Goal: Information Seeking & Learning: Learn about a topic

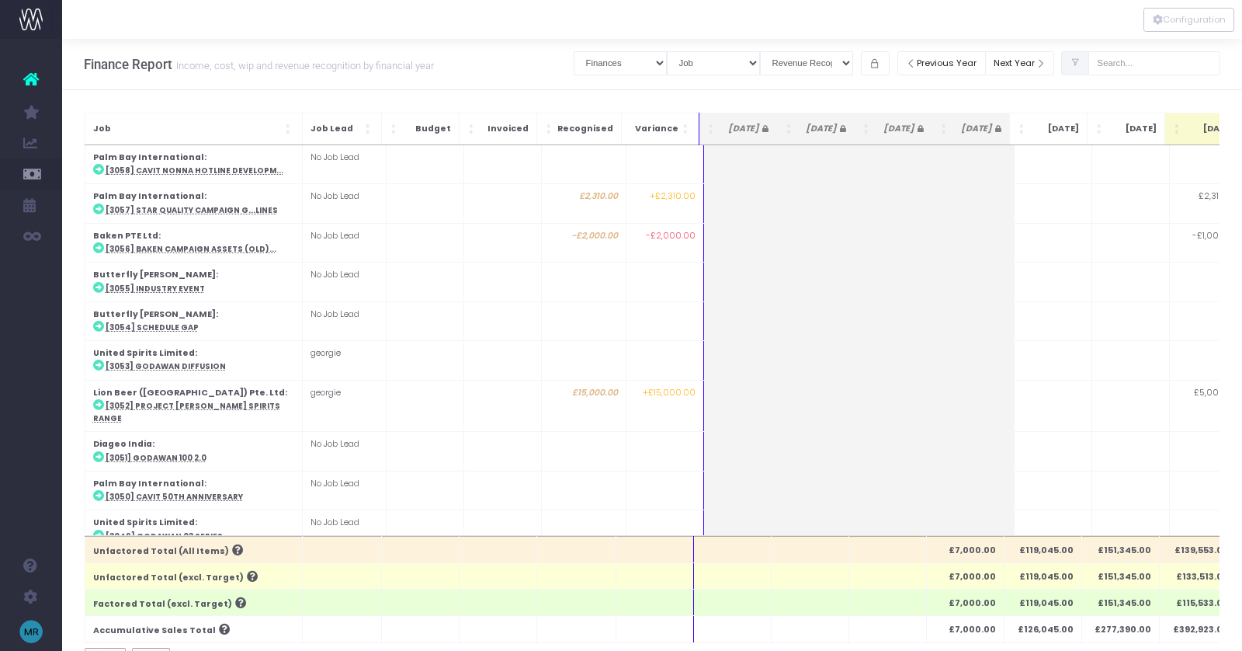
select select "finances"
select select "job"
select select "revrec"
click at [286, 127] on span "Job: Activate to sort" at bounding box center [289, 129] width 9 height 16
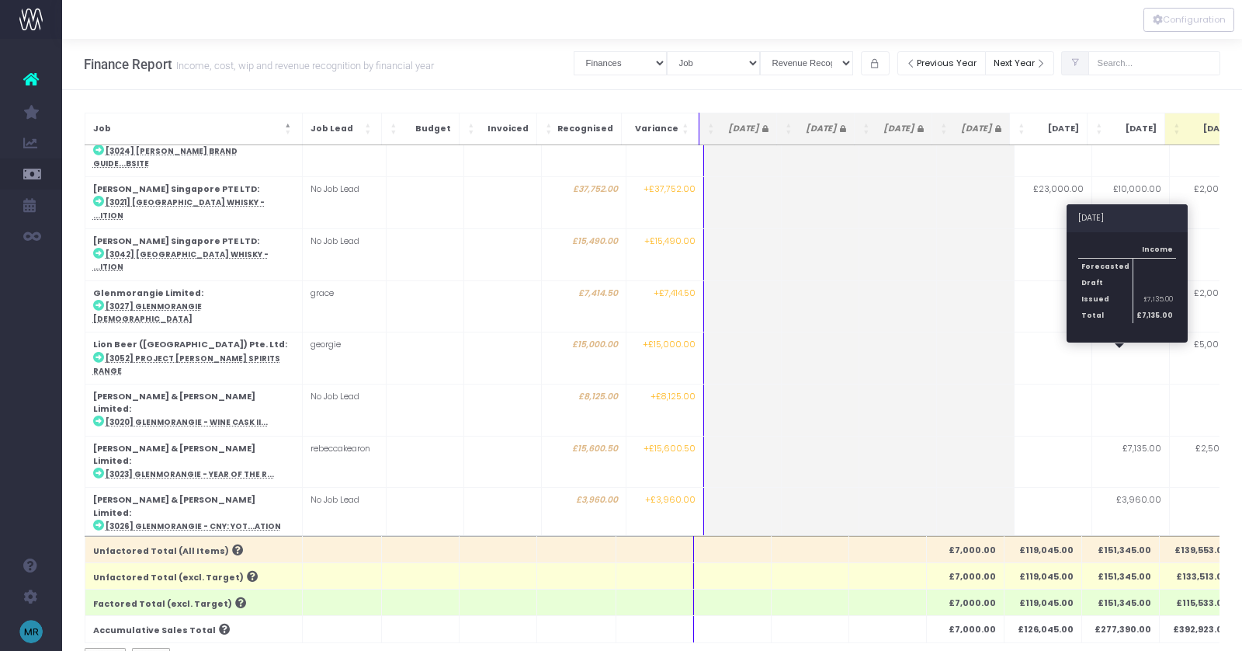
scroll to position [569, 0]
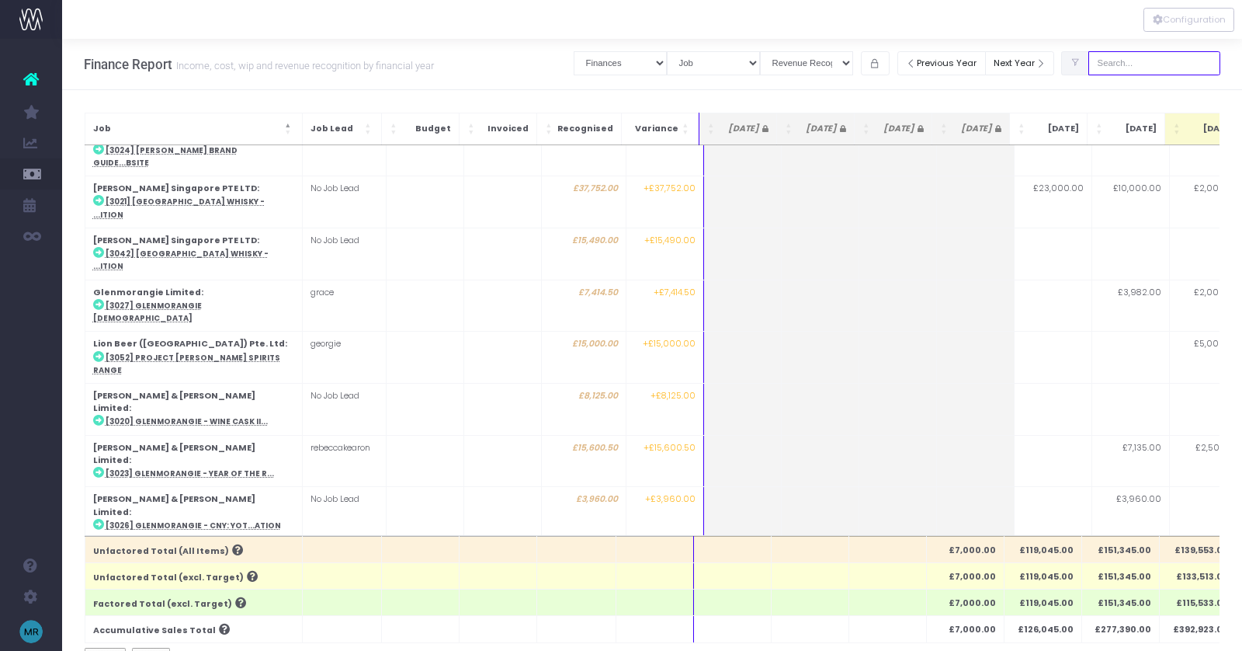
click at [1195, 64] on input "text" at bounding box center [1155, 63] width 132 height 24
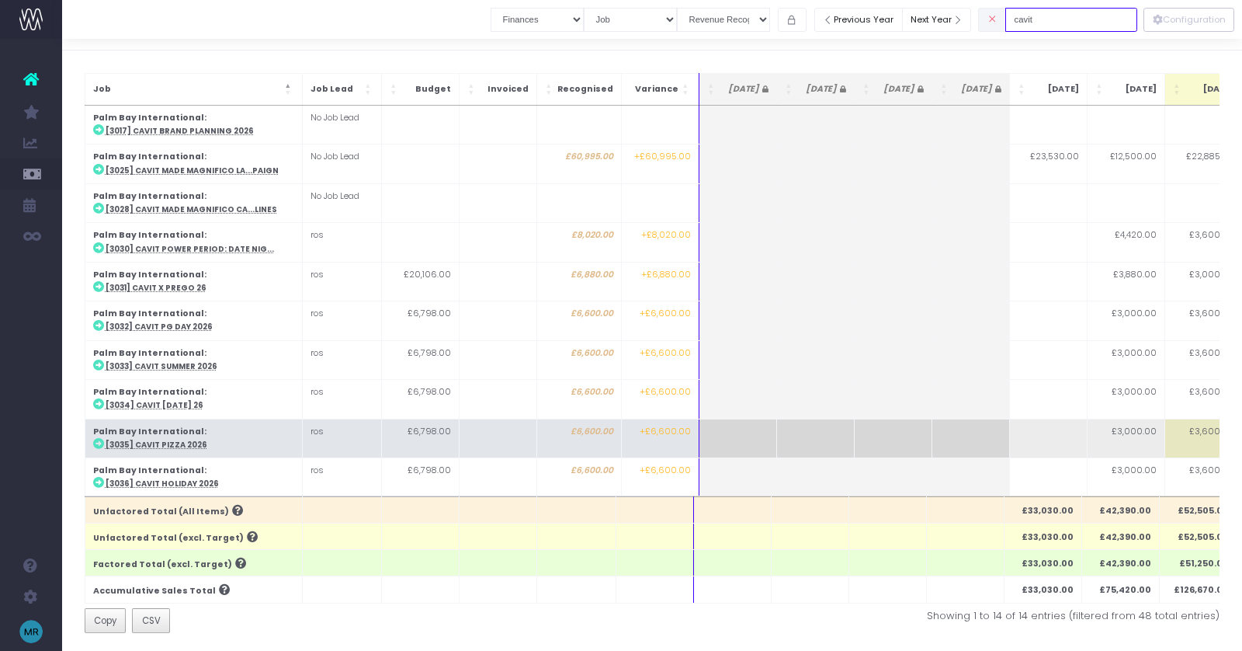
scroll to position [33, 0]
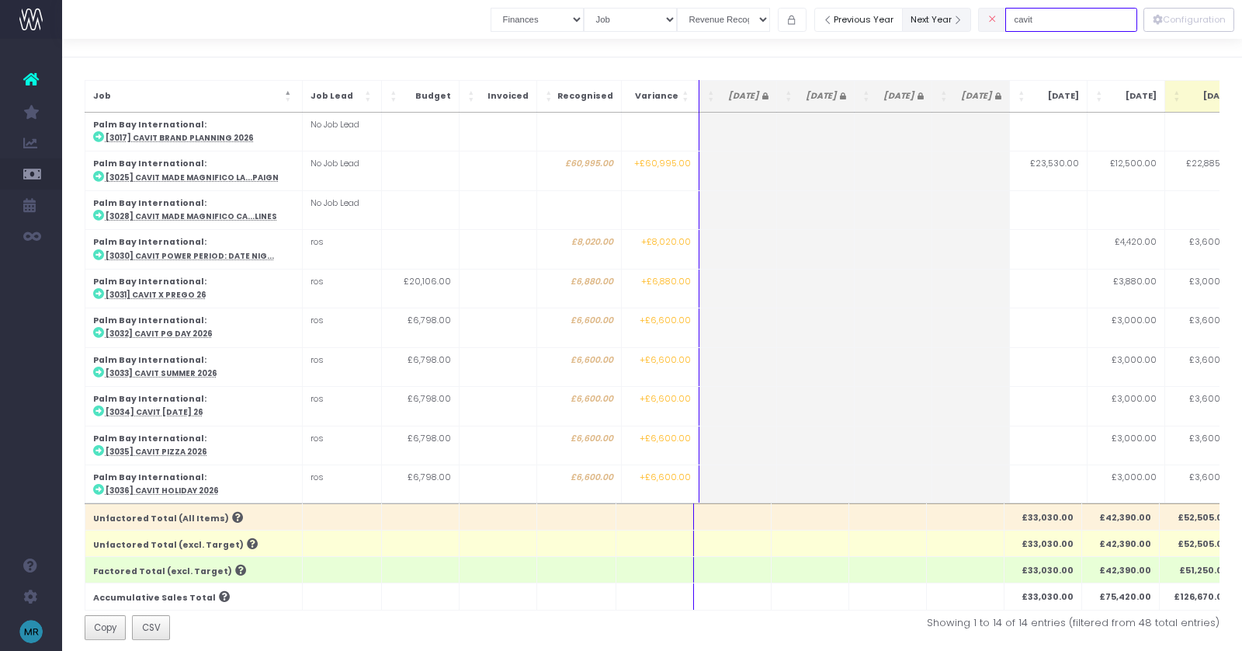
drag, startPoint x: 1064, startPoint y: 15, endPoint x: 994, endPoint y: 16, distance: 70.7
click at [994, 16] on div "Clear Filters Job summary column shows... Finances Chart Summary by Job Client …" at bounding box center [814, 20] width 647 height 32
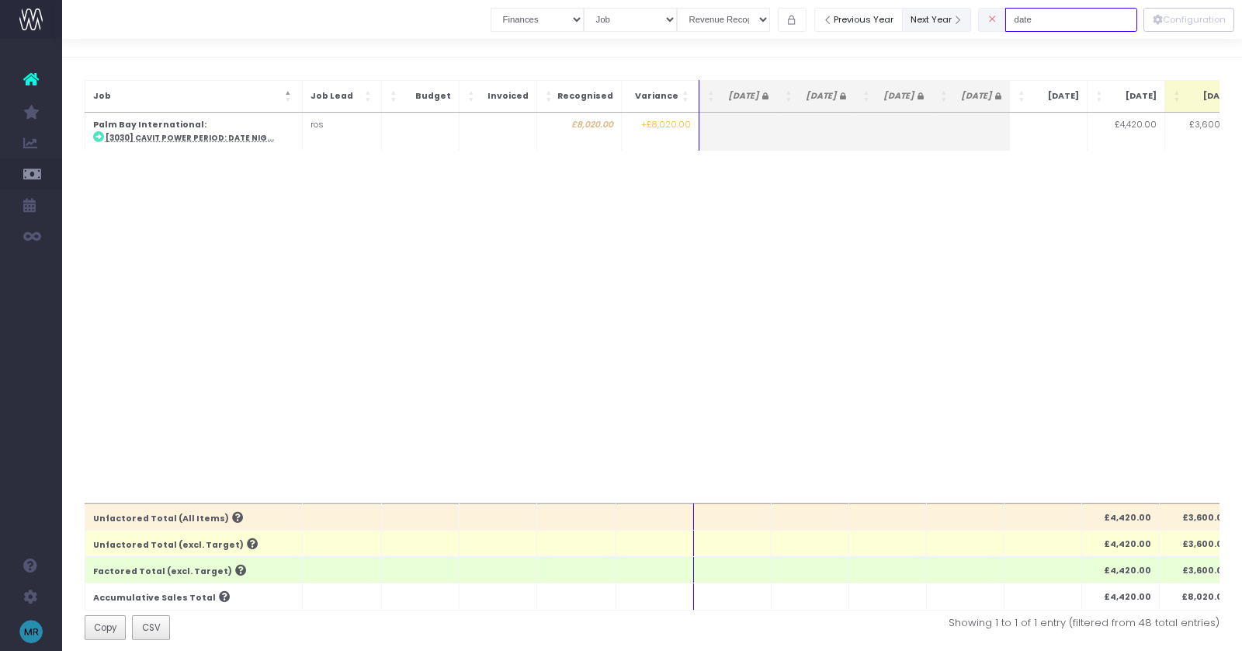
drag, startPoint x: 1077, startPoint y: 21, endPoint x: 984, endPoint y: 21, distance: 92.4
click at [984, 21] on div "Clear Filters Job summary column shows... Finances Chart Summary by Job Client …" at bounding box center [814, 20] width 647 height 32
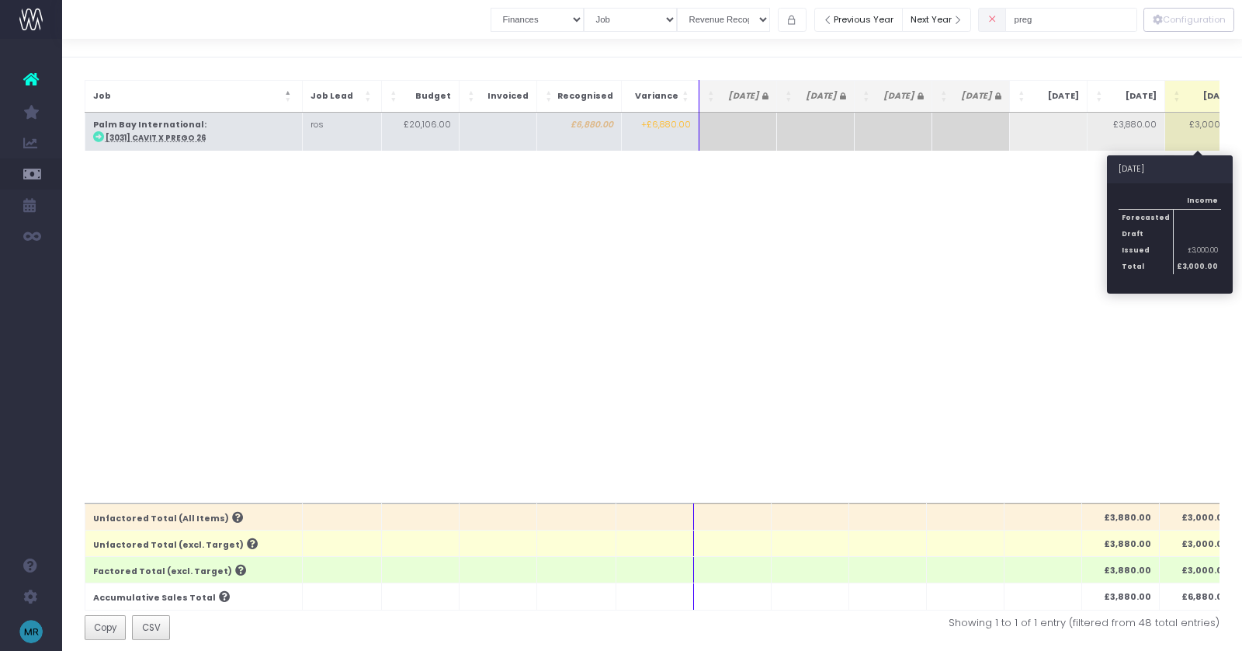
click at [1206, 130] on td "£3,000.00" at bounding box center [1204, 132] width 78 height 38
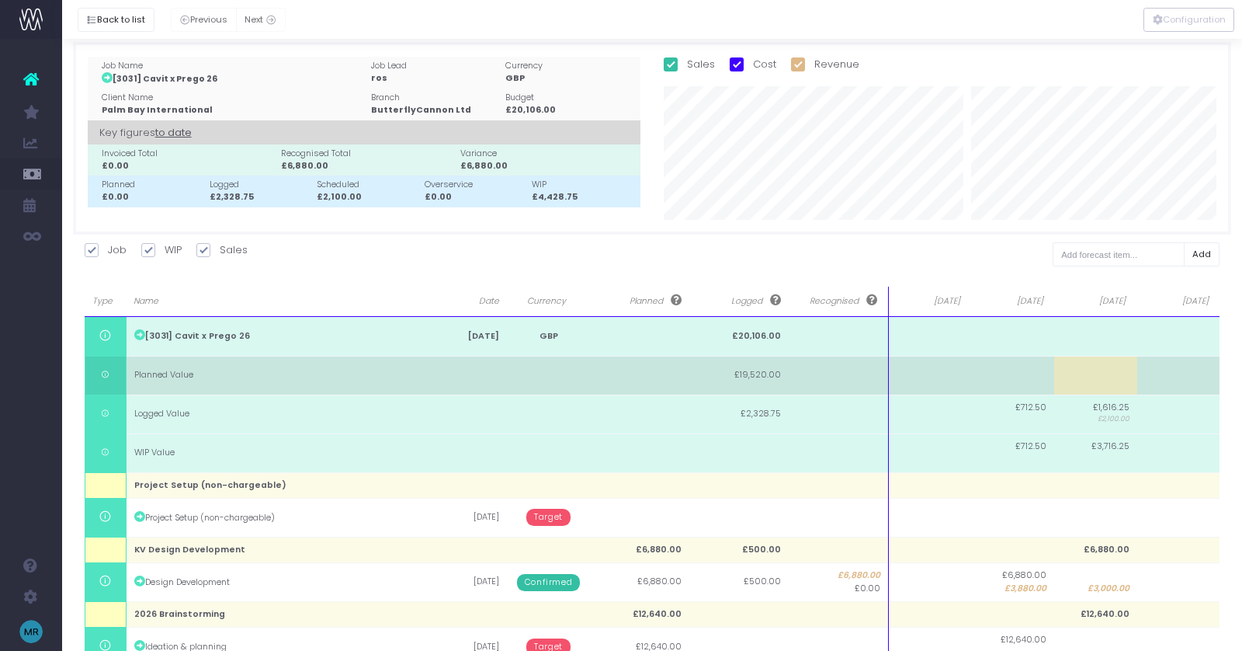
scroll to position [0, 0]
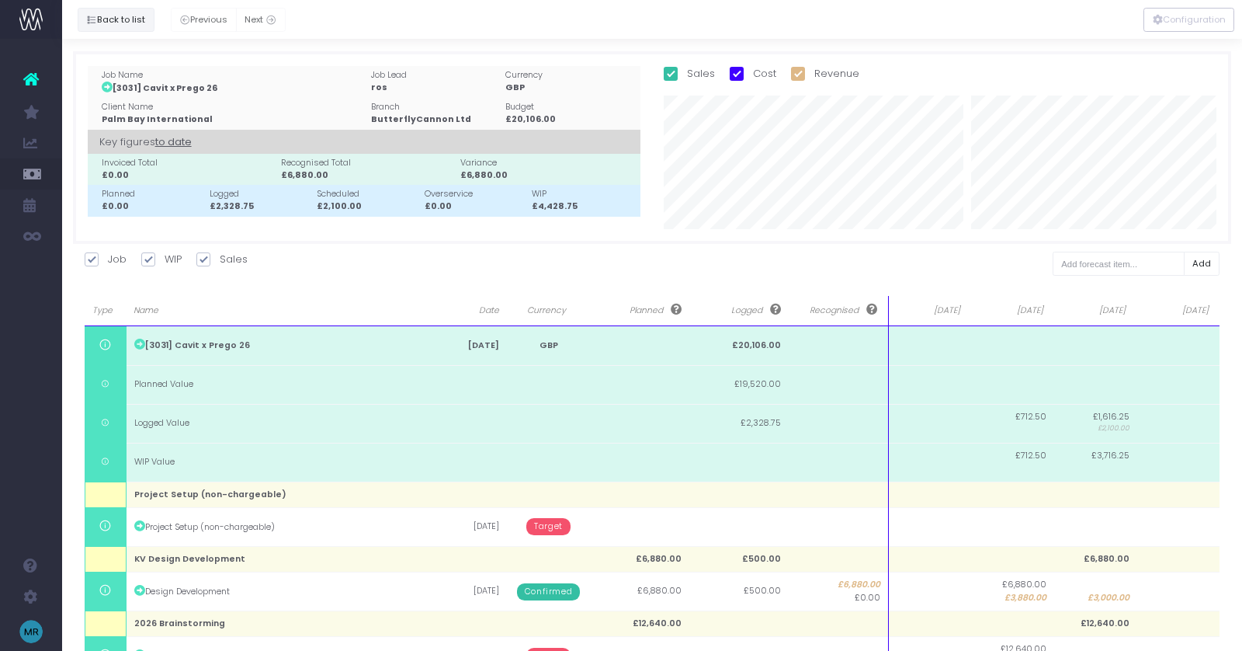
click at [148, 22] on button "Back to list" at bounding box center [116, 20] width 77 height 24
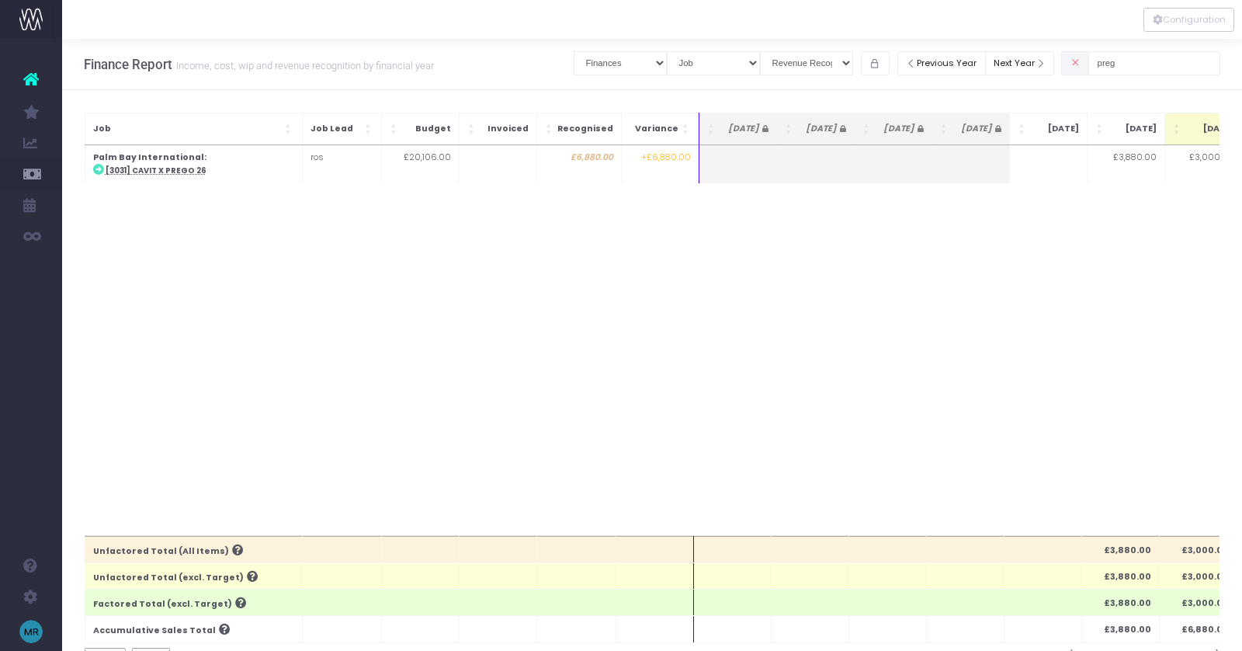
click at [1165, 75] on div "preg" at bounding box center [1140, 63] width 159 height 32
drag, startPoint x: 1161, startPoint y: 68, endPoint x: 1052, endPoint y: 68, distance: 108.7
click at [1052, 68] on div "Clear Filters Job summary column shows... Finances Chart Summary by Job Client …" at bounding box center [897, 63] width 647 height 32
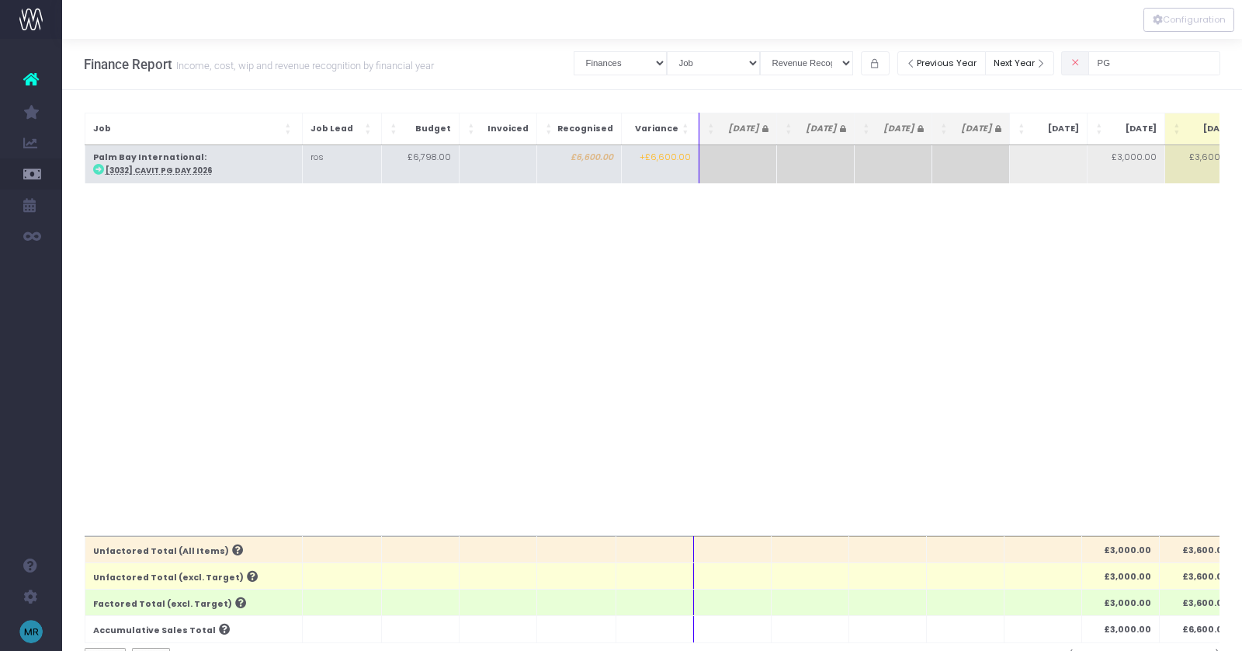
click at [185, 168] on abbr "[3032] Cavit PG Day 2026" at bounding box center [159, 170] width 107 height 10
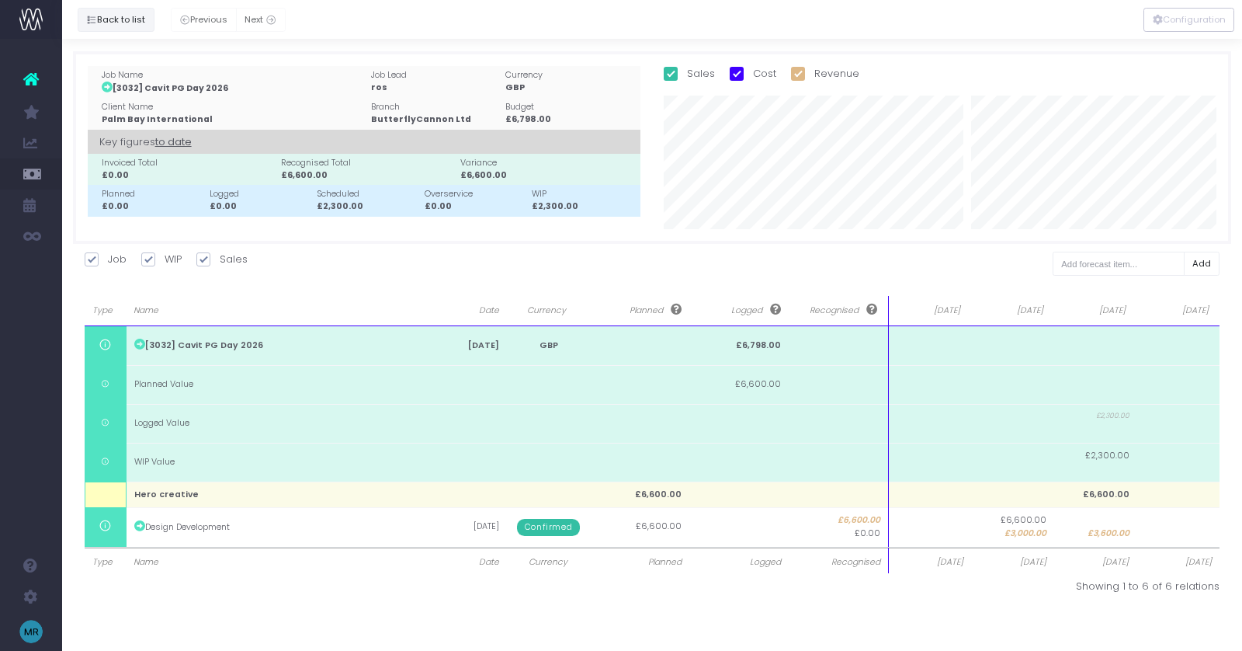
click at [107, 22] on button "Back to list" at bounding box center [116, 20] width 77 height 24
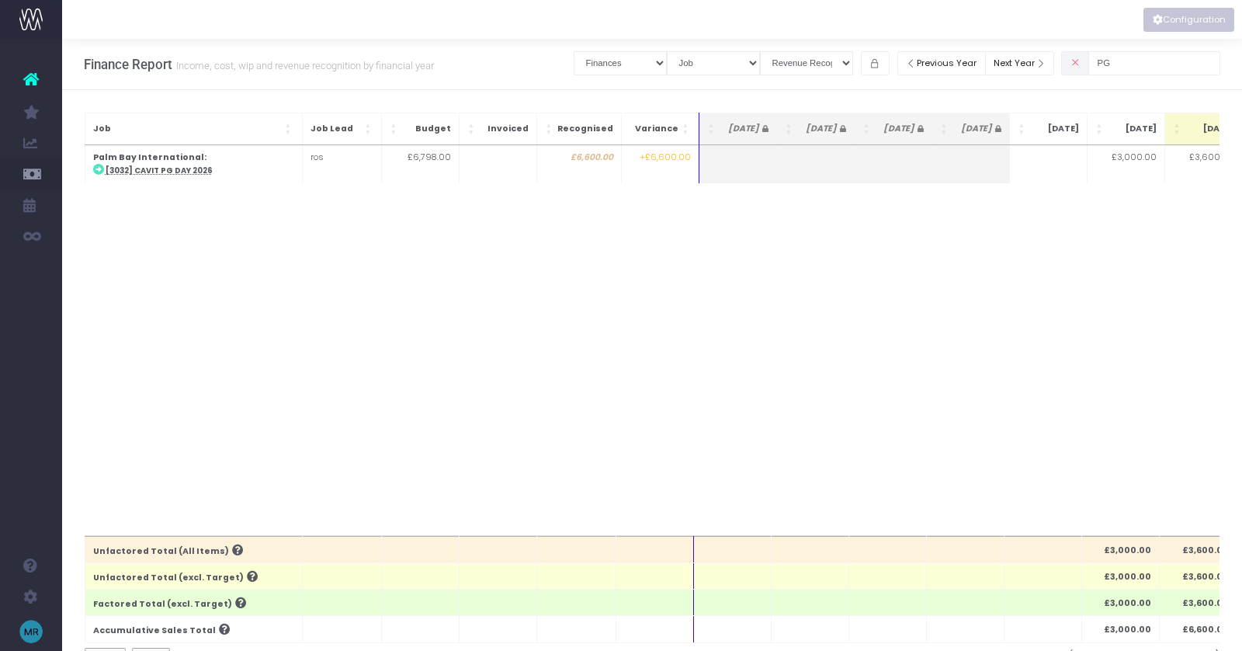
click at [1183, 26] on button "Configuration" at bounding box center [1189, 20] width 91 height 24
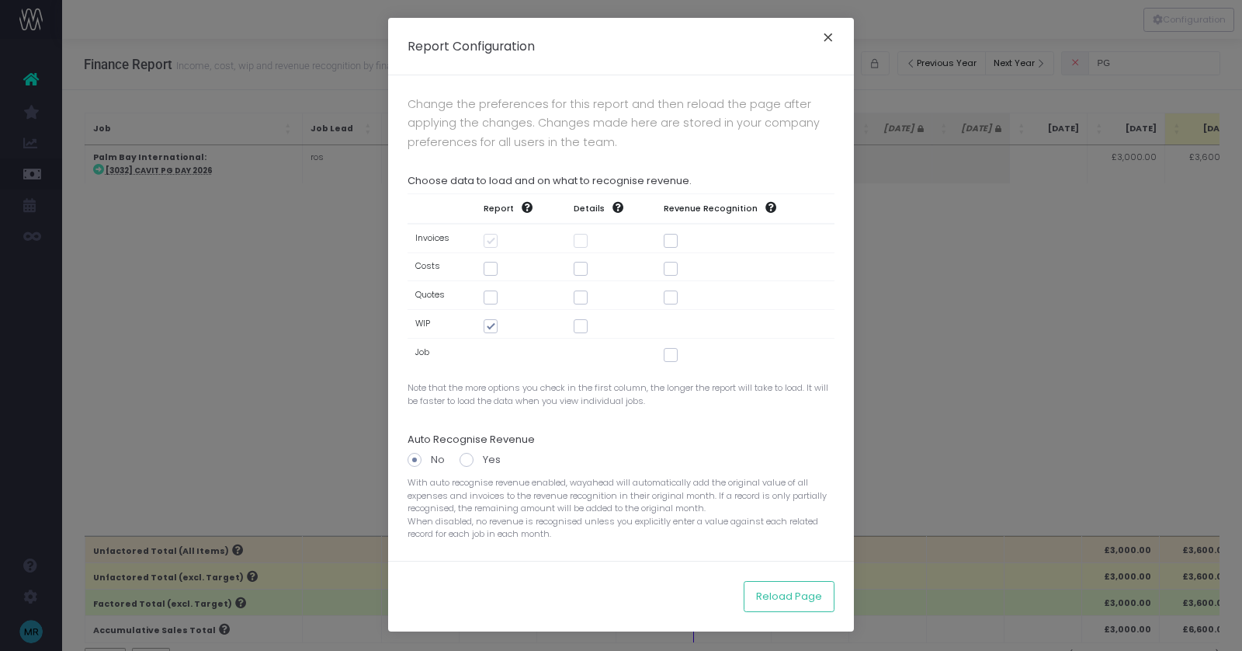
click at [826, 43] on button "×" at bounding box center [828, 39] width 33 height 25
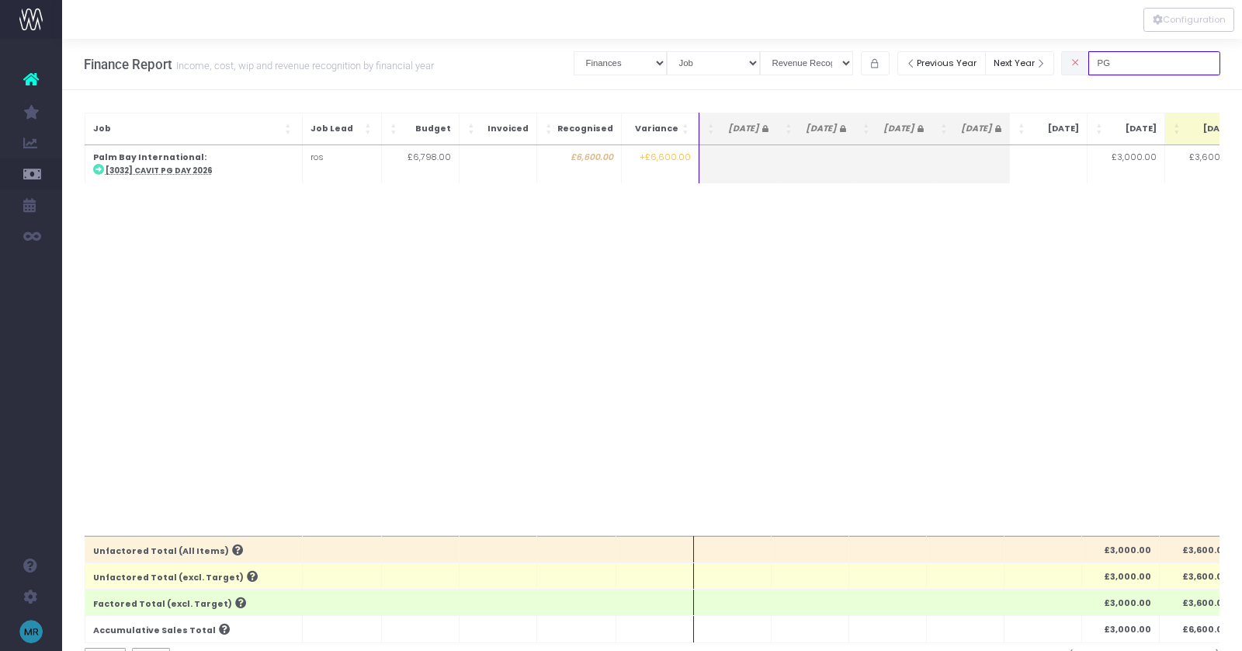
drag, startPoint x: 1147, startPoint y: 66, endPoint x: 1086, endPoint y: 66, distance: 60.6
click at [1087, 66] on div "PG" at bounding box center [1140, 63] width 159 height 32
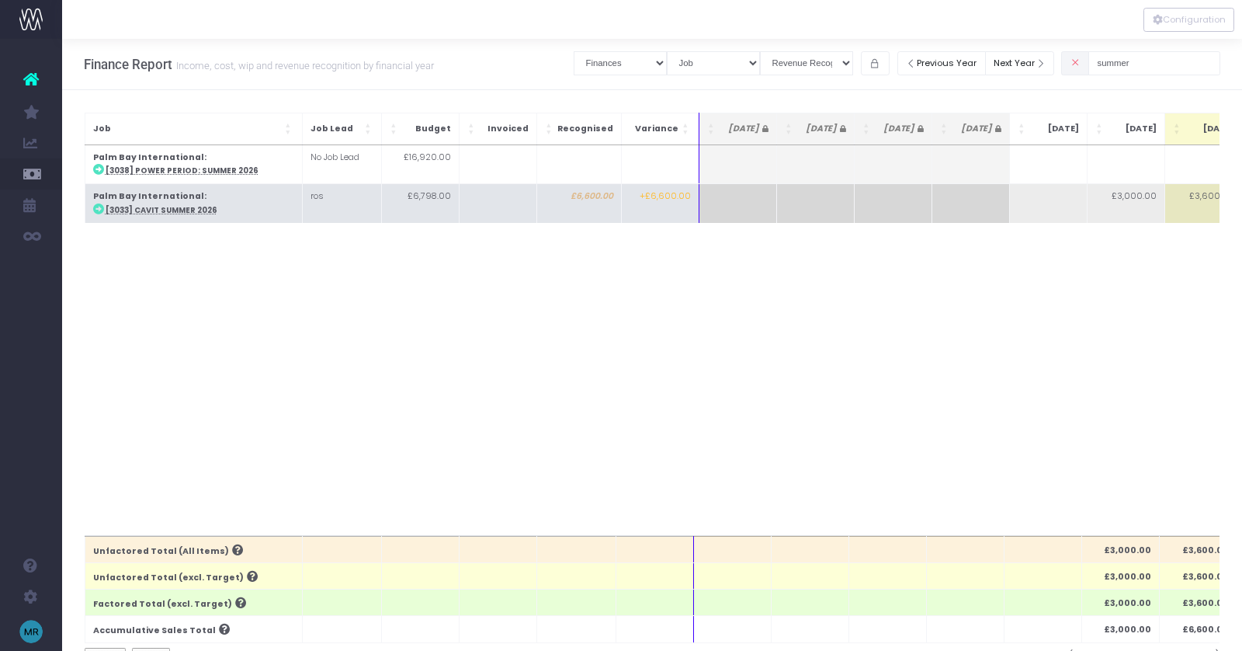
click at [172, 214] on td "Palm Bay International : [3033] Cavit Summer 2026" at bounding box center [193, 203] width 217 height 39
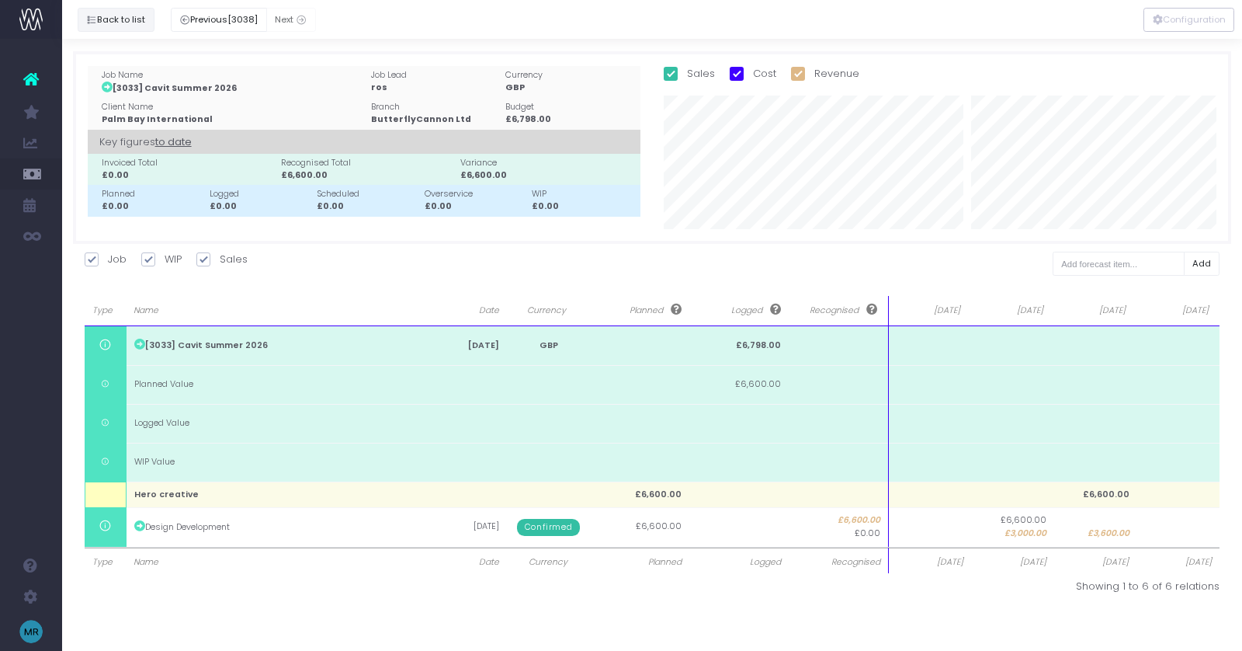
click at [126, 26] on button "Back to list" at bounding box center [116, 20] width 77 height 24
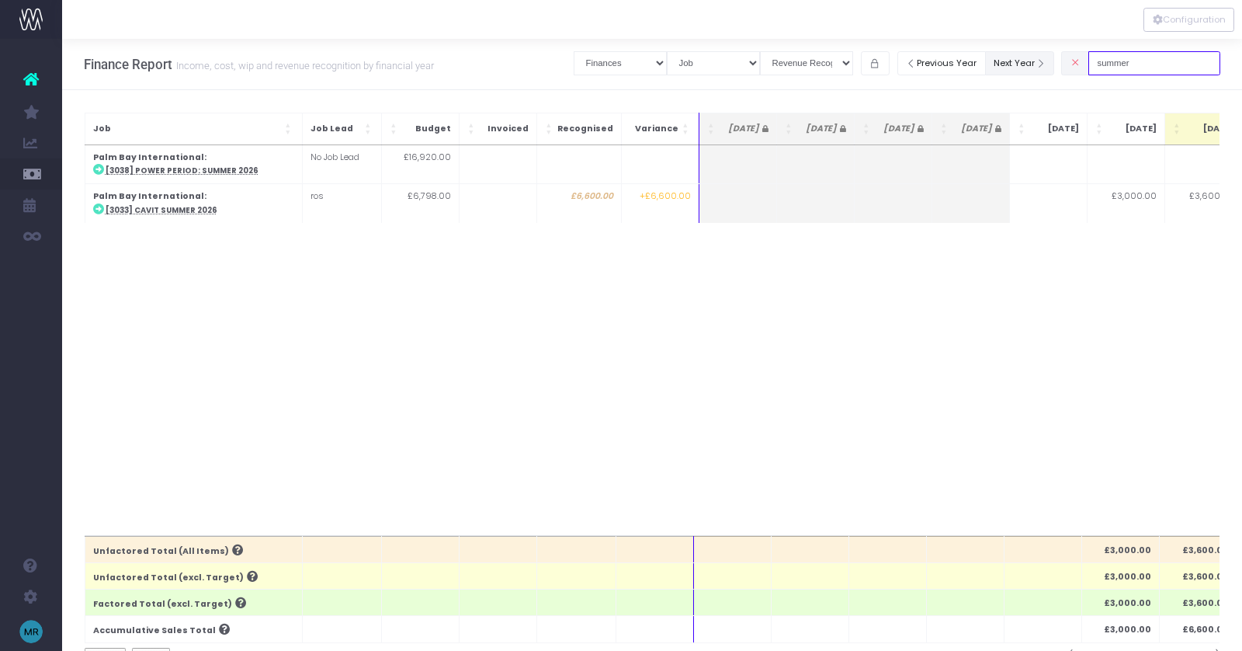
drag, startPoint x: 1154, startPoint y: 66, endPoint x: 1076, endPoint y: 64, distance: 77.7
click at [1076, 64] on div "Clear Filters Job summary column shows... Finances Chart Summary by Job Client …" at bounding box center [897, 63] width 647 height 32
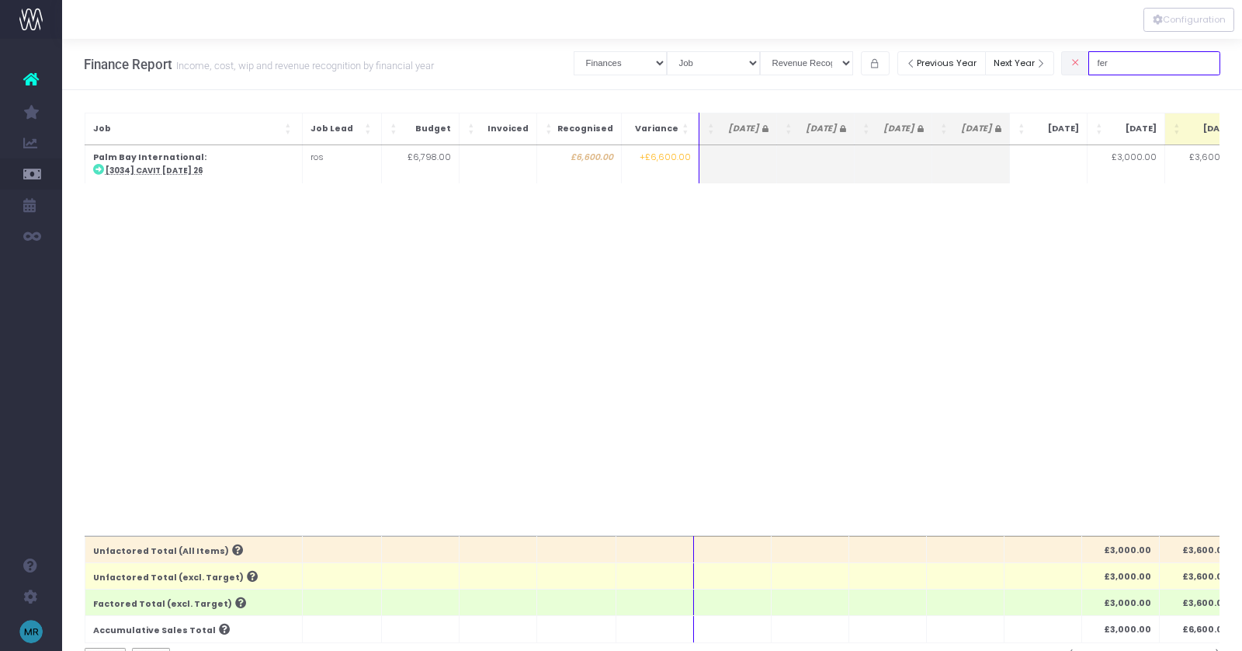
drag, startPoint x: 1137, startPoint y: 66, endPoint x: 1102, endPoint y: 66, distance: 34.2
click at [1102, 66] on div "fer" at bounding box center [1140, 63] width 159 height 32
type input "p"
drag, startPoint x: 1165, startPoint y: 64, endPoint x: 1037, endPoint y: 64, distance: 128.1
click at [1037, 64] on div "Clear Filters Job summary column shows... Finances Chart Summary by Job Client …" at bounding box center [897, 63] width 647 height 32
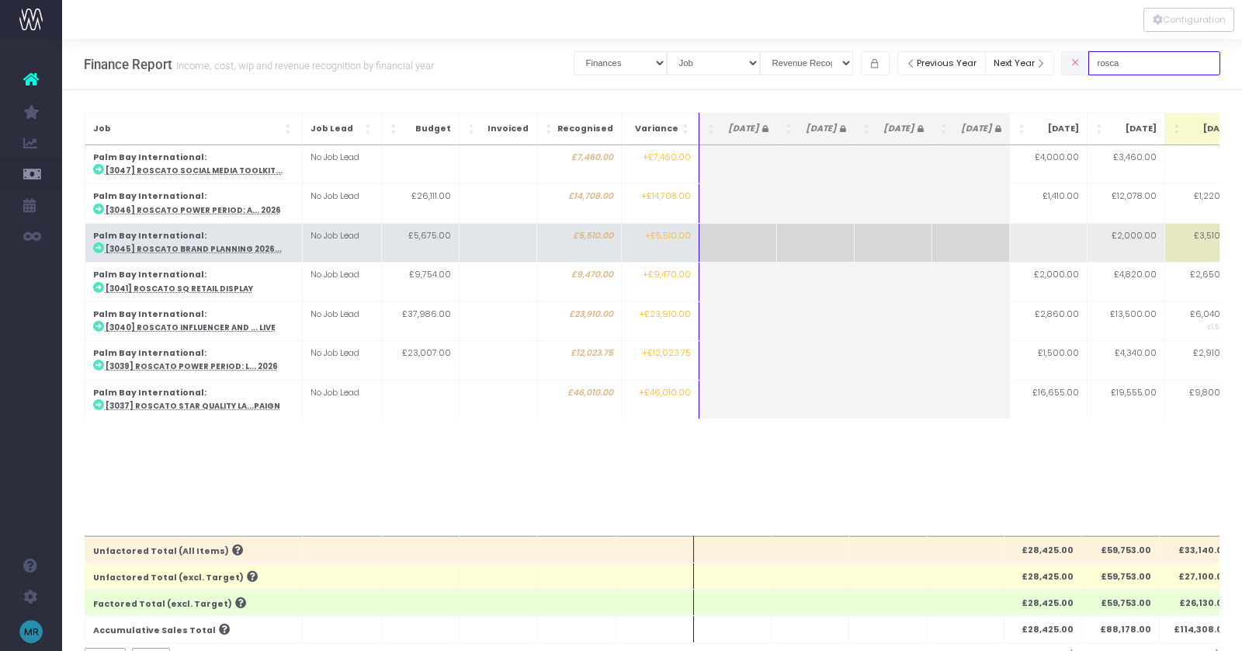
type input "rosca"
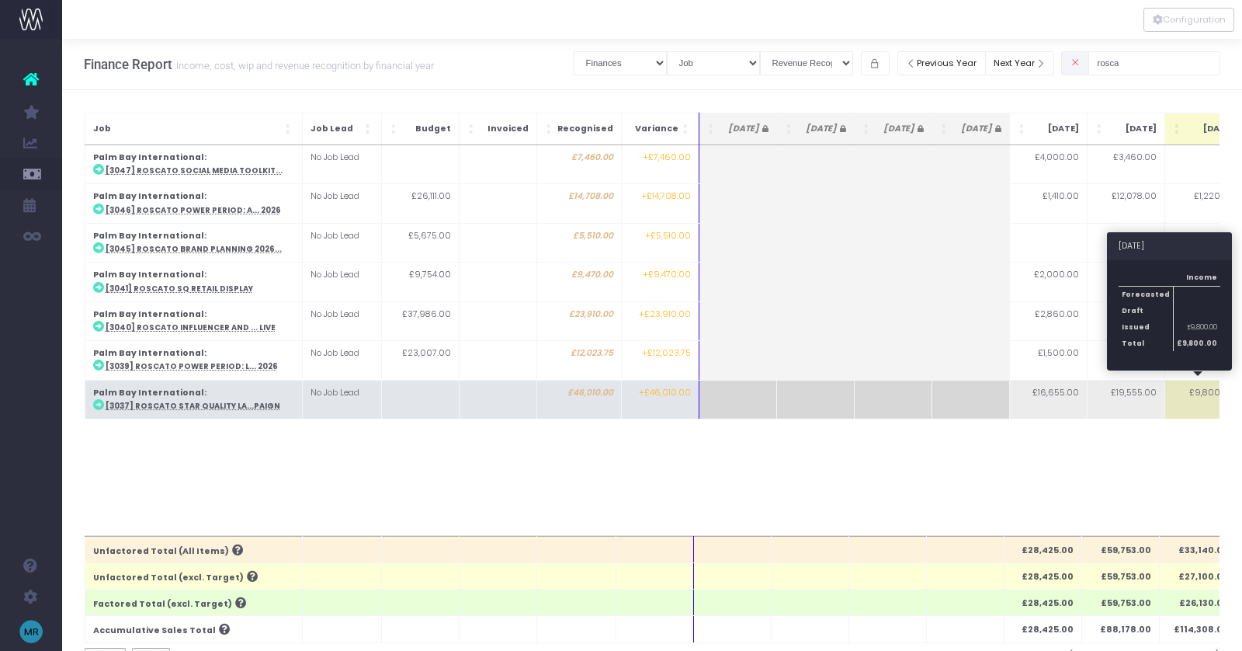
click at [1197, 387] on td "£9,800.00" at bounding box center [1204, 399] width 78 height 39
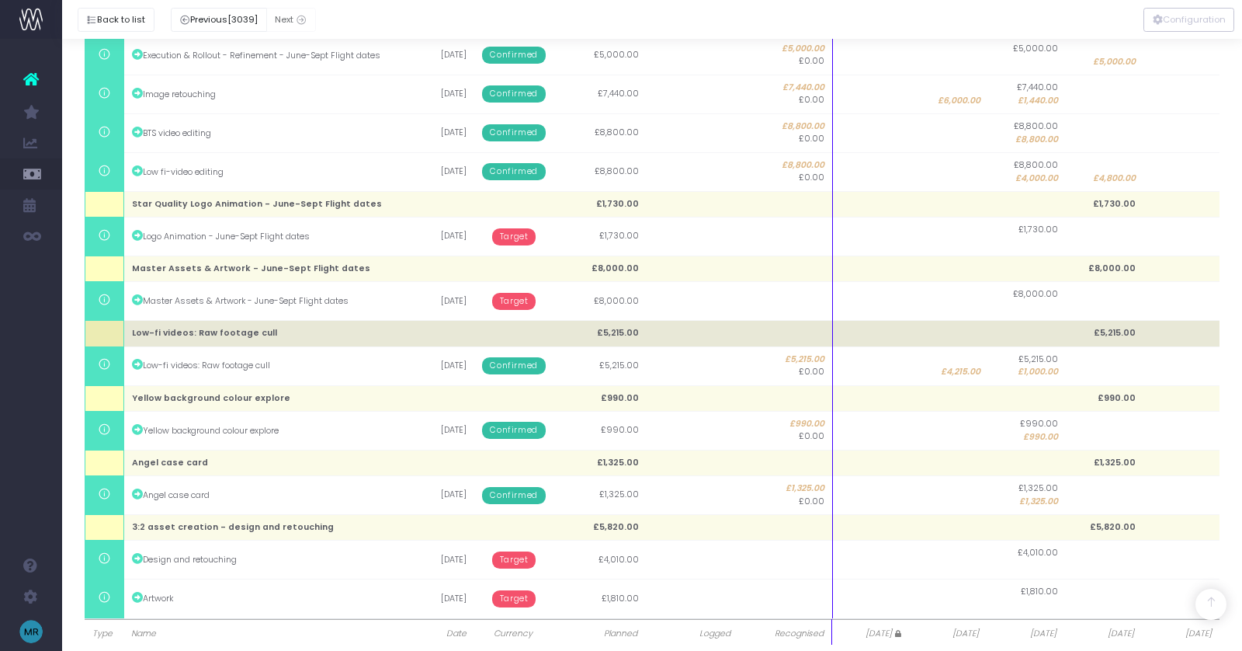
scroll to position [1134, 0]
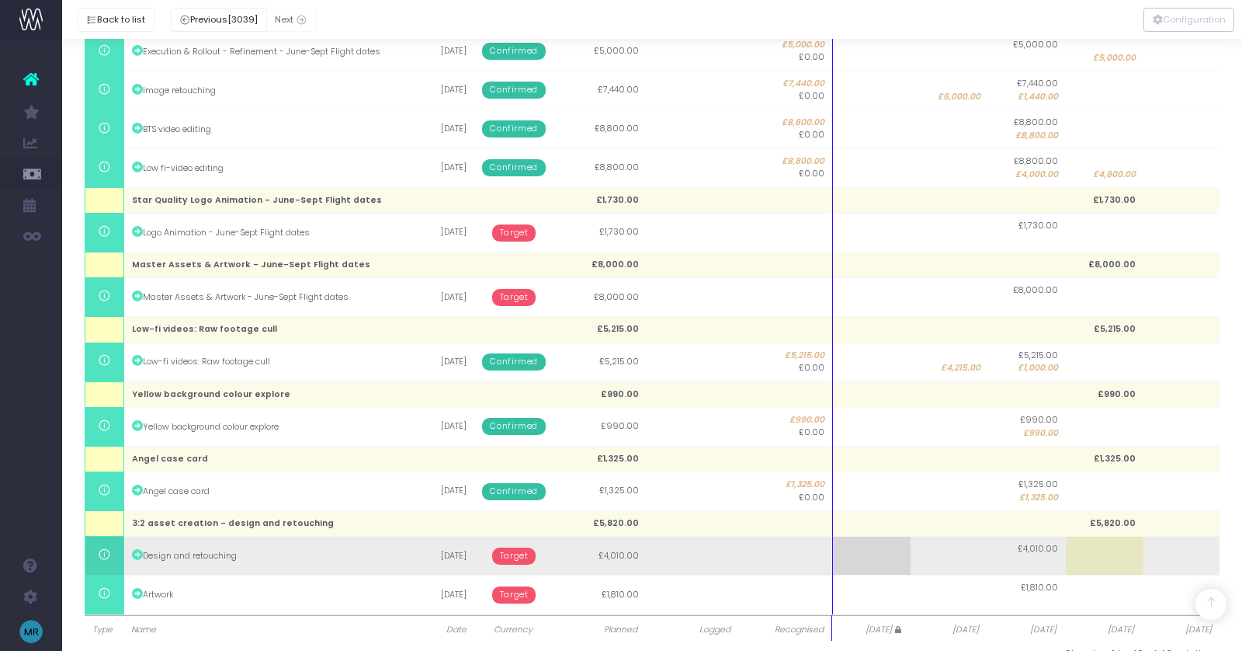
click at [1117, 536] on td at bounding box center [1105, 555] width 78 height 39
type input "4010"
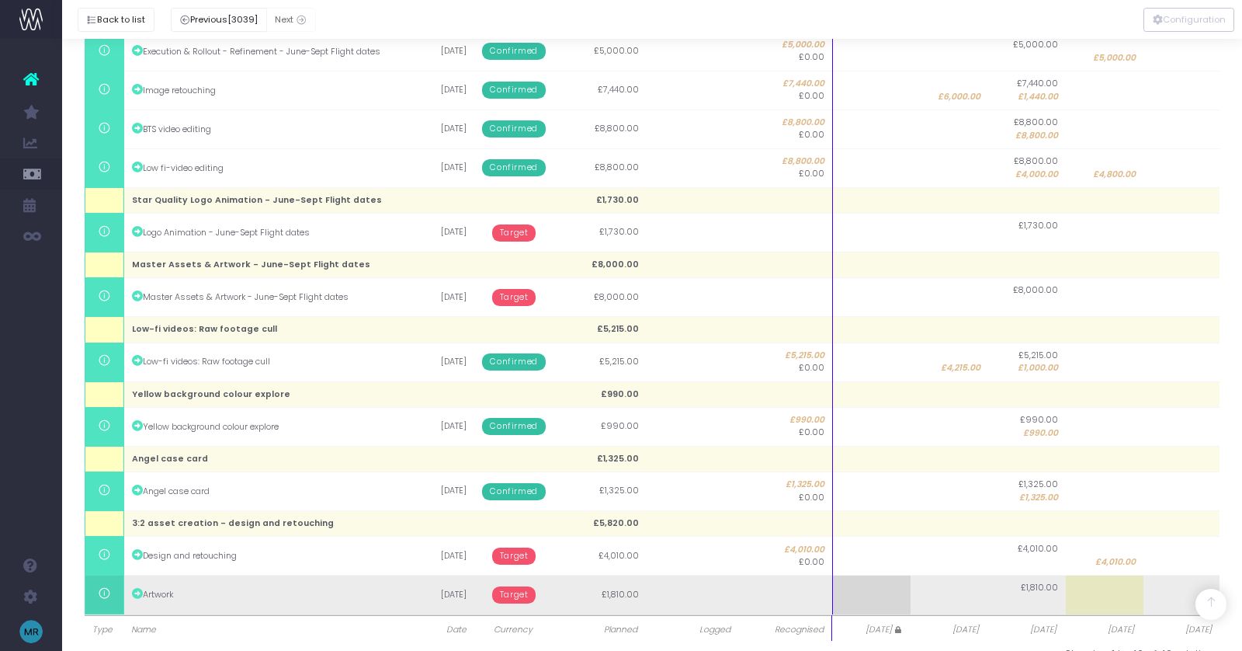
click at [1179, 575] on td at bounding box center [1183, 594] width 78 height 39
type input "1810"
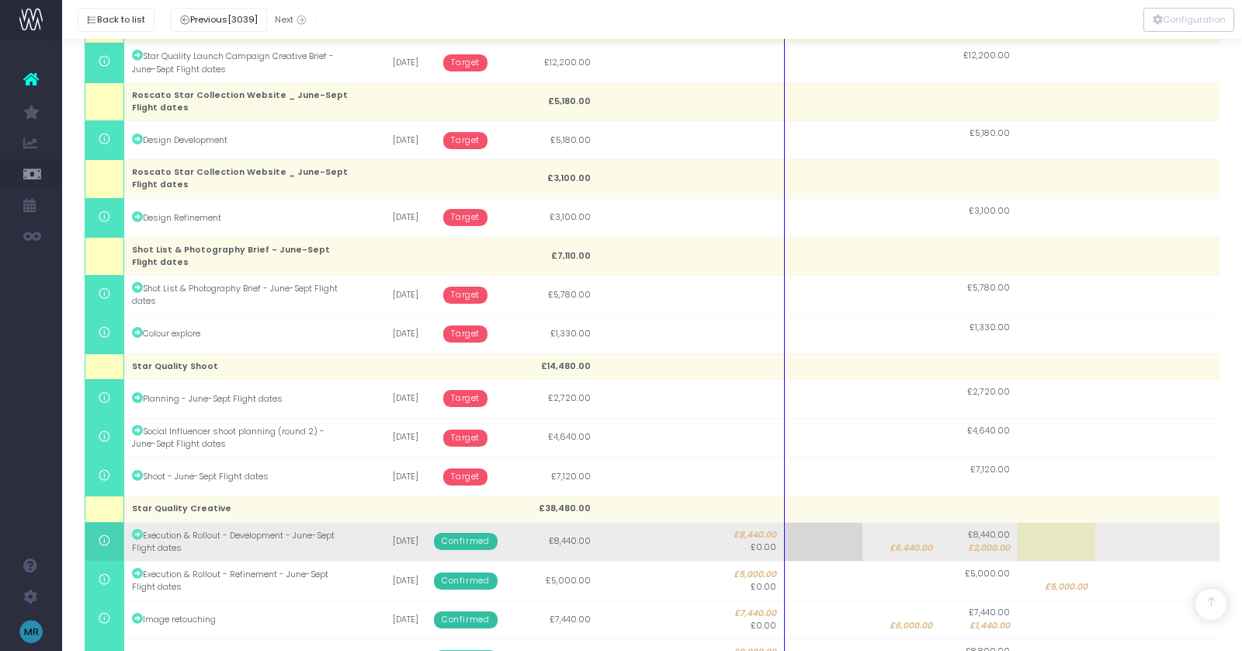
scroll to position [568, 0]
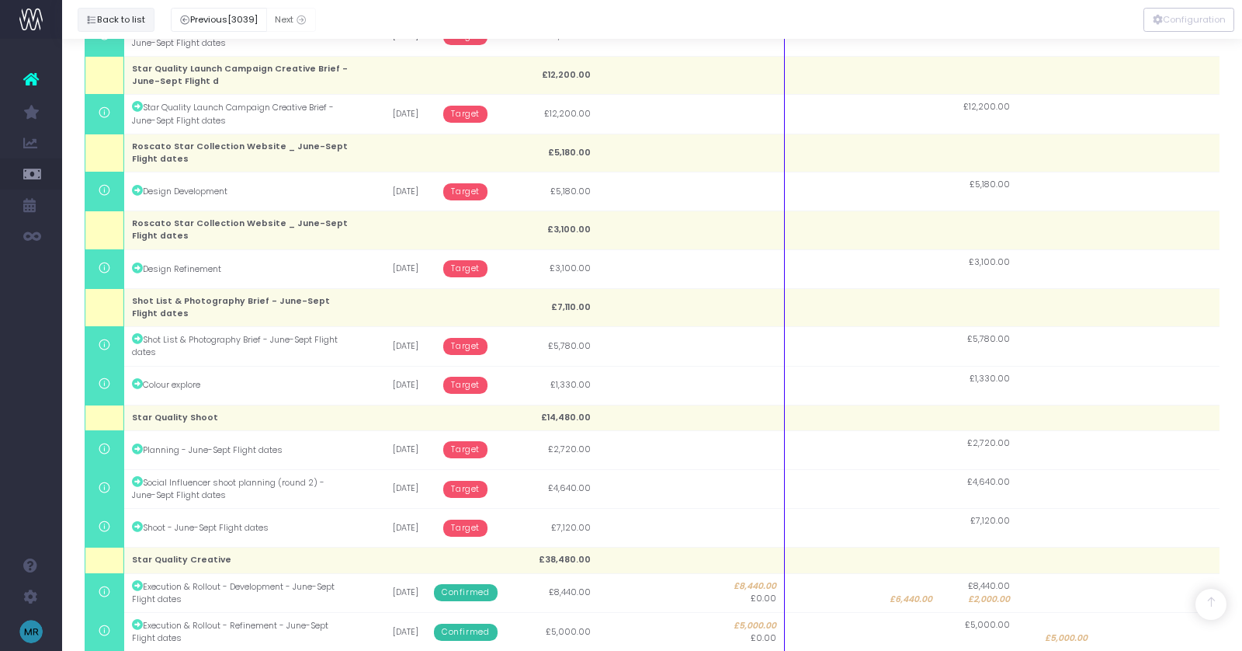
click at [125, 12] on button "Back to list" at bounding box center [116, 20] width 77 height 24
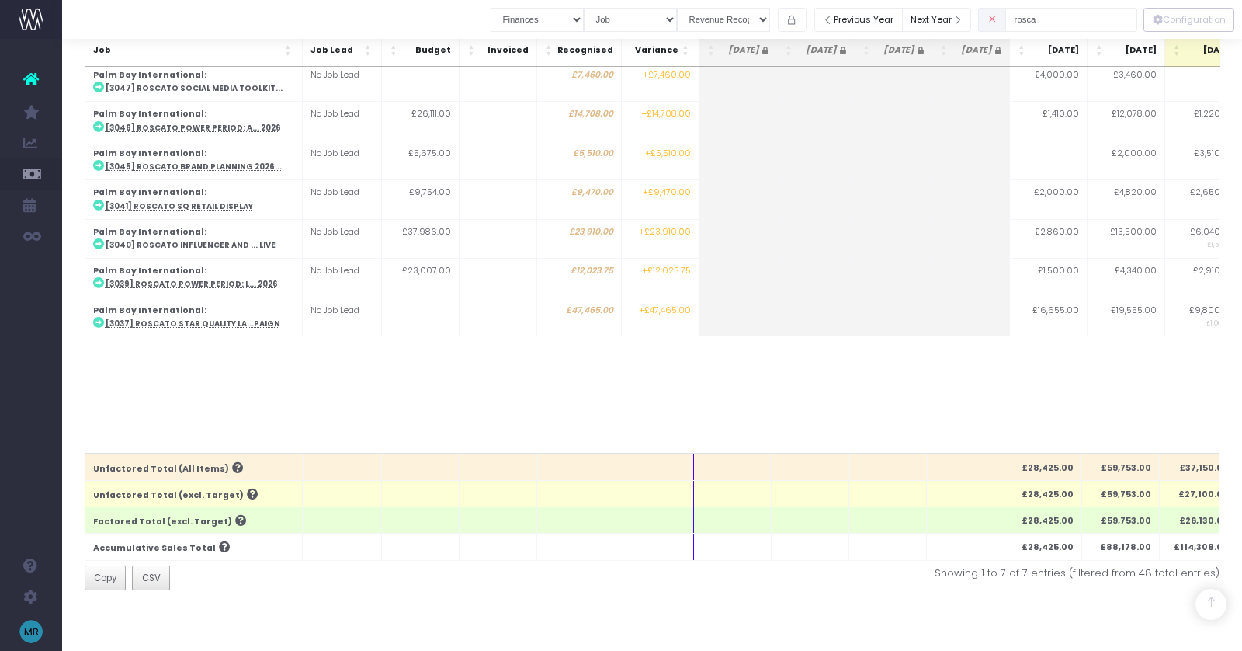
scroll to position [299, 0]
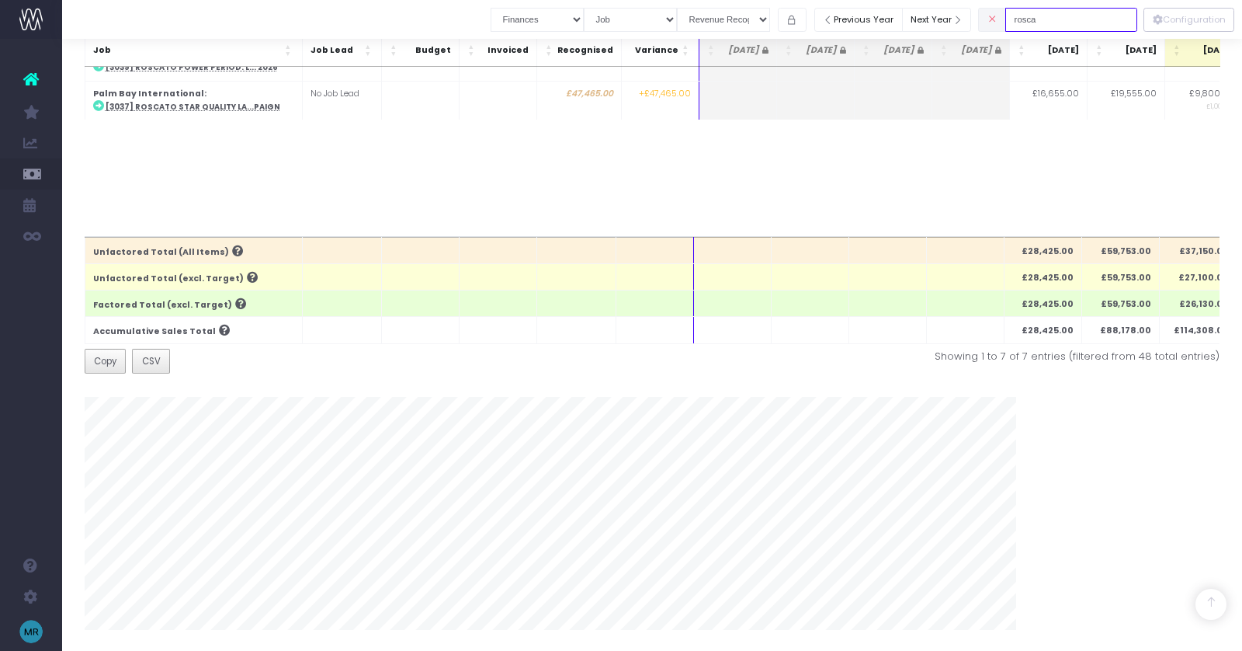
drag, startPoint x: 1073, startPoint y: 20, endPoint x: 1024, endPoint y: 20, distance: 48.9
click at [1024, 20] on div "rosca" at bounding box center [1057, 20] width 159 height 32
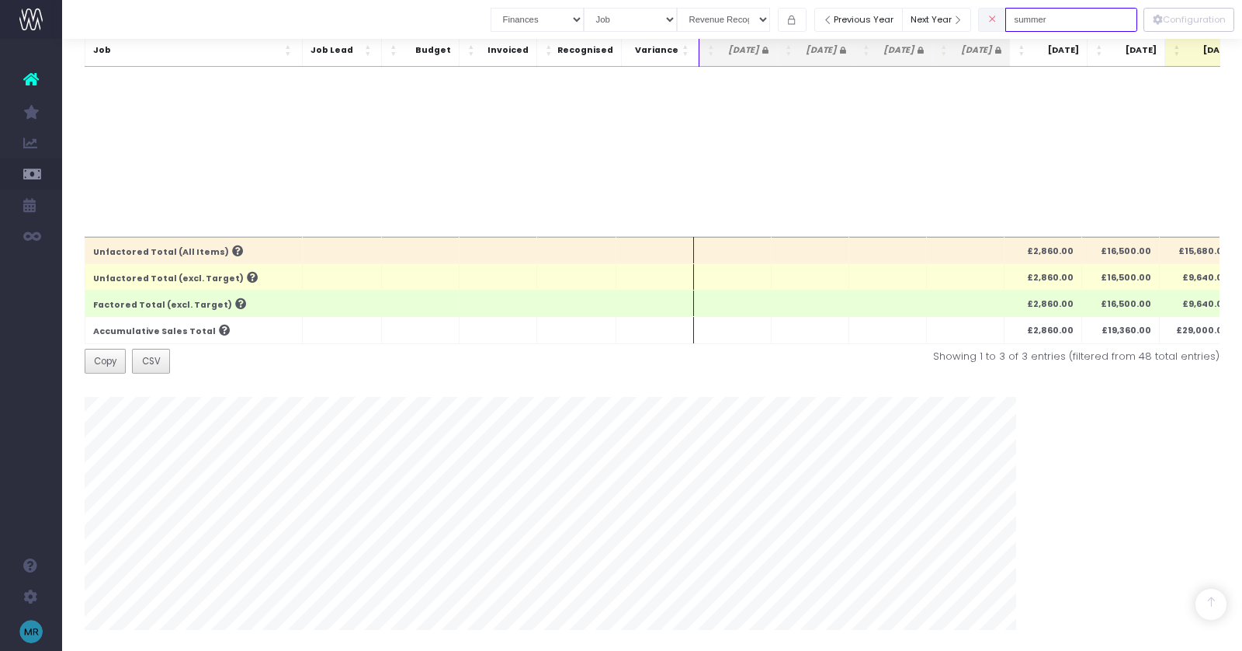
type input "summer"
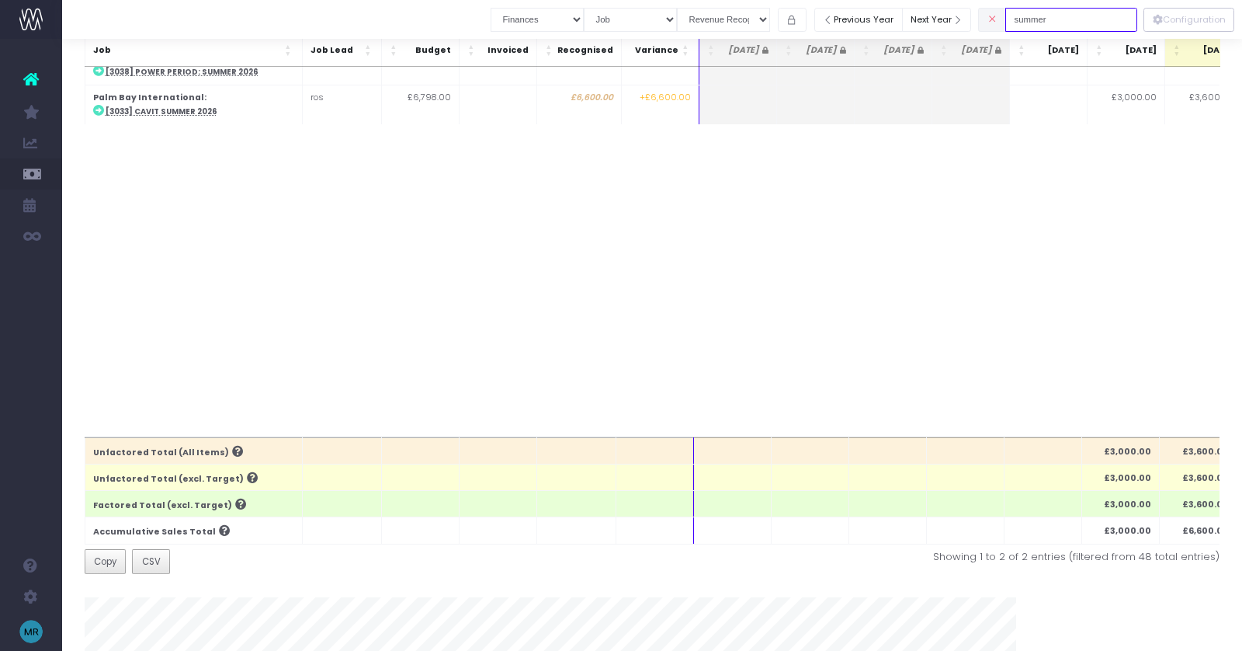
scroll to position [0, 0]
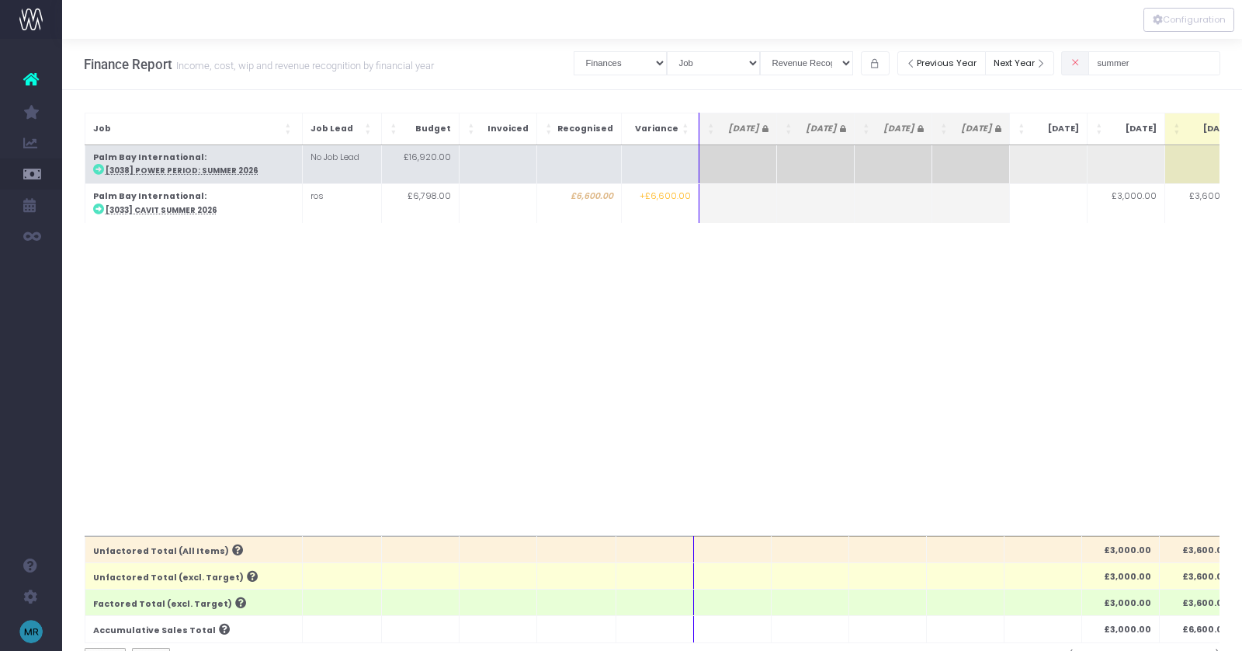
click at [159, 168] on abbr "[3038] Power Period: Summer 2026" at bounding box center [182, 170] width 153 height 10
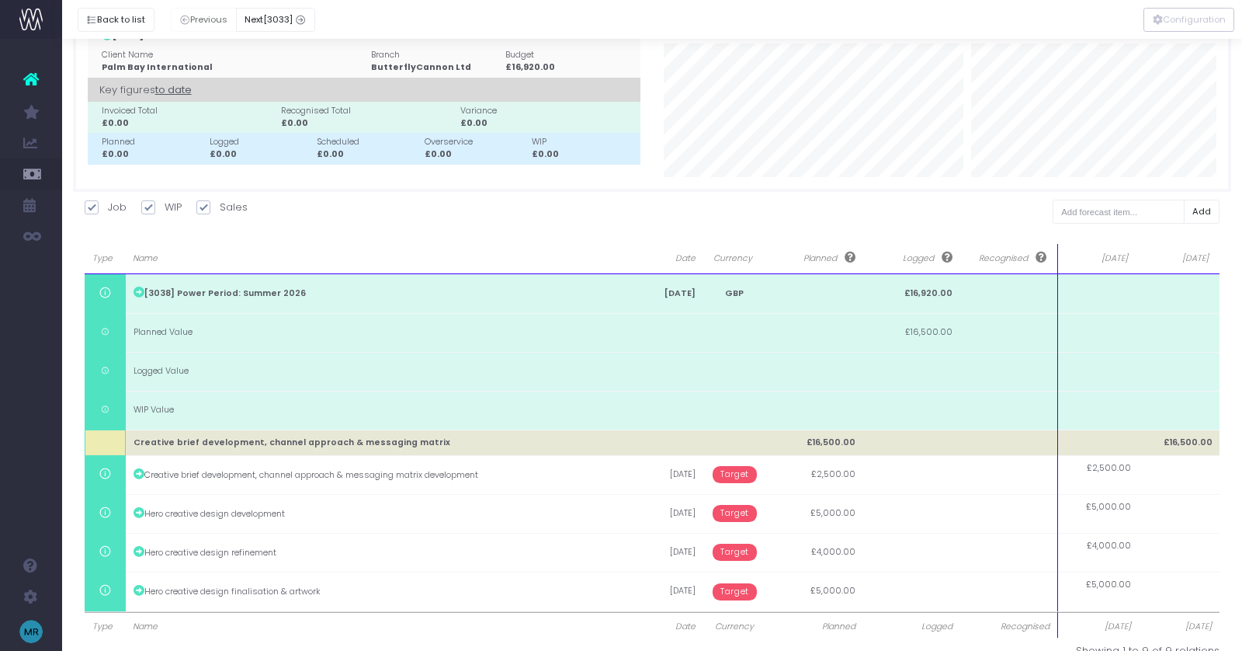
scroll to position [79, 0]
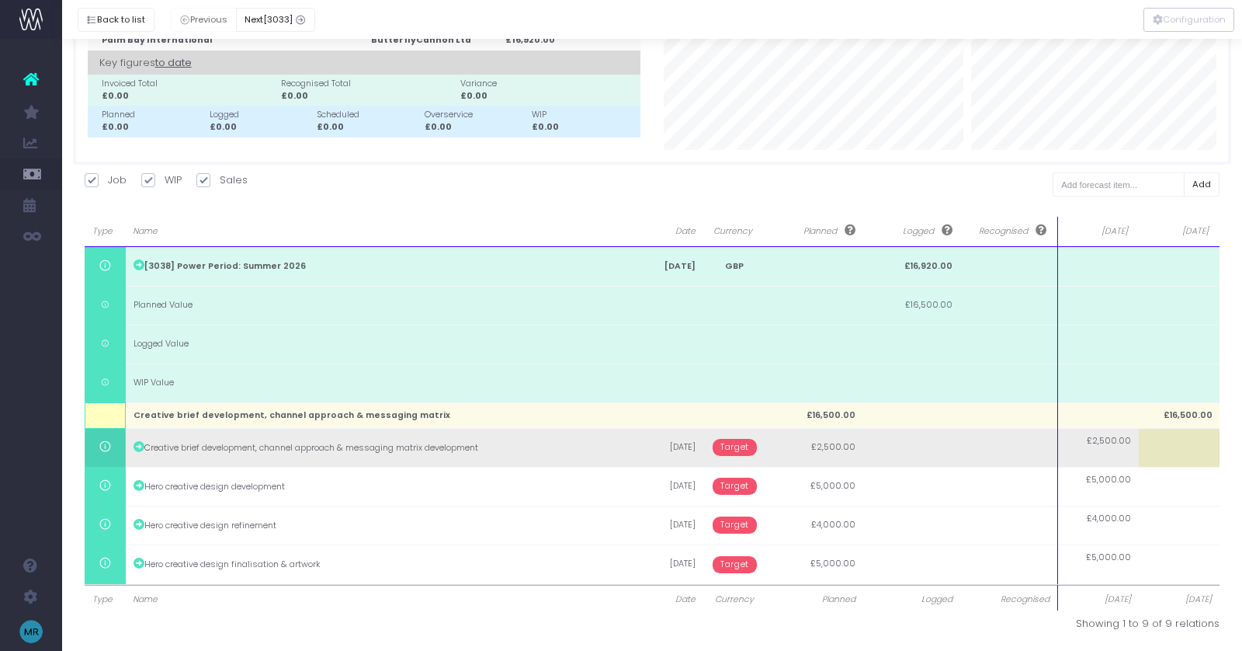
click at [1186, 439] on td at bounding box center [1179, 447] width 81 height 39
type input "2500"
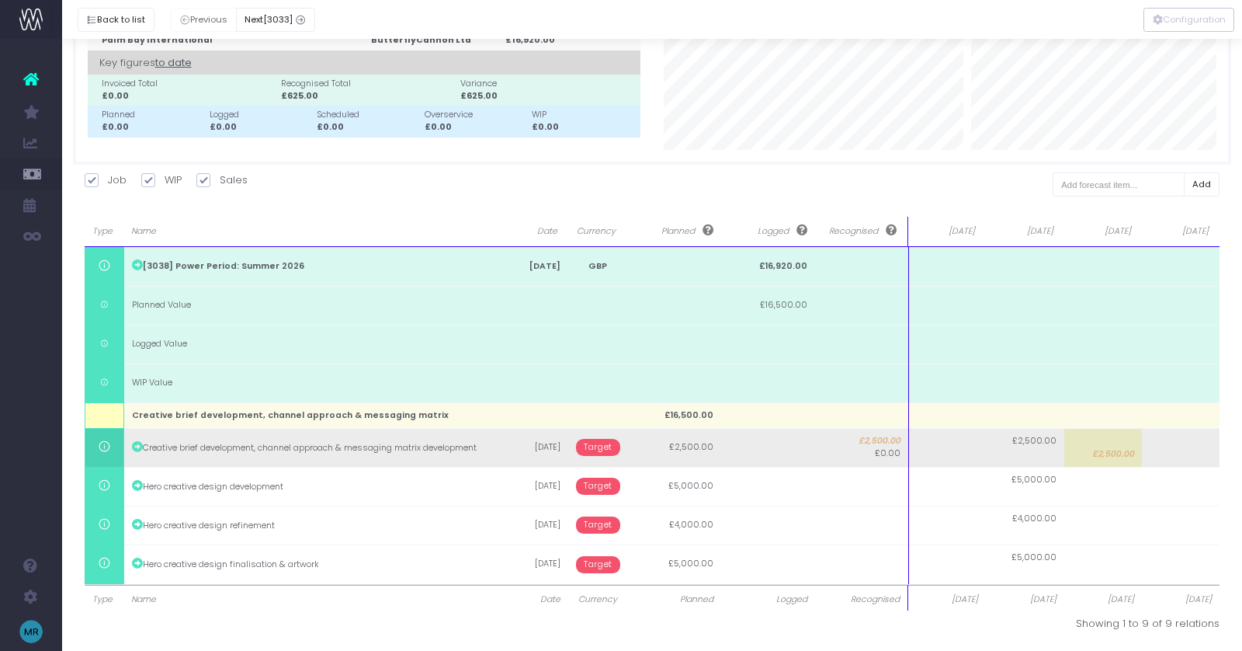
click at [1116, 454] on span "£2,500.00" at bounding box center [1113, 454] width 42 height 12
type input "2500"
click at [1174, 454] on body "Oh my... this is bad. [PERSON_NAME] wasn't able to load this page. Please conta…" at bounding box center [621, 247] width 1242 height 651
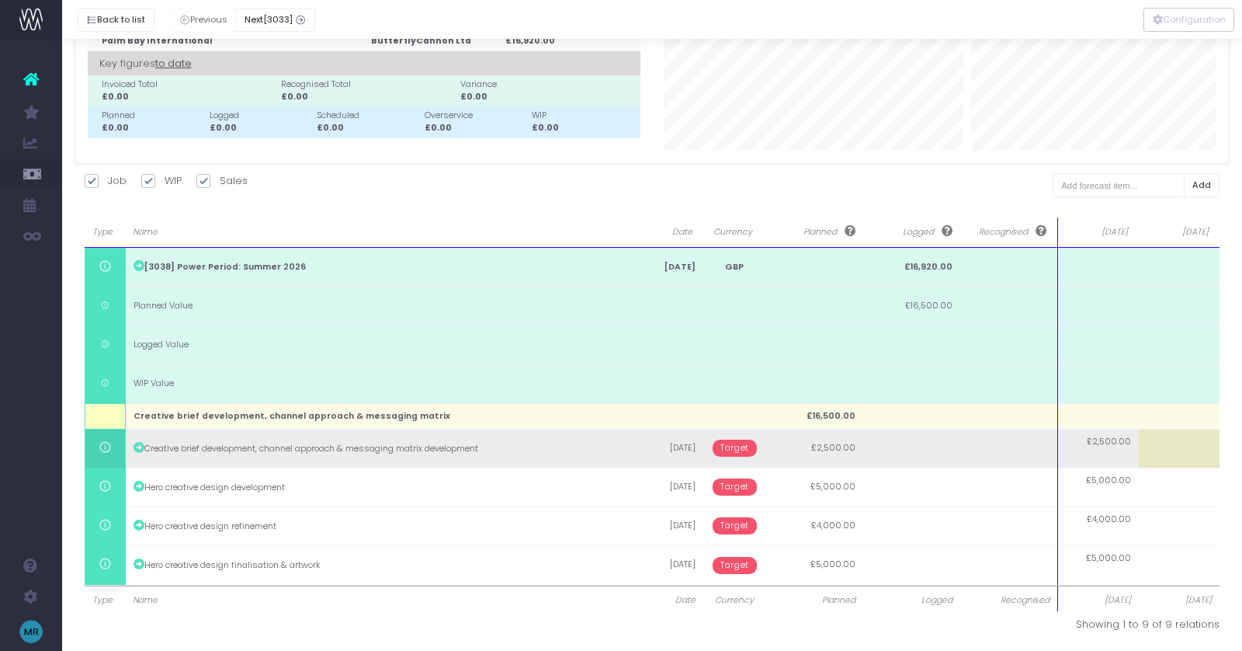
click at [1113, 445] on span "£2,500.00" at bounding box center [1109, 442] width 44 height 12
type input "2500"
click at [1153, 446] on body "Oh my... this is bad. [PERSON_NAME] wasn't able to load this page. Please conta…" at bounding box center [621, 247] width 1242 height 651
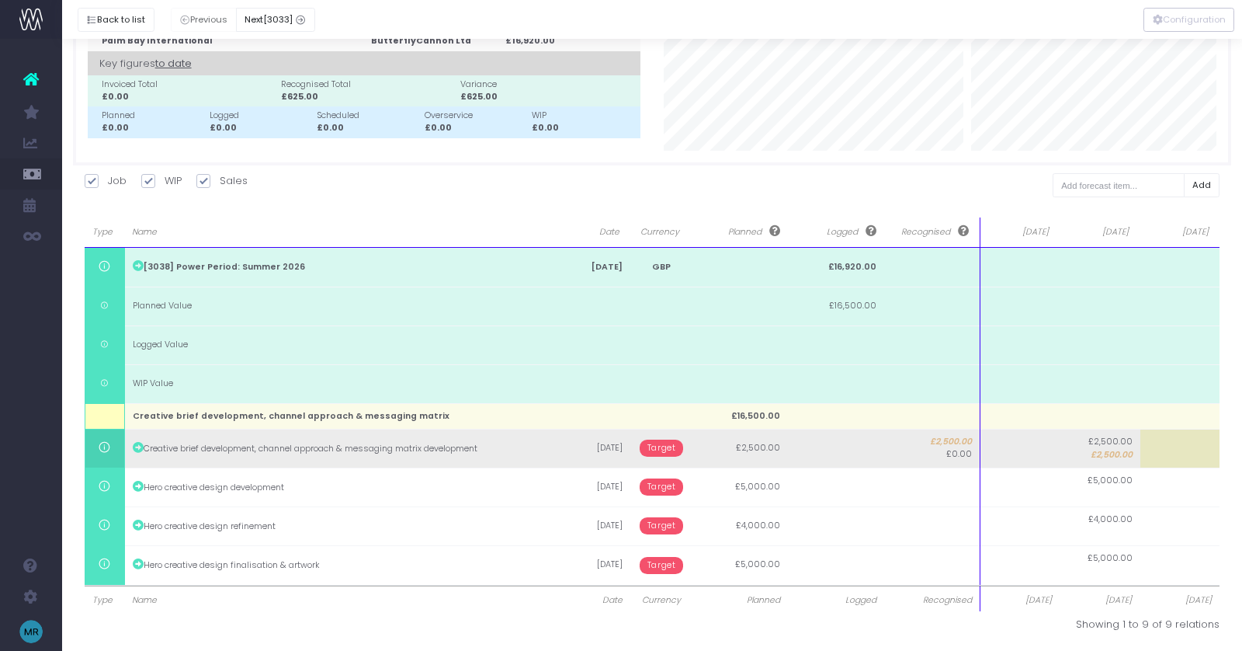
click at [1178, 453] on td at bounding box center [1181, 448] width 80 height 39
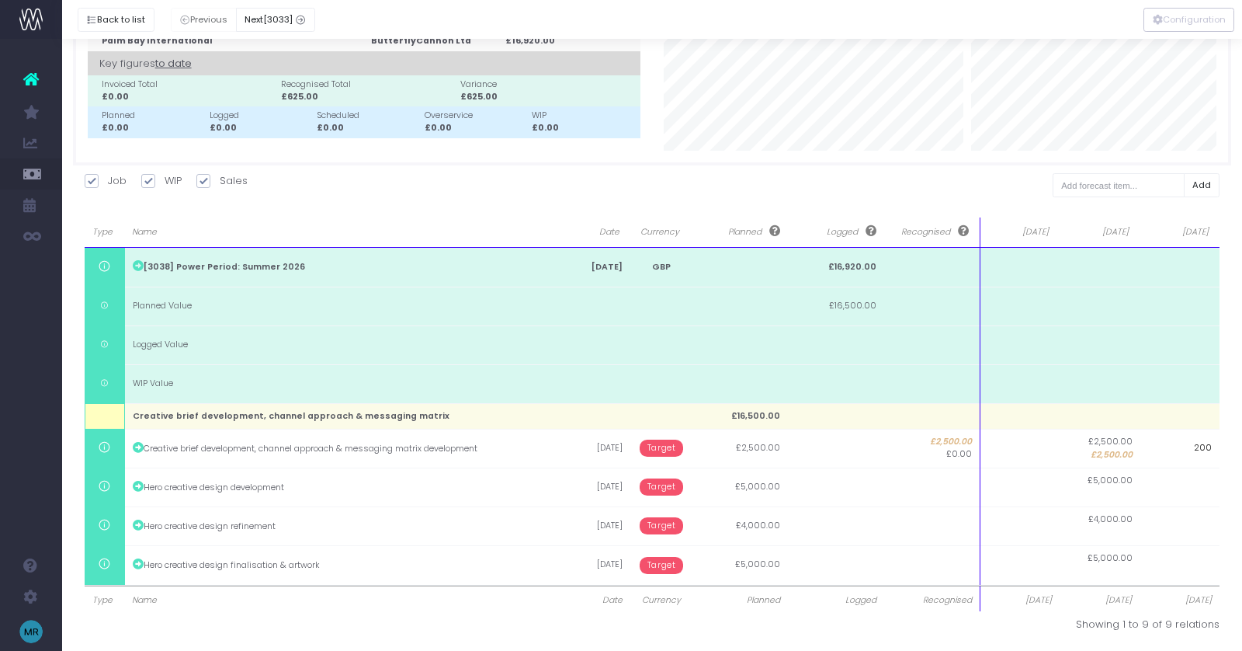
type input "2000"
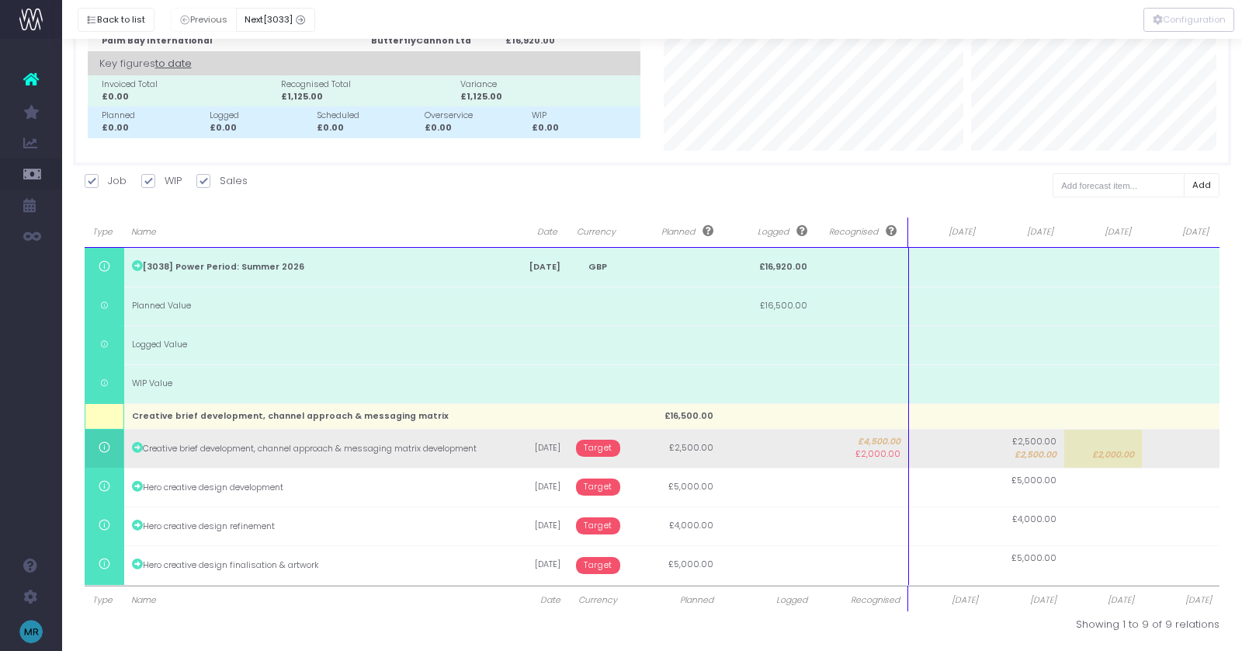
click at [1192, 454] on td at bounding box center [1181, 448] width 78 height 39
type input "2000"
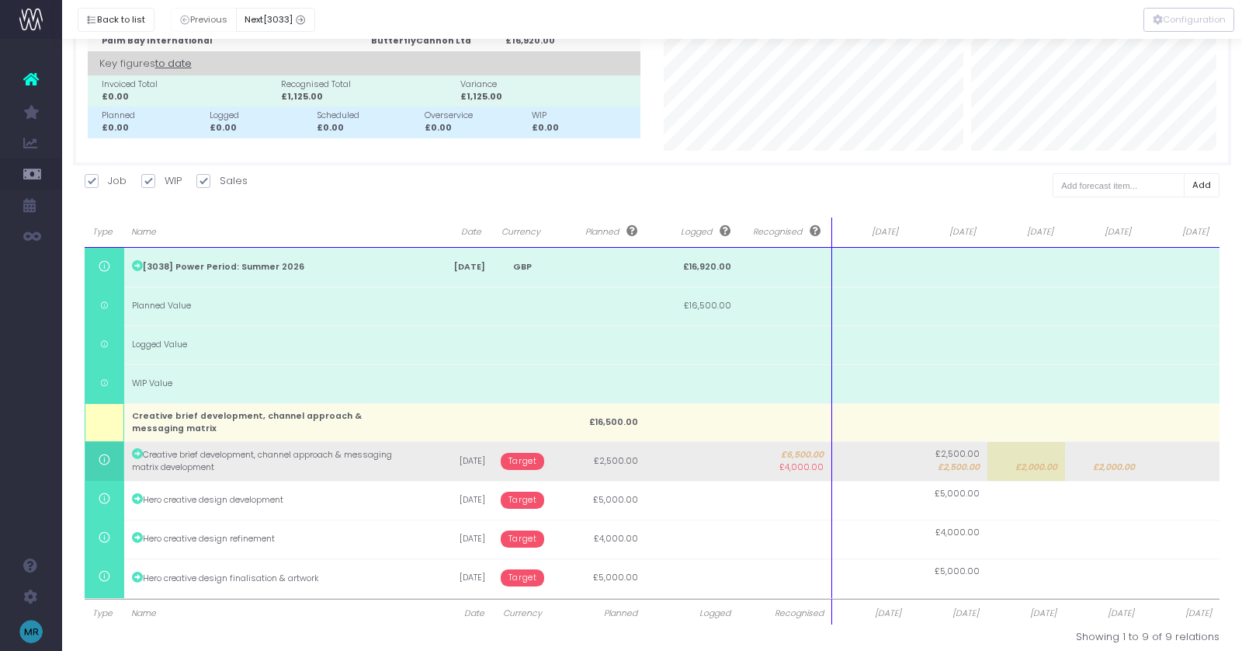
click at [1189, 455] on td at bounding box center [1182, 461] width 78 height 39
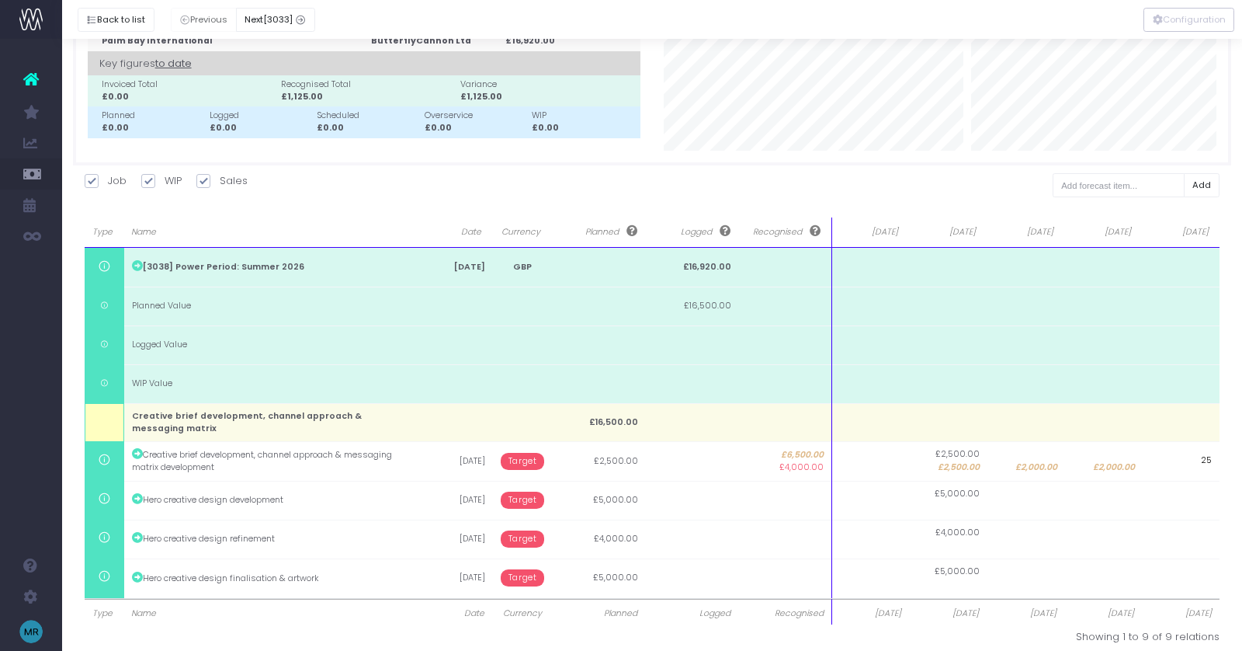
type input "2"
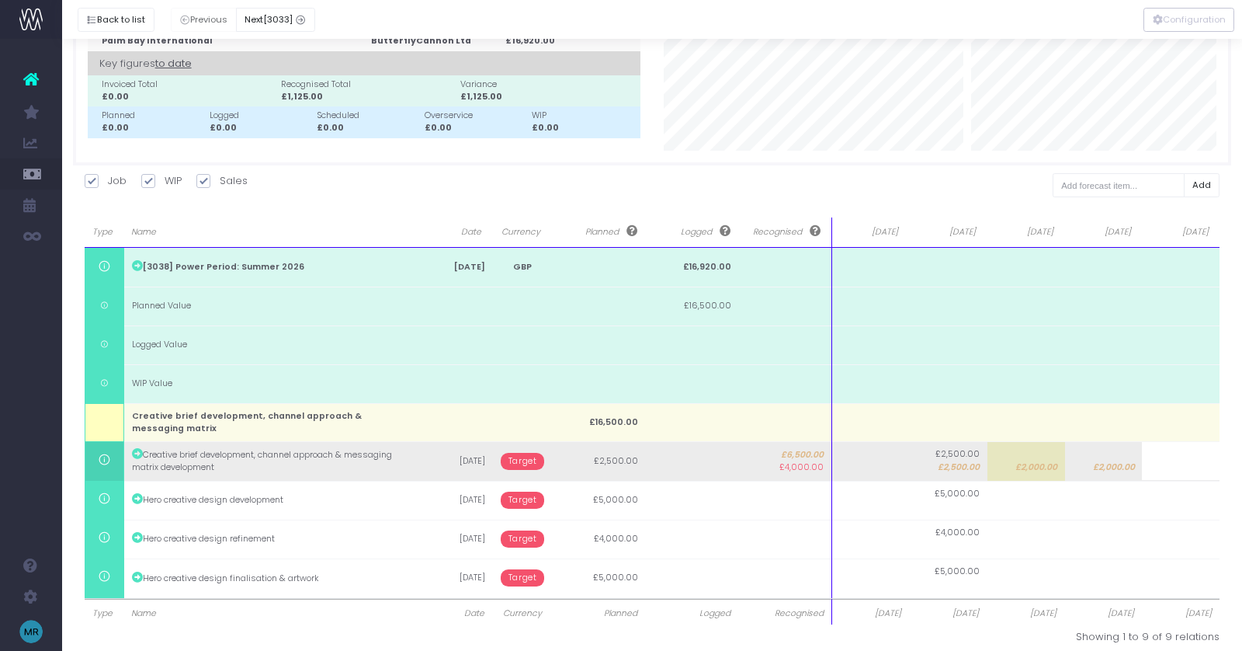
click at [1112, 470] on span "£2,000.00" at bounding box center [1114, 467] width 42 height 12
type input "2000"
click at [1036, 456] on body "Oh my... this is bad. [PERSON_NAME] wasn't able to load this page. Please conta…" at bounding box center [621, 247] width 1242 height 651
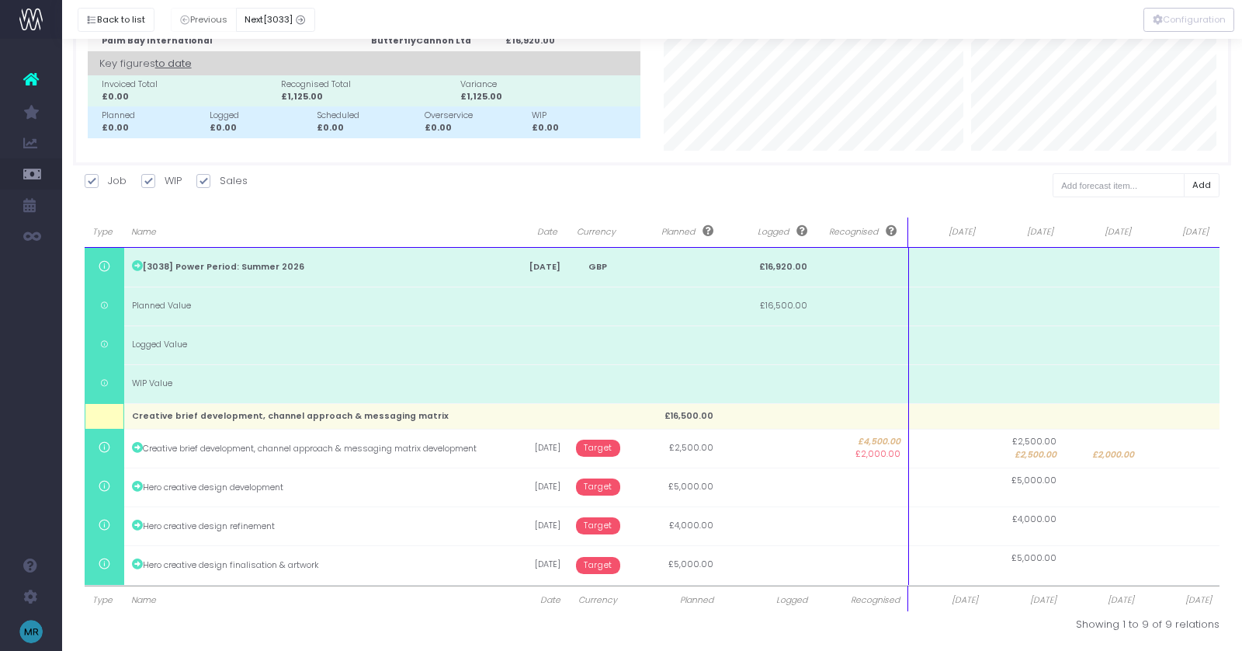
click at [1036, 456] on span "£2,500.00" at bounding box center [1036, 455] width 42 height 12
type input "2500"
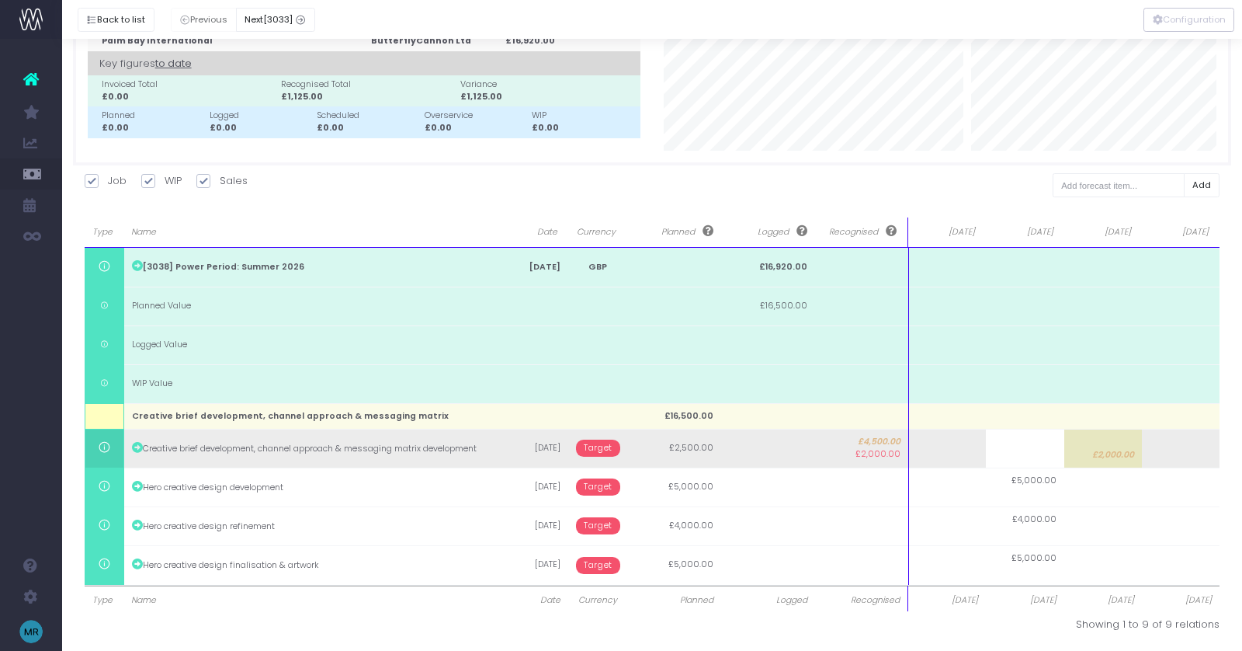
click at [1123, 447] on body "Oh my... this is bad. [PERSON_NAME] wasn't able to load this page. Please conta…" at bounding box center [621, 247] width 1242 height 651
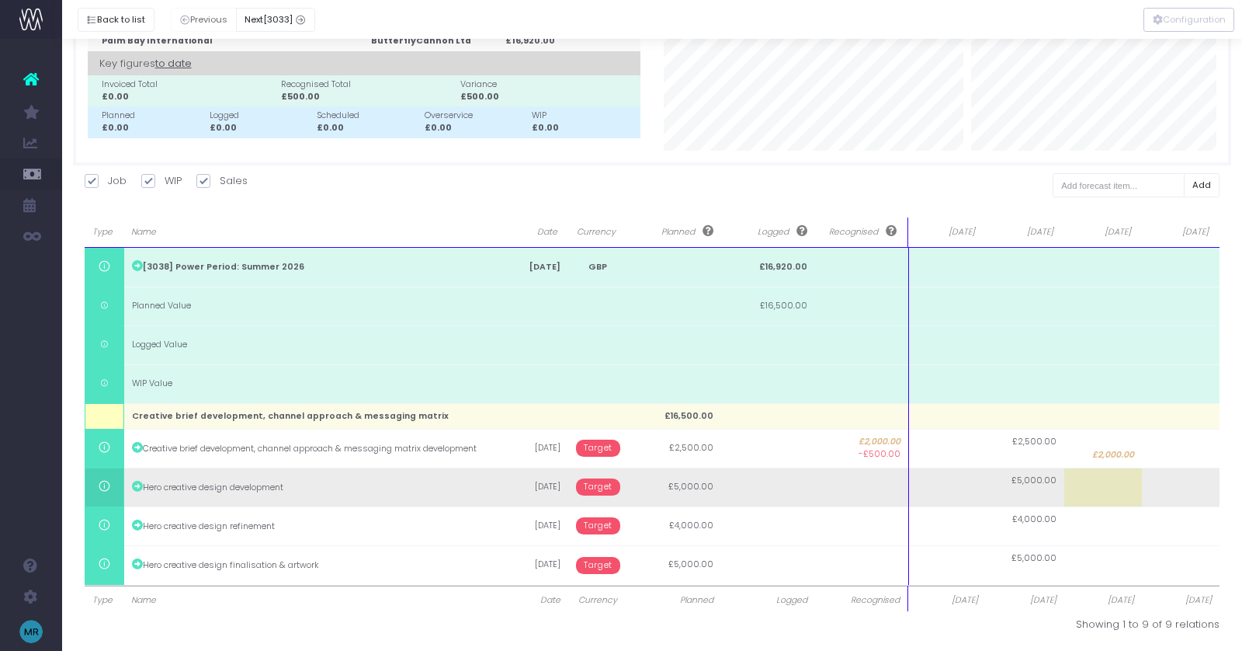
click at [1116, 470] on td at bounding box center [1103, 486] width 78 height 39
type input "5000"
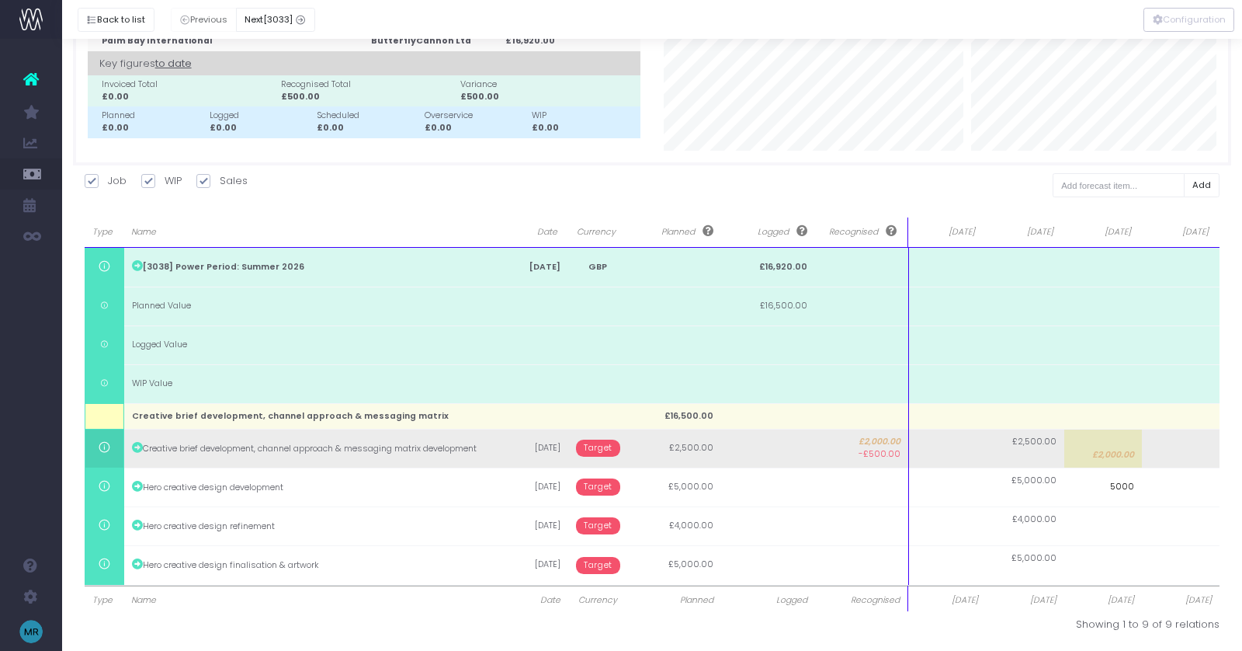
click at [1116, 458] on body "Oh my... this is bad. [PERSON_NAME] wasn't able to load this page. Please conta…" at bounding box center [621, 247] width 1242 height 651
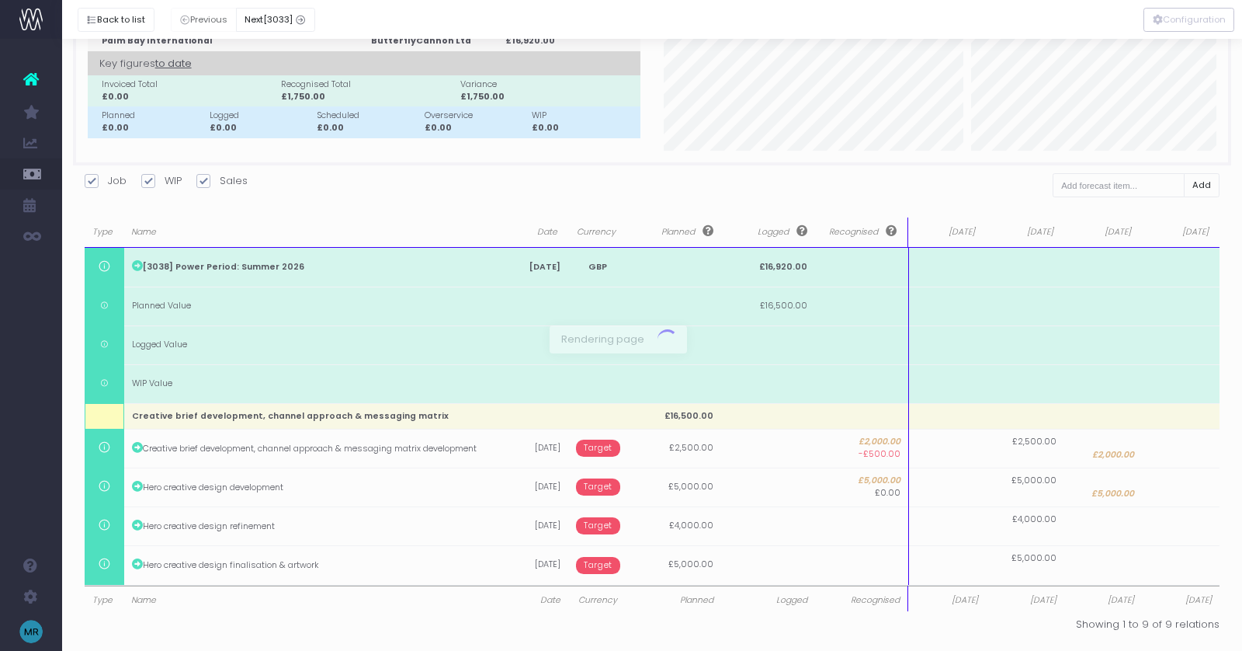
click at [1116, 458] on div at bounding box center [621, 325] width 1242 height 651
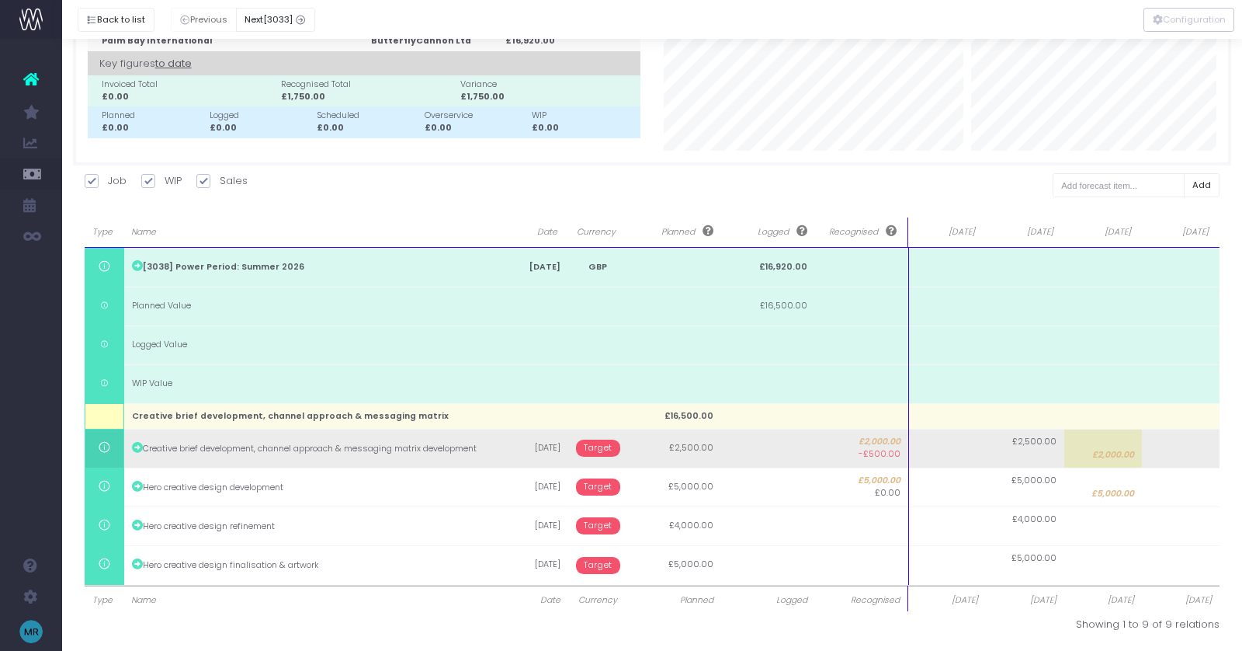
click at [1113, 450] on span "£2,000.00" at bounding box center [1113, 455] width 42 height 12
type input "2000"
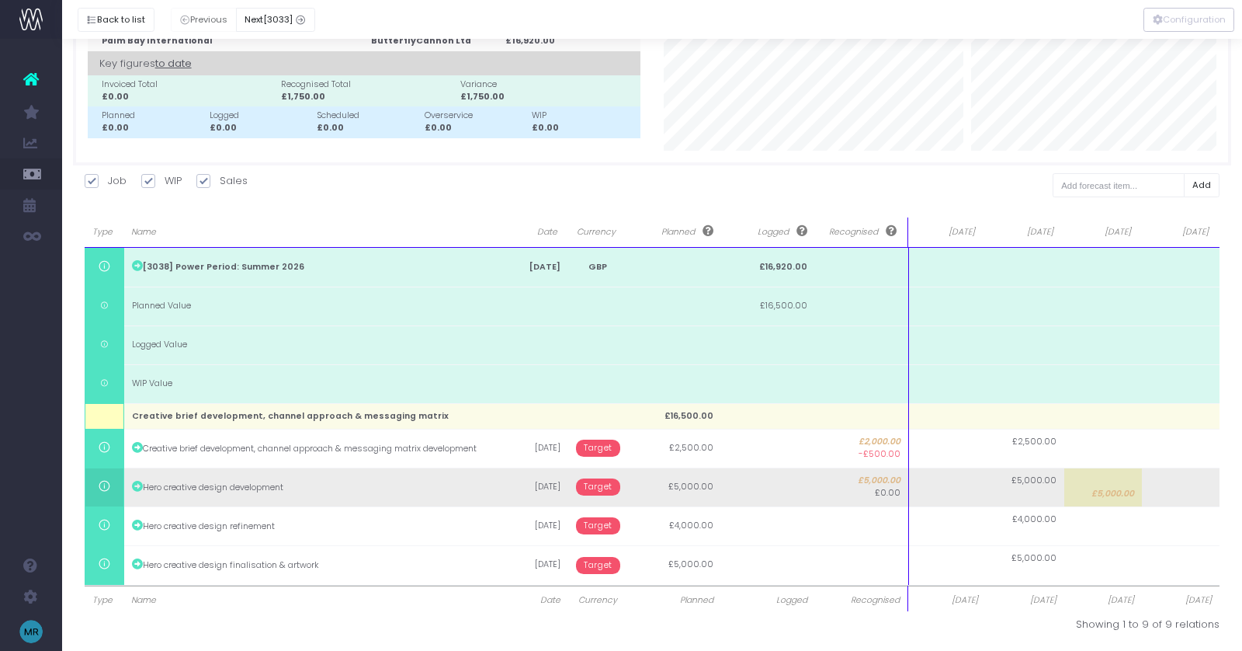
click at [1109, 488] on body "Oh my... this is bad. [PERSON_NAME] wasn't able to load this page. Please conta…" at bounding box center [621, 247] width 1242 height 651
click at [1108, 492] on span "£5,000.00" at bounding box center [1113, 494] width 43 height 12
type input "5000"
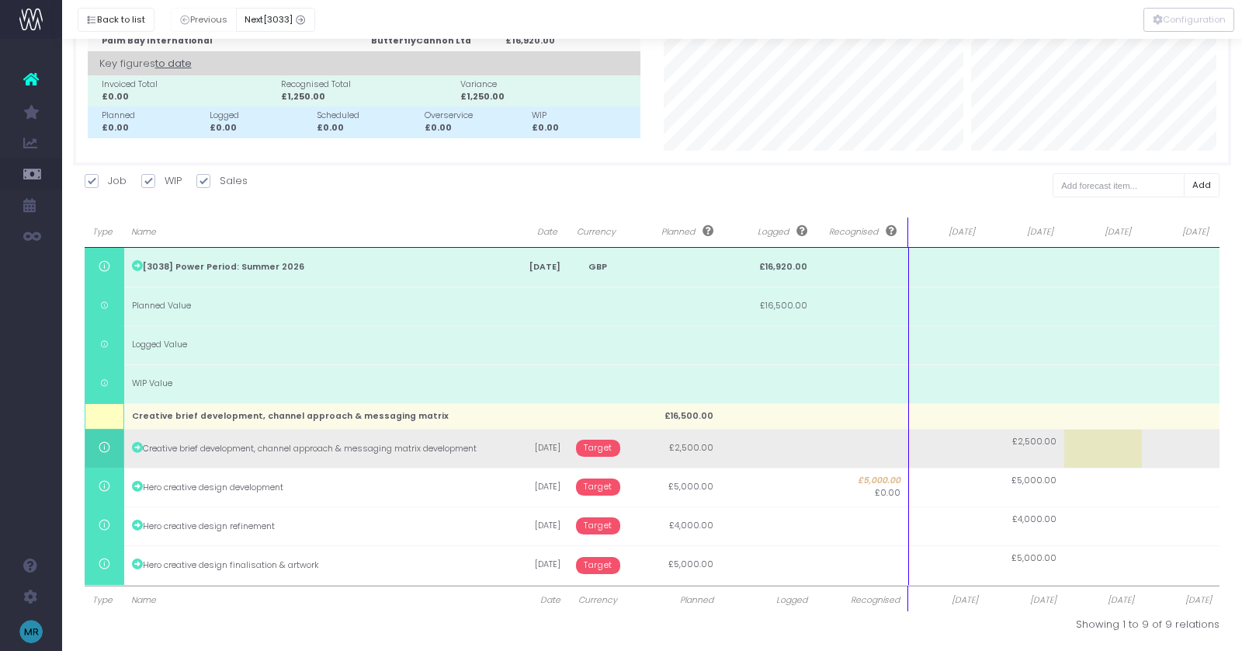
click at [1039, 453] on body "Oh my... this is bad. [PERSON_NAME] wasn't able to load this page. Please conta…" at bounding box center [621, 247] width 1242 height 651
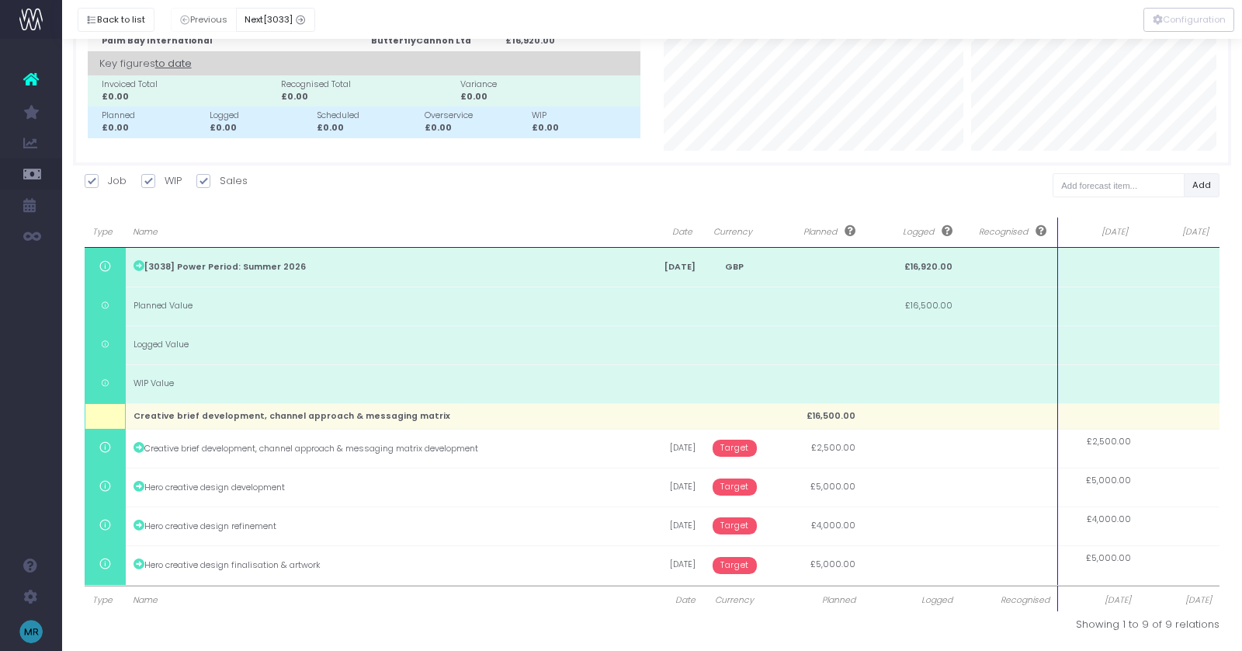
click at [1196, 188] on button "Add" at bounding box center [1202, 185] width 36 height 24
click at [1096, 184] on div at bounding box center [621, 325] width 1242 height 651
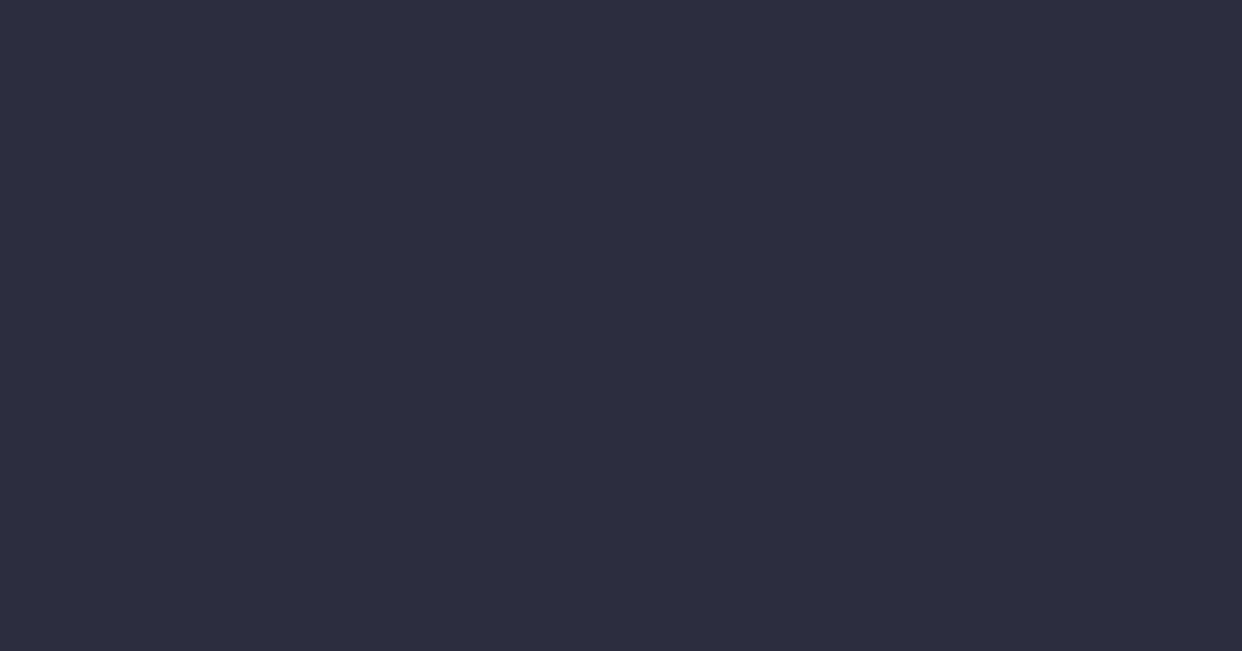
select select "finances"
select select "job"
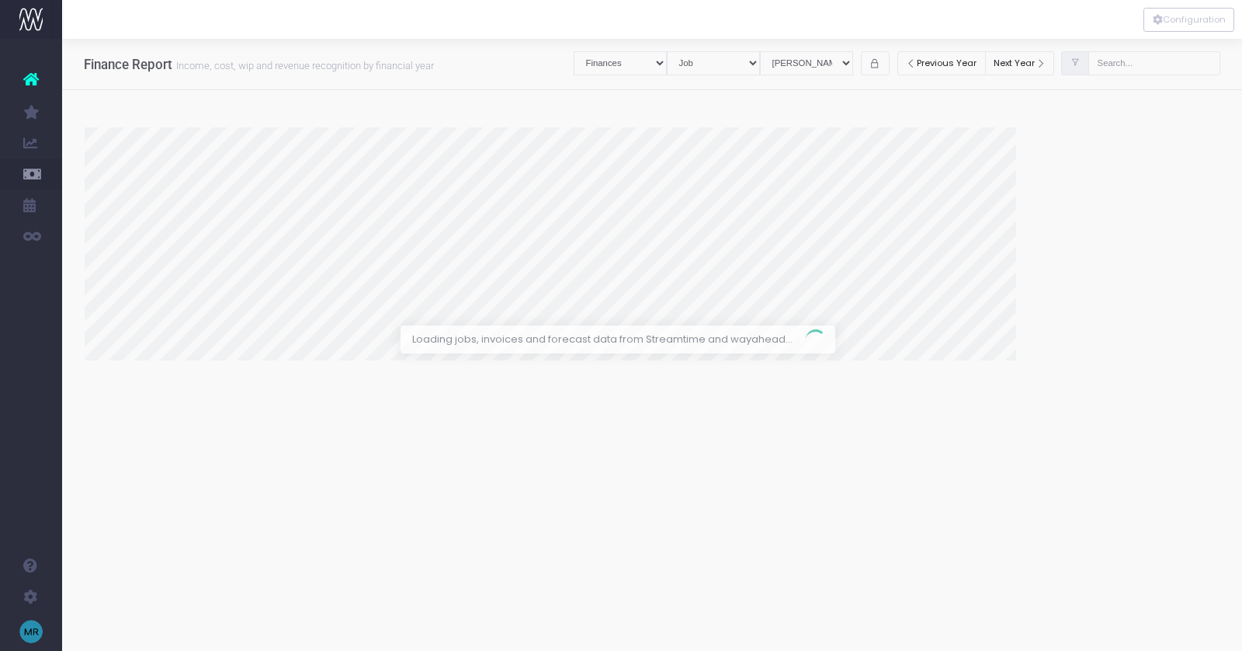
select select "revrec"
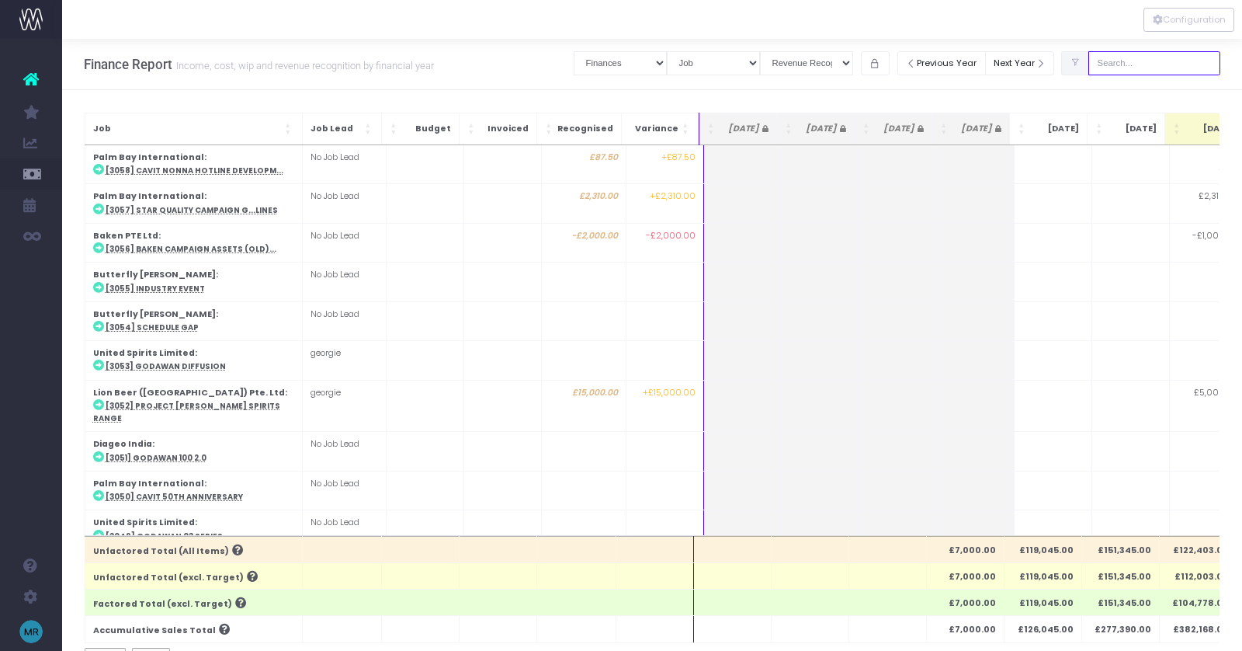
click at [1158, 68] on input "text" at bounding box center [1155, 63] width 132 height 24
type input "summer"
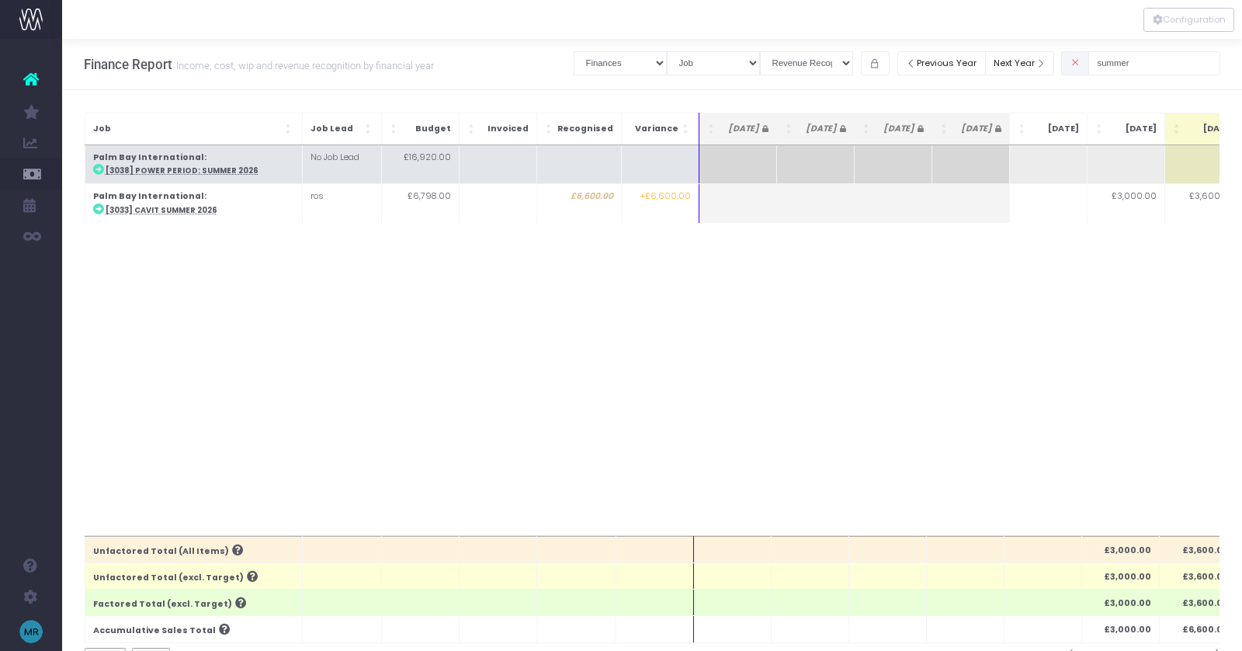
click at [167, 169] on abbr "[3038] Power Period: Summer 2026" at bounding box center [182, 170] width 153 height 10
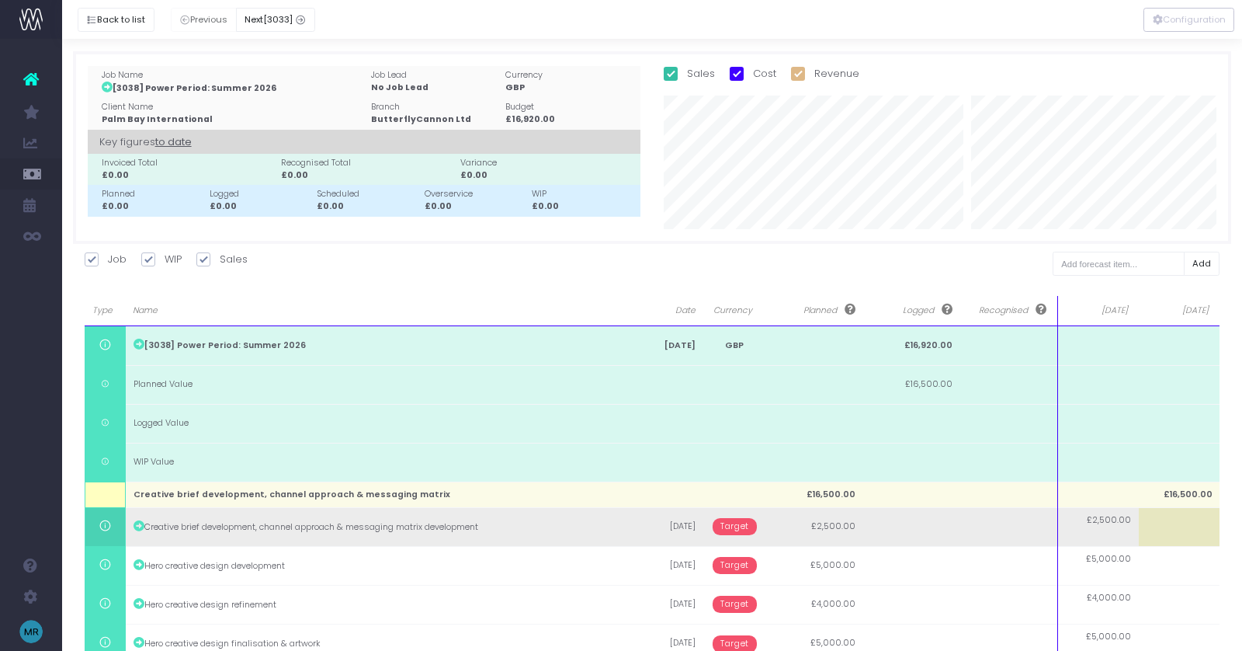
scroll to position [79, 0]
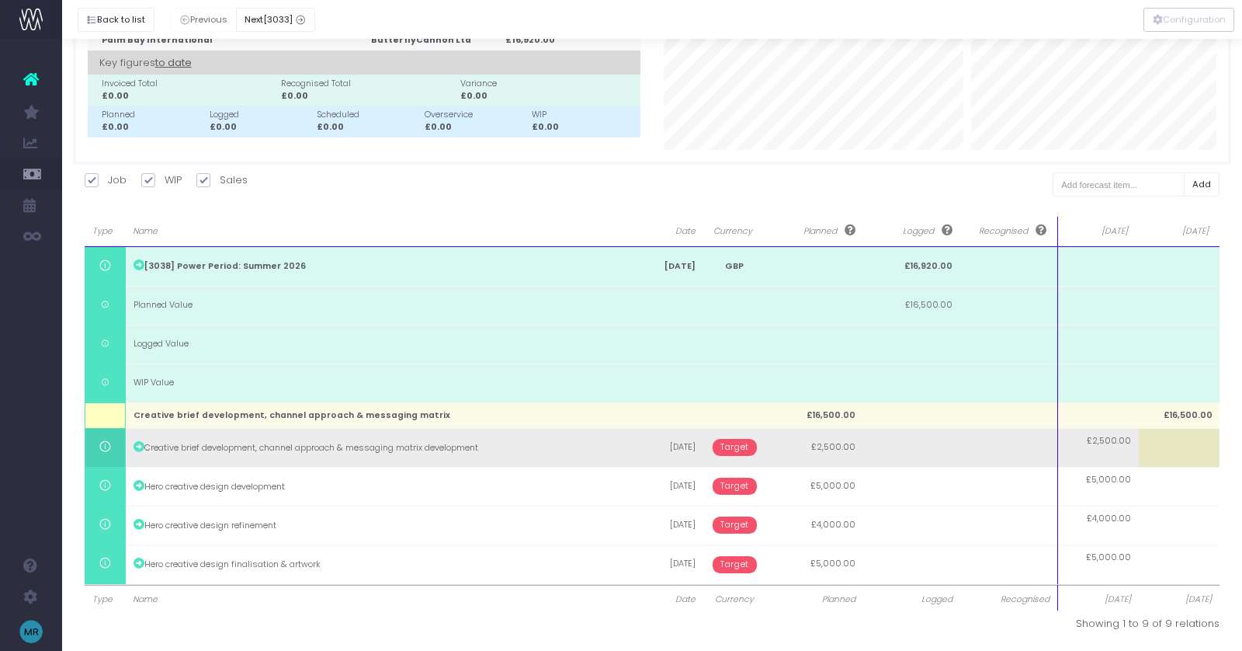
click at [1175, 447] on td at bounding box center [1179, 447] width 81 height 39
type input "2500"
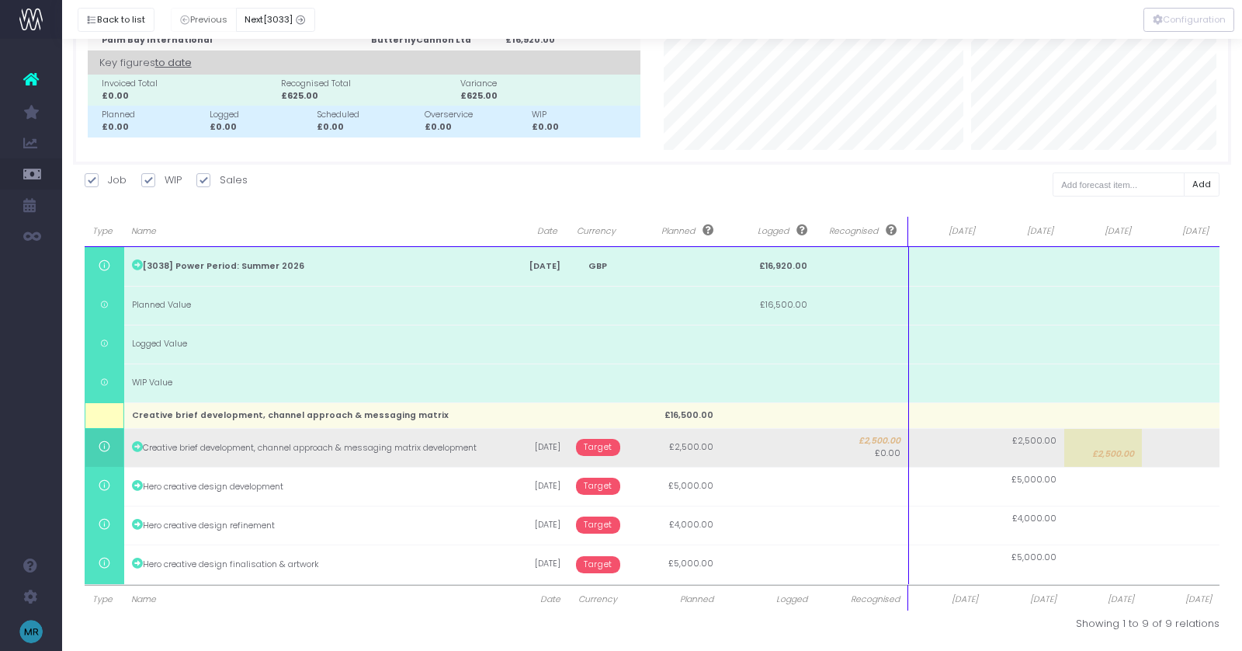
click at [1172, 450] on td at bounding box center [1181, 447] width 78 height 39
click at [1175, 452] on td at bounding box center [1181, 447] width 78 height 39
type input "2500"
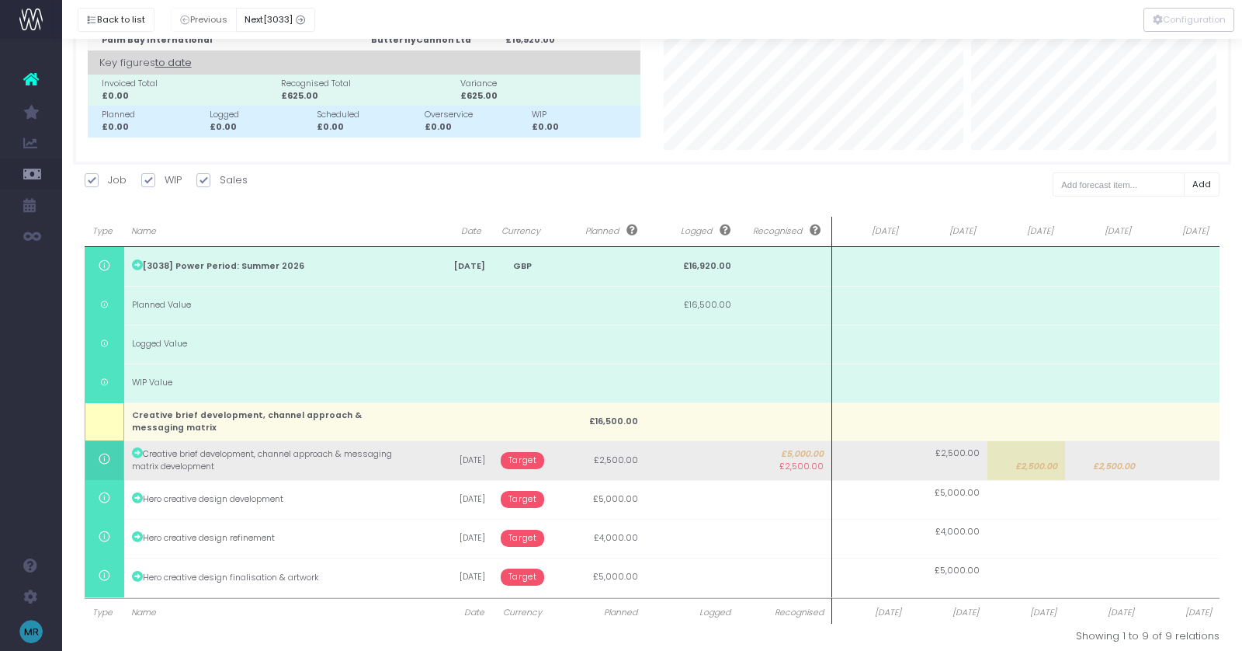
click at [1182, 464] on td at bounding box center [1182, 460] width 78 height 39
type input "2500"
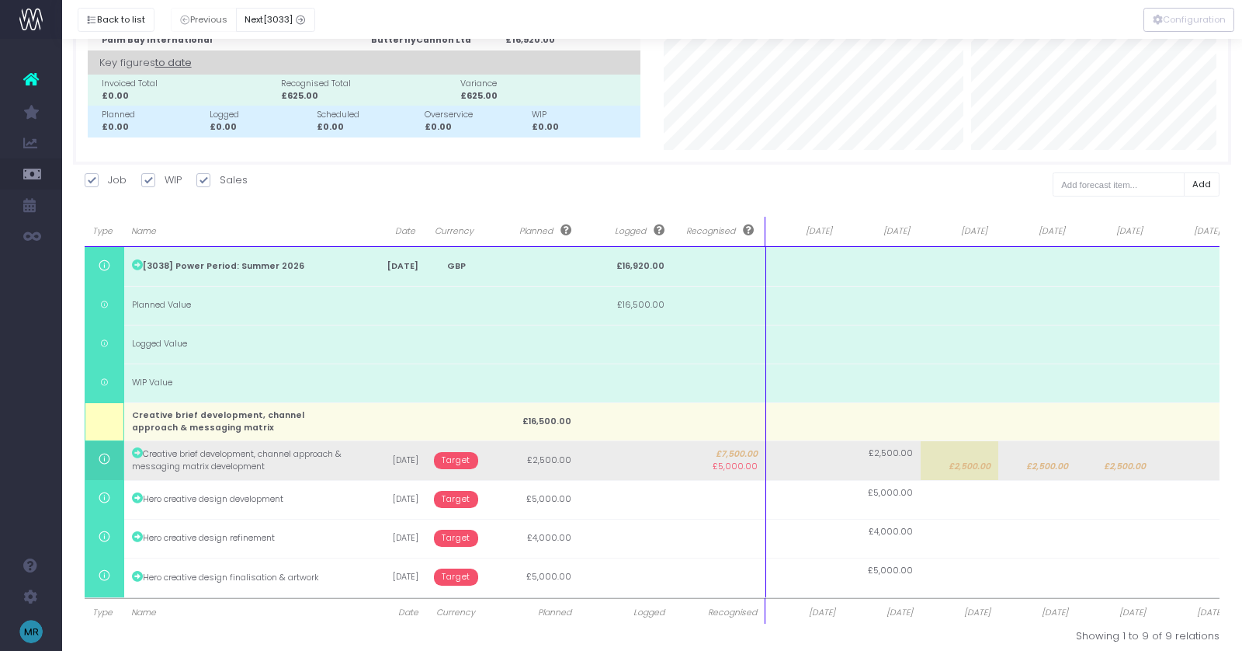
click at [1090, 464] on td "£2,500.00" at bounding box center [1115, 460] width 78 height 39
type input "2500"
click at [1047, 461] on span "£2,500.00" at bounding box center [1047, 466] width 42 height 12
click at [960, 467] on body "Oh my... this is bad. [PERSON_NAME] wasn't able to load this page. Please conta…" at bounding box center [621, 246] width 1242 height 651
click at [963, 464] on span "£2,500.00" at bounding box center [970, 466] width 42 height 12
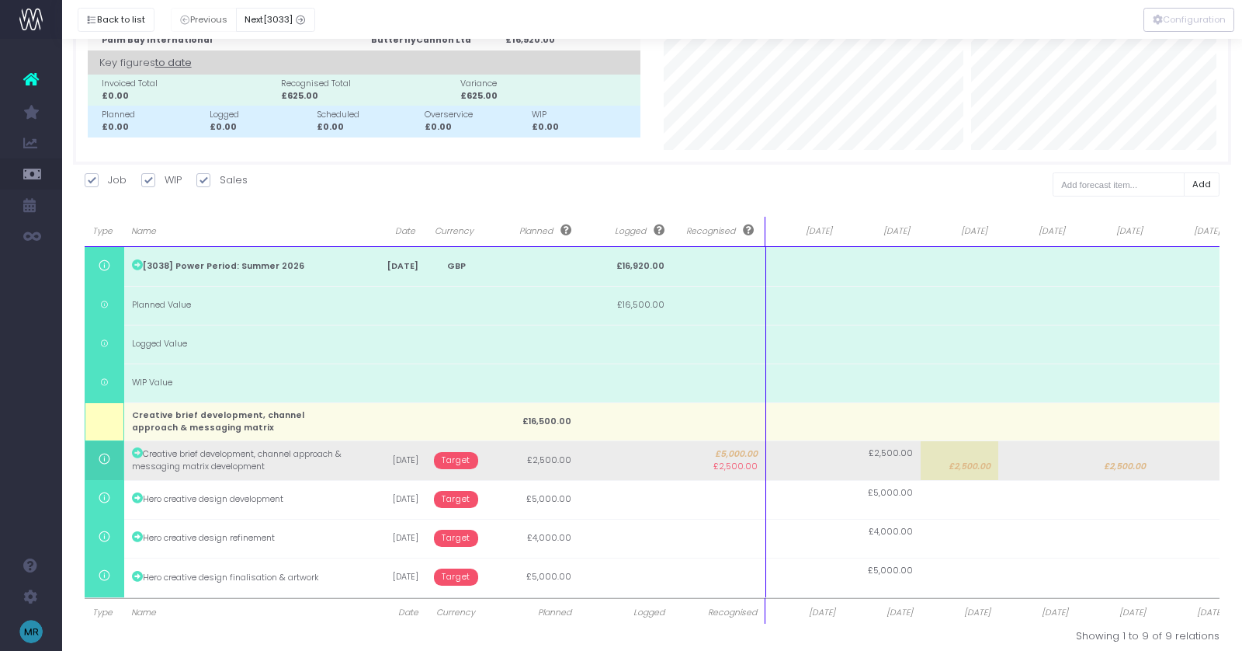
type input "2500"
click at [460, 455] on body "Oh my... this is bad. [PERSON_NAME] wasn't able to load this page. Please conta…" at bounding box center [621, 246] width 1242 height 651
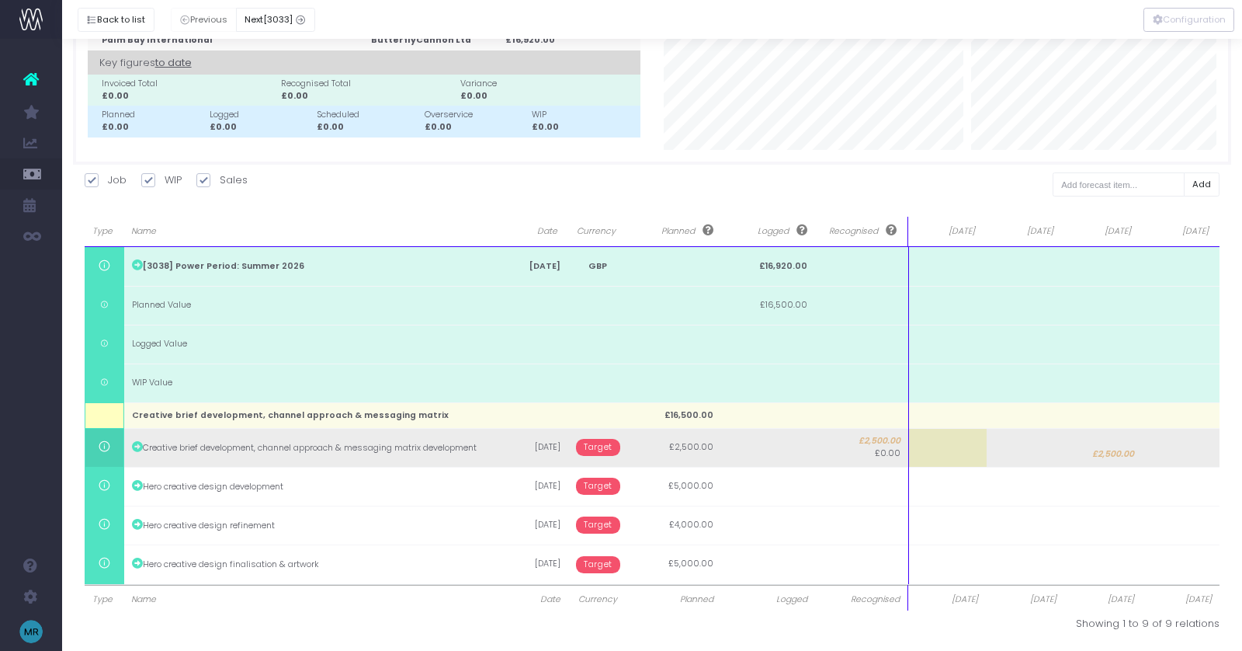
click at [609, 447] on span "Target" at bounding box center [598, 447] width 44 height 17
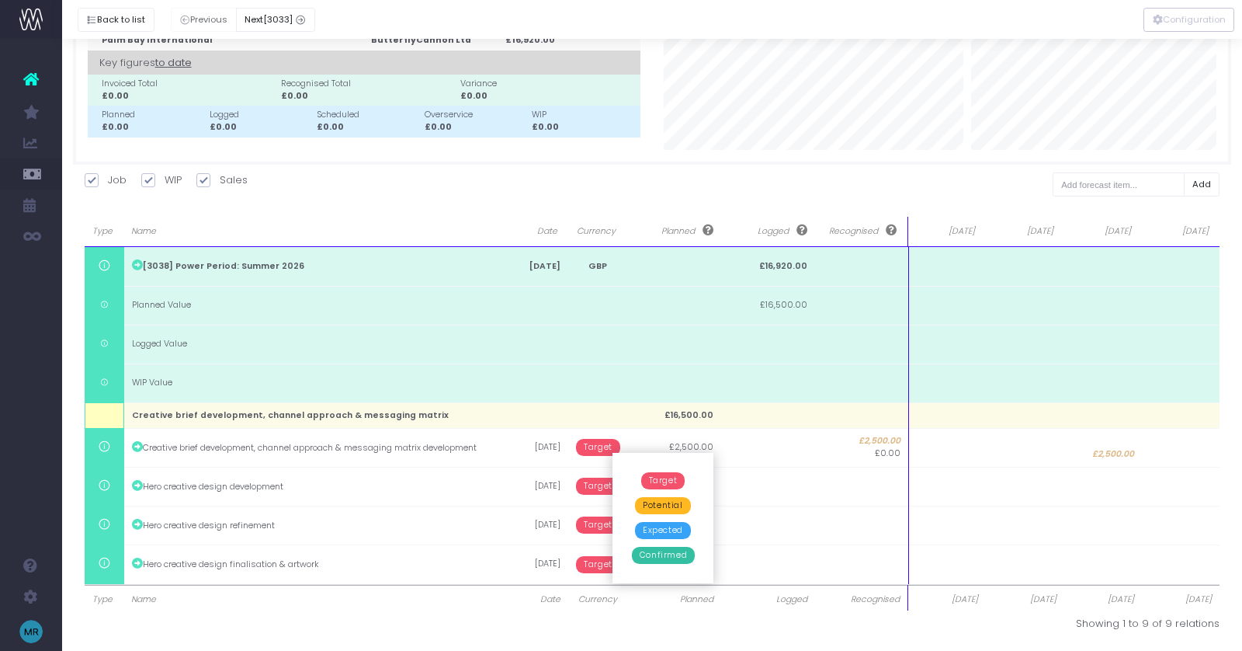
click at [660, 505] on span "Potential" at bounding box center [662, 505] width 55 height 17
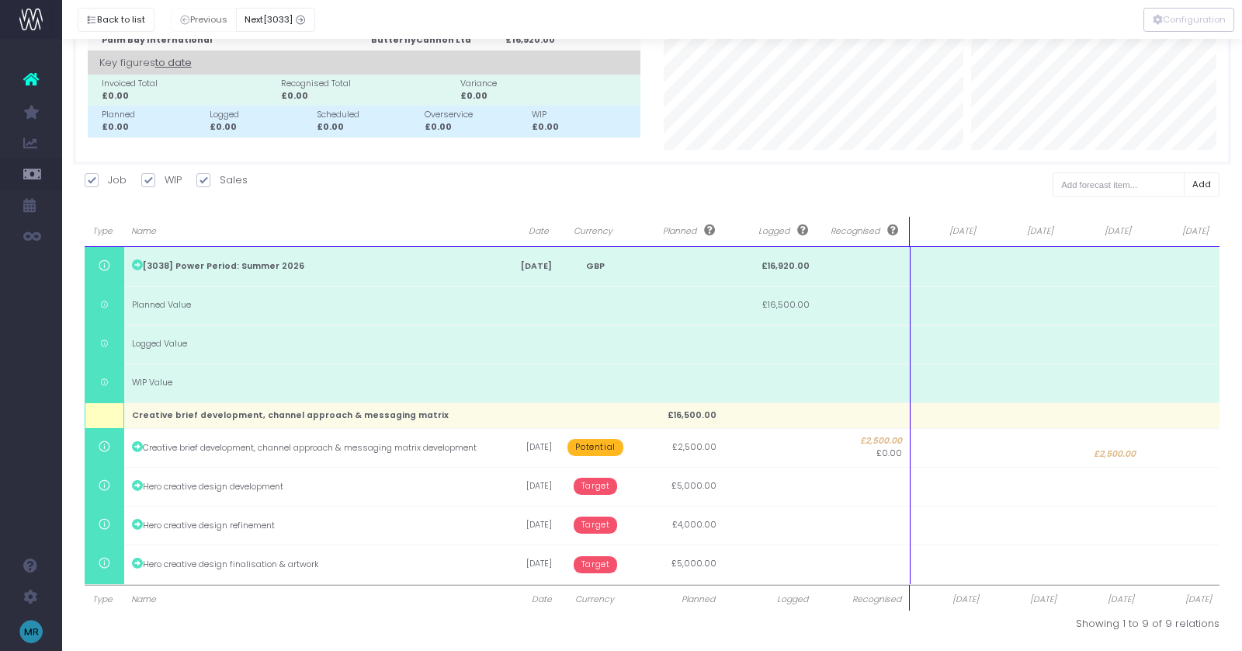
scroll to position [0, 0]
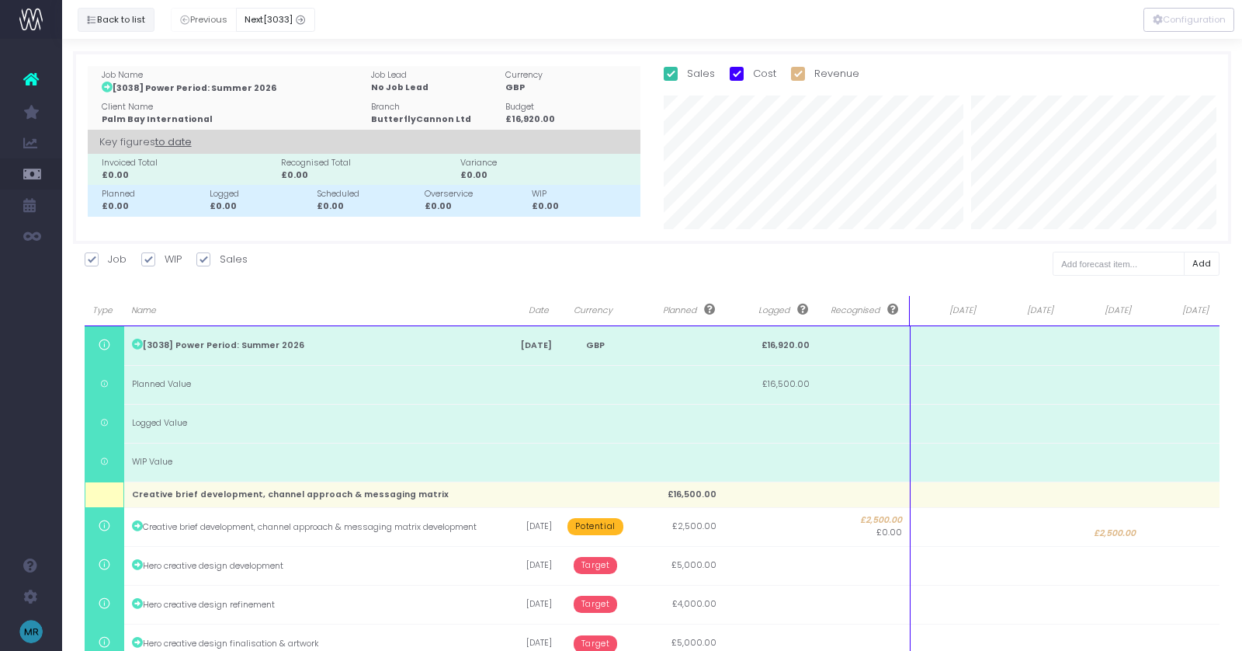
click at [106, 17] on button "Back to list" at bounding box center [116, 20] width 77 height 24
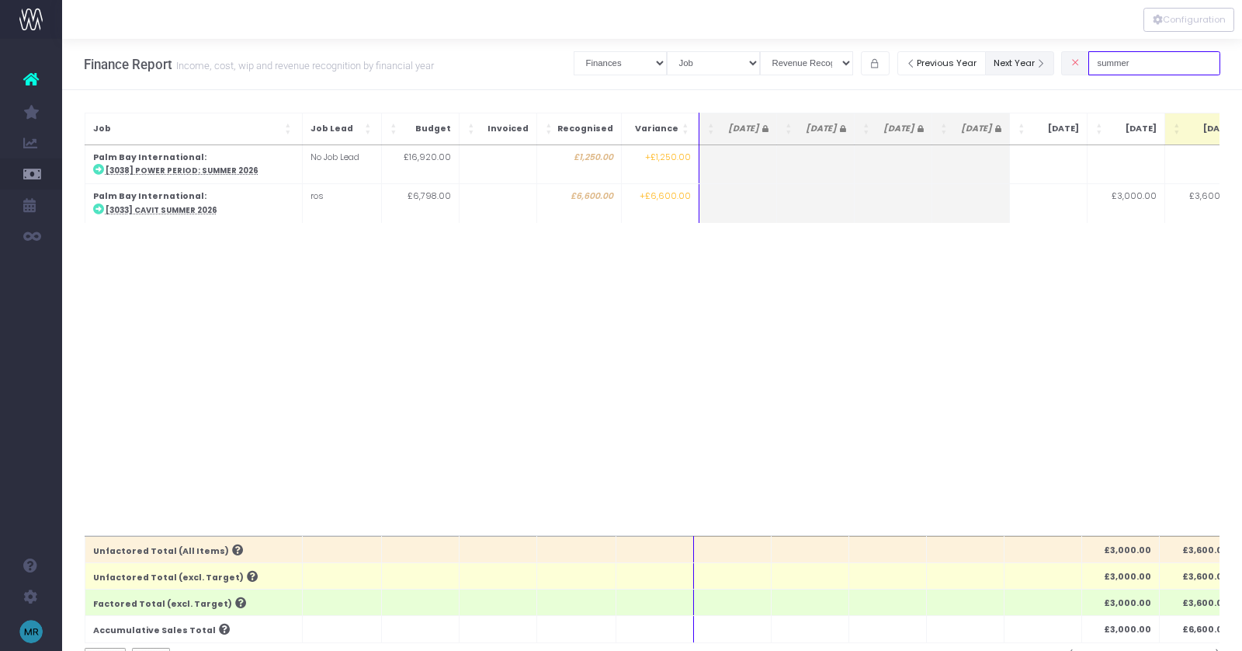
drag, startPoint x: 1156, startPoint y: 66, endPoint x: 1039, endPoint y: 66, distance: 117.2
click at [1039, 66] on div "Clear Filters Job summary column shows... Finances Chart Summary by Job Client …" at bounding box center [897, 63] width 647 height 32
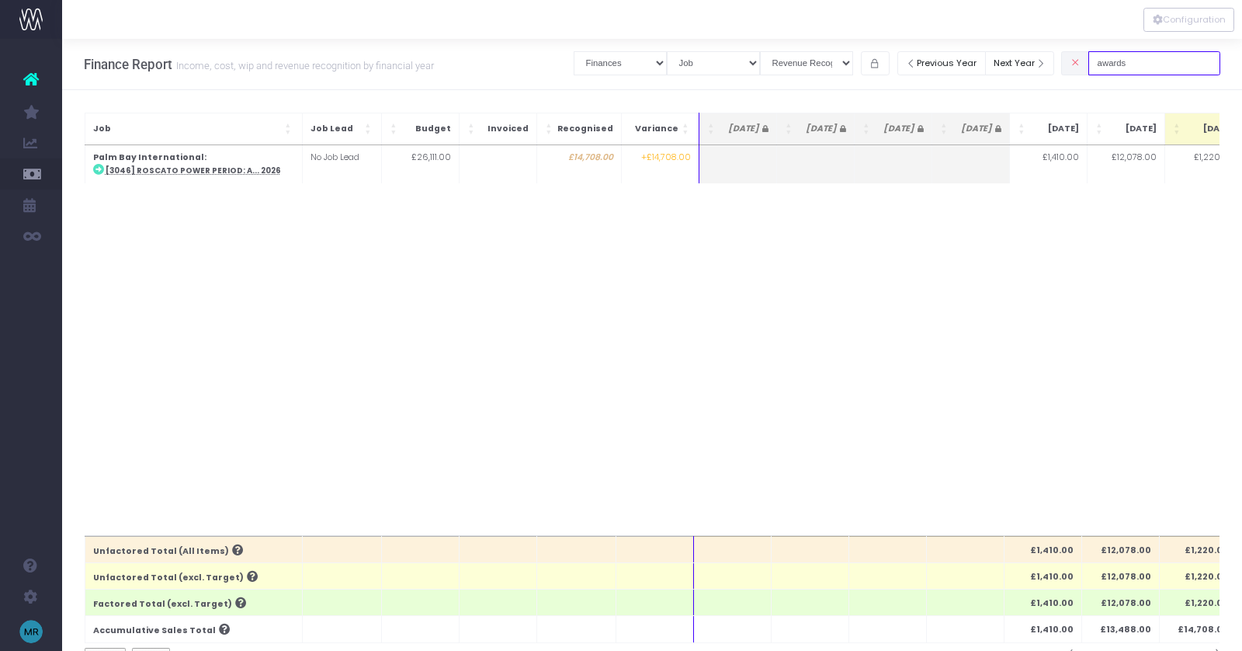
click at [1175, 63] on input "awards" at bounding box center [1155, 63] width 132 height 24
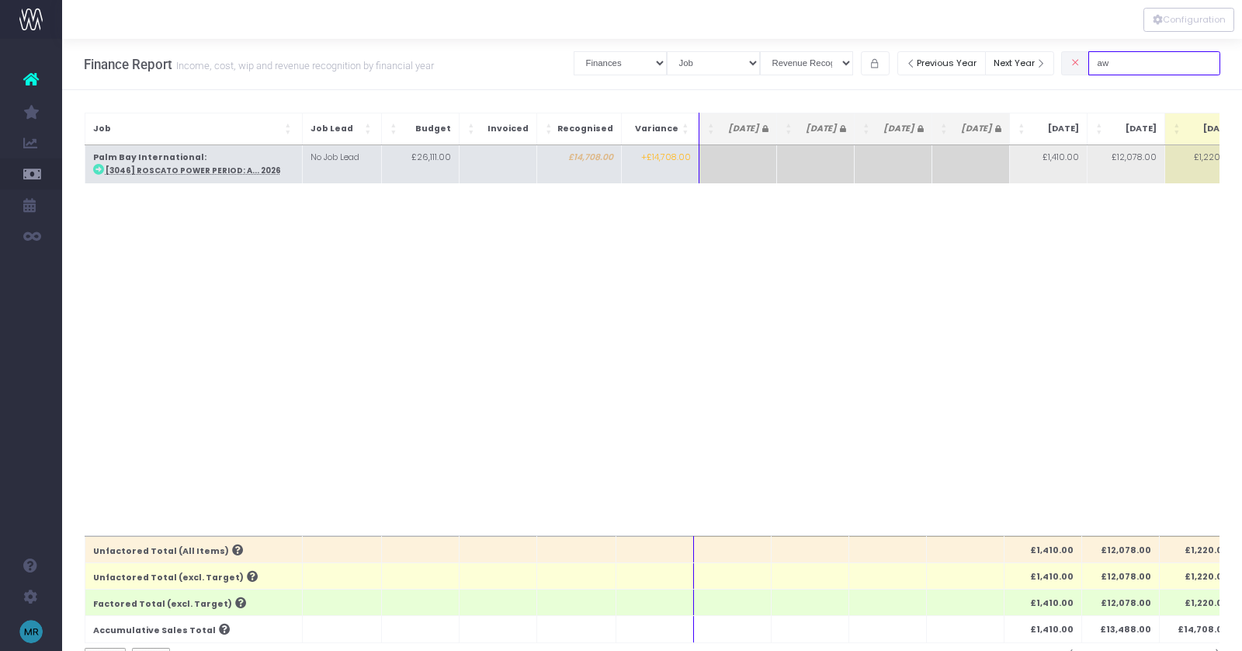
type input "a"
click at [207, 172] on abbr "[3046] Roscato Power Period: A... 2026" at bounding box center [193, 170] width 175 height 10
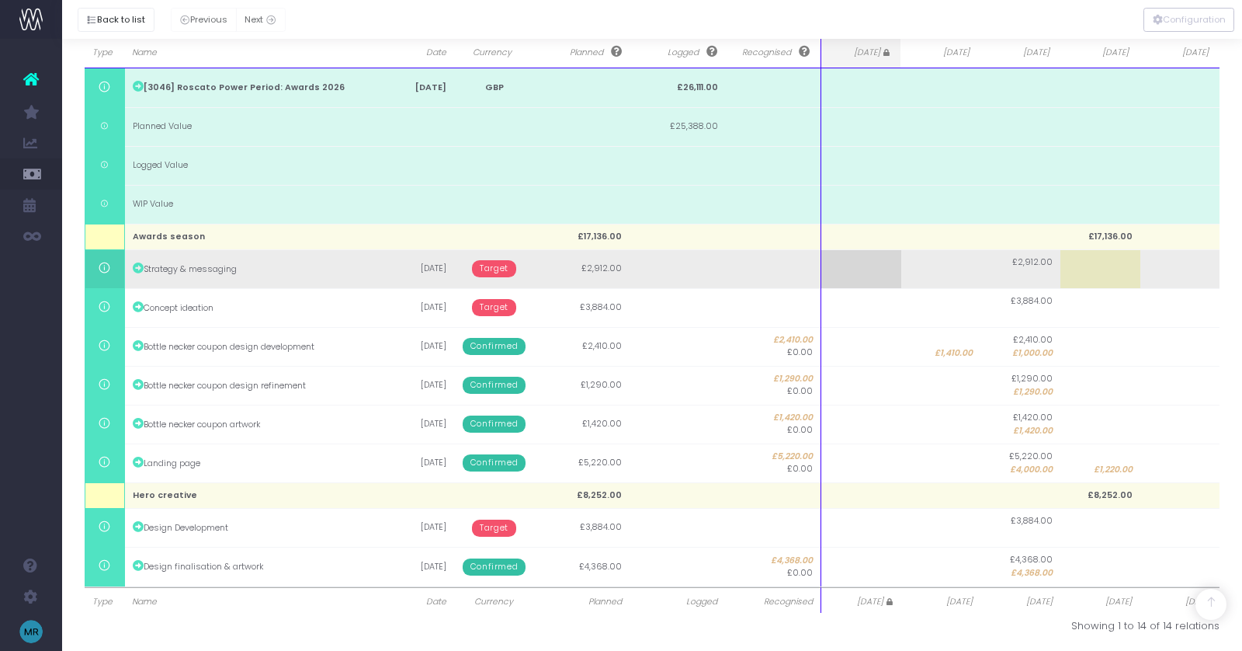
scroll to position [260, 0]
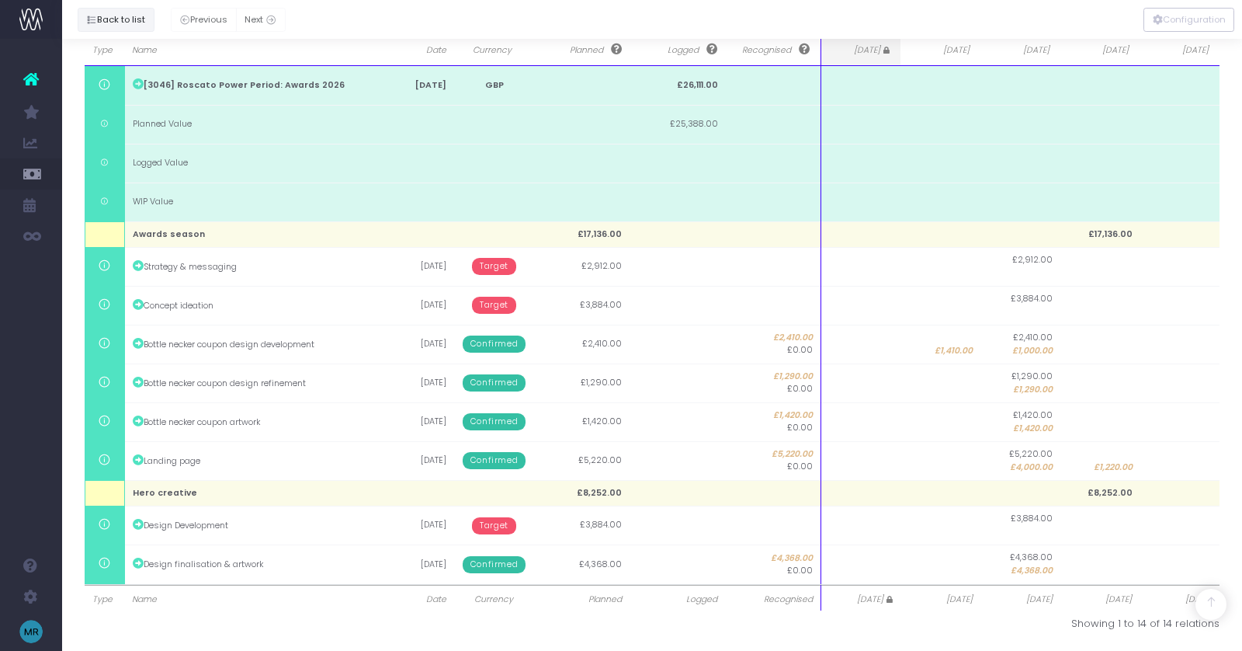
click at [108, 19] on button "Back to list" at bounding box center [116, 20] width 77 height 24
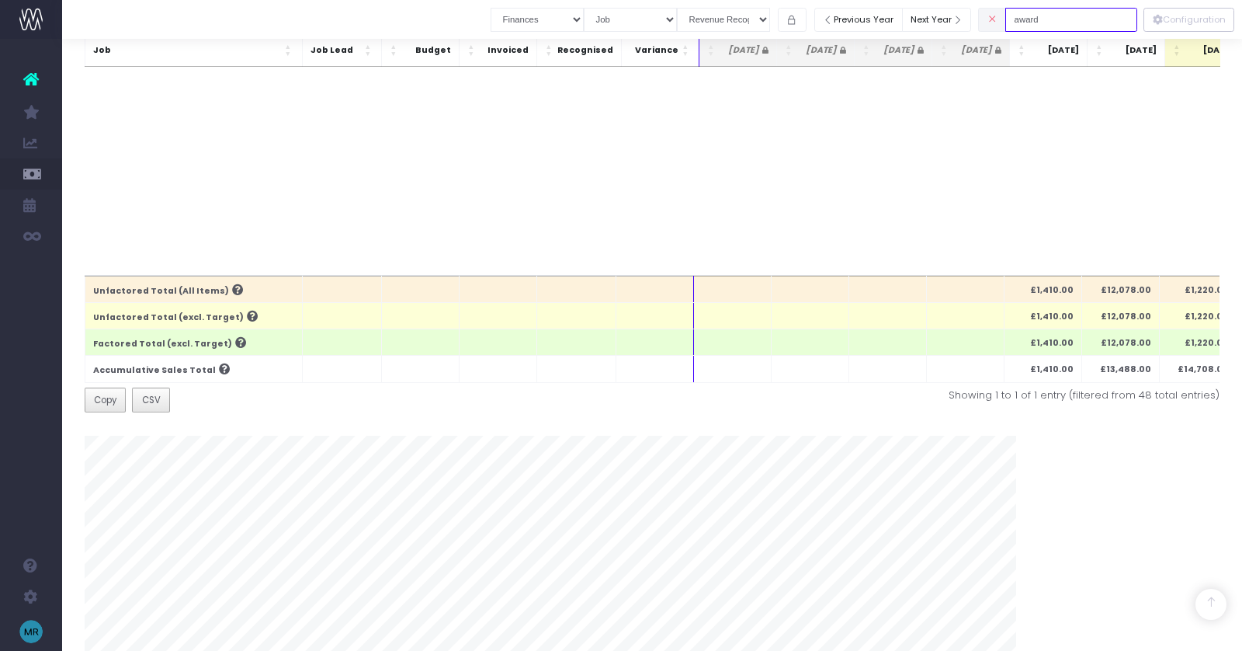
drag, startPoint x: 1076, startPoint y: 18, endPoint x: 1011, endPoint y: 18, distance: 65.2
click at [1011, 18] on div "award" at bounding box center [1057, 20] width 159 height 32
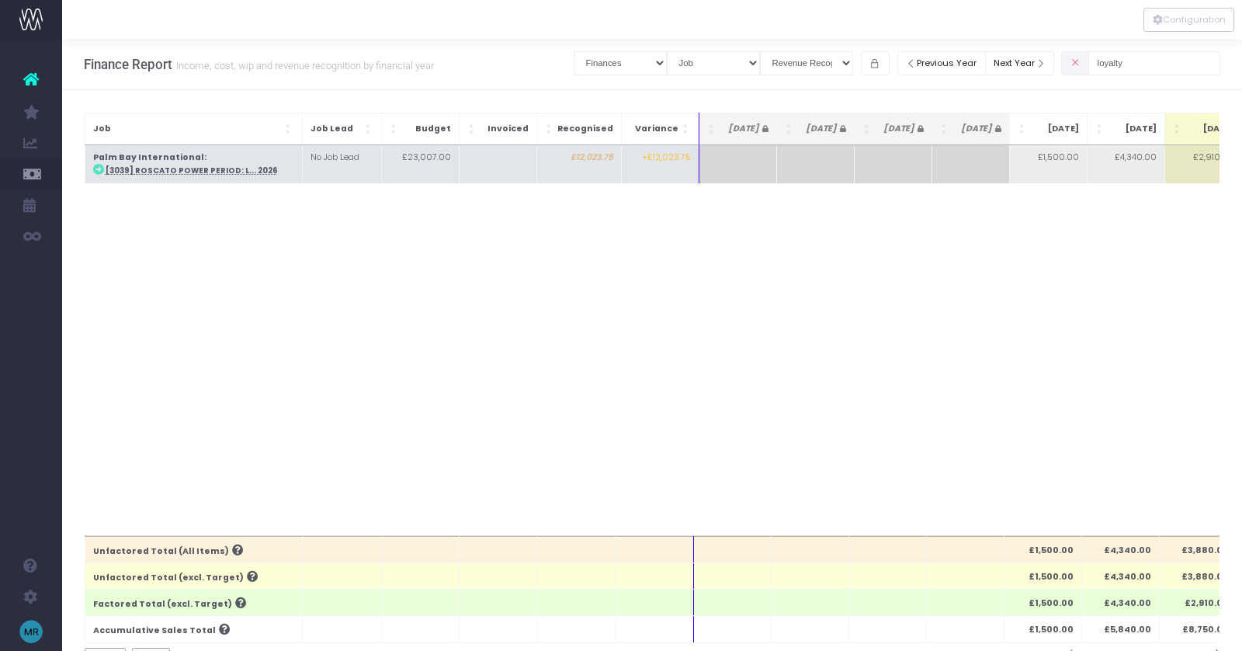
click at [210, 173] on abbr "[3039] Roscato Power Period: L... 2026" at bounding box center [192, 170] width 172 height 10
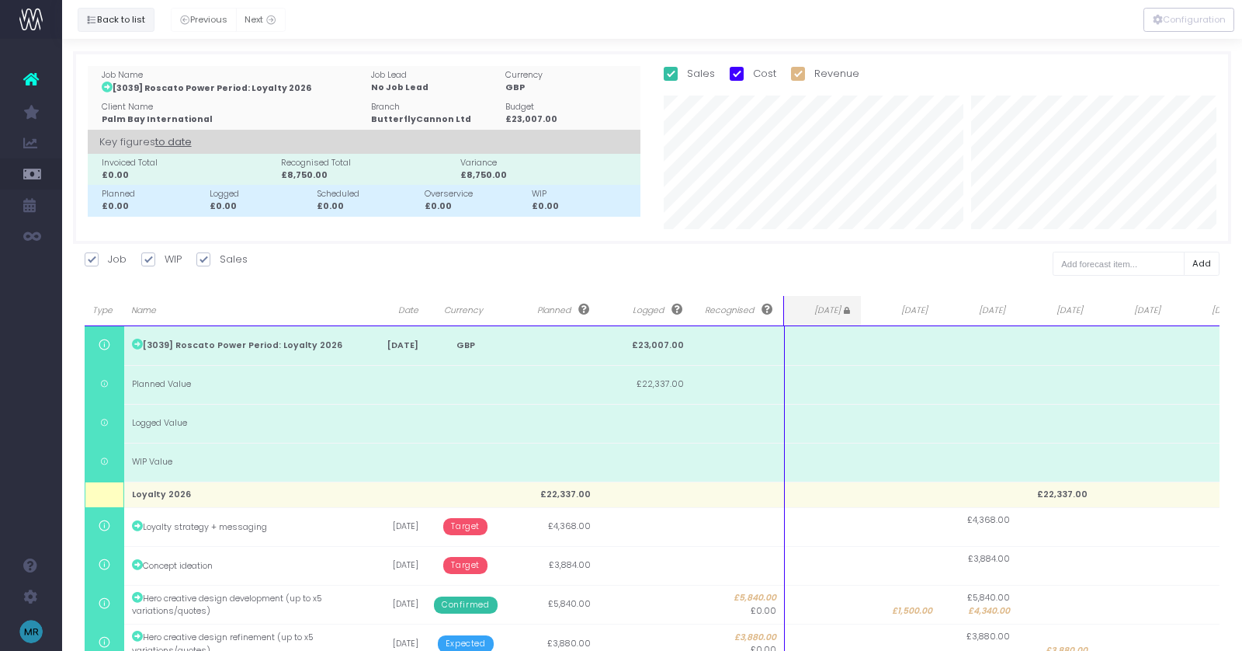
click at [129, 22] on button "Back to list" at bounding box center [116, 20] width 77 height 24
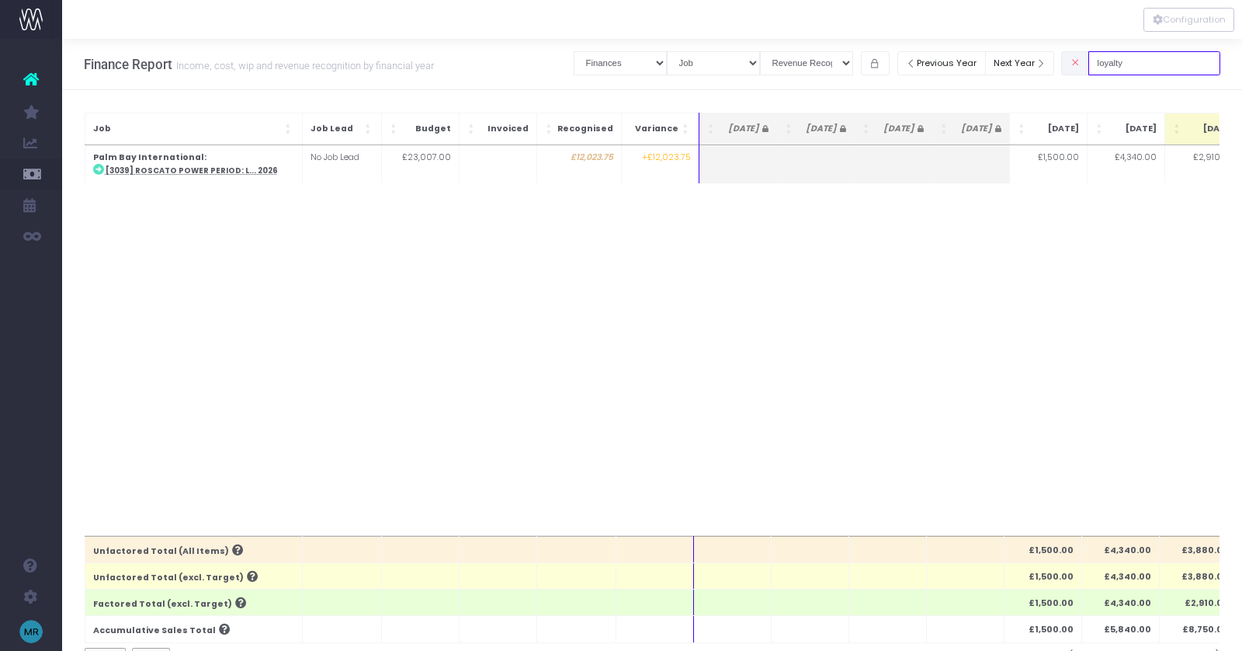
drag, startPoint x: 1161, startPoint y: 68, endPoint x: 1099, endPoint y: 68, distance: 62.1
click at [1099, 68] on div "loyalty" at bounding box center [1140, 63] width 159 height 32
type input "toolkit"
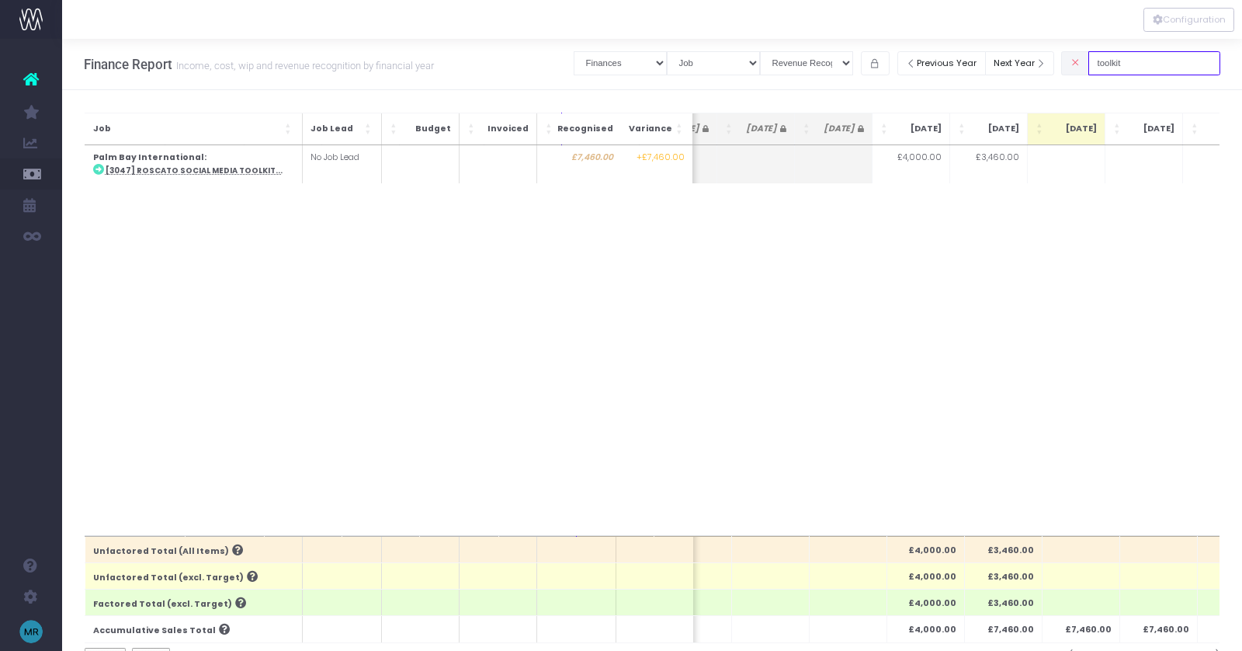
scroll to position [0, 141]
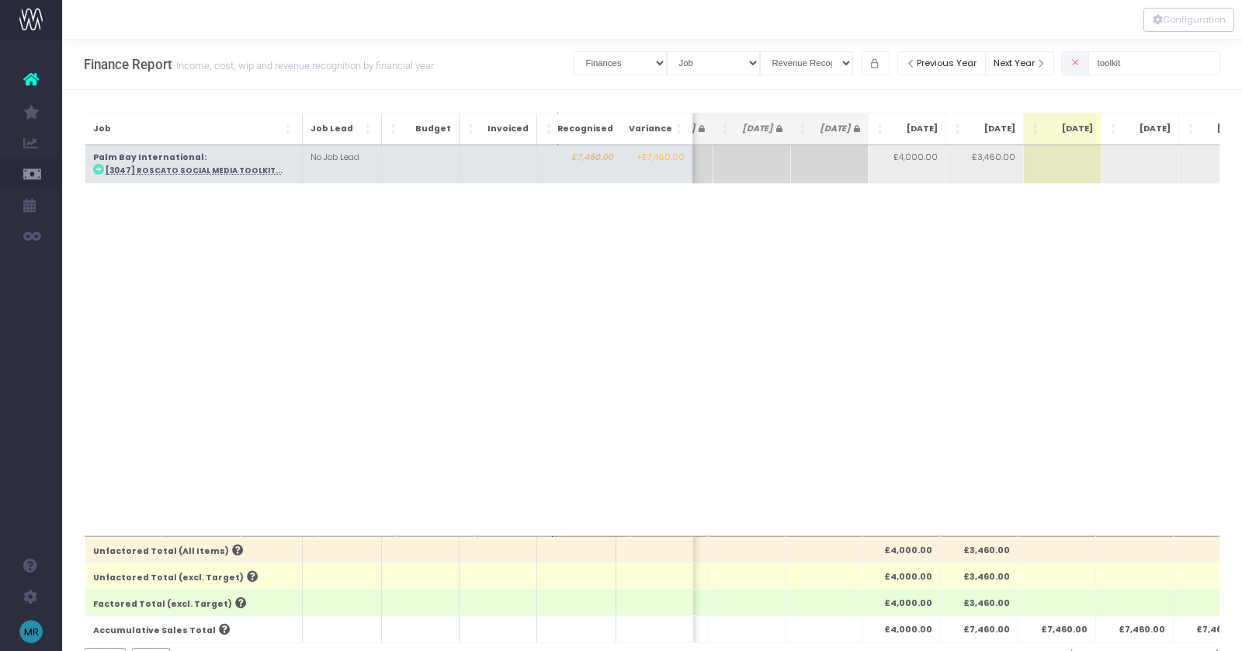
click at [164, 168] on abbr "[3047] Roscato Social Media Toolkit..." at bounding box center [193, 170] width 177 height 10
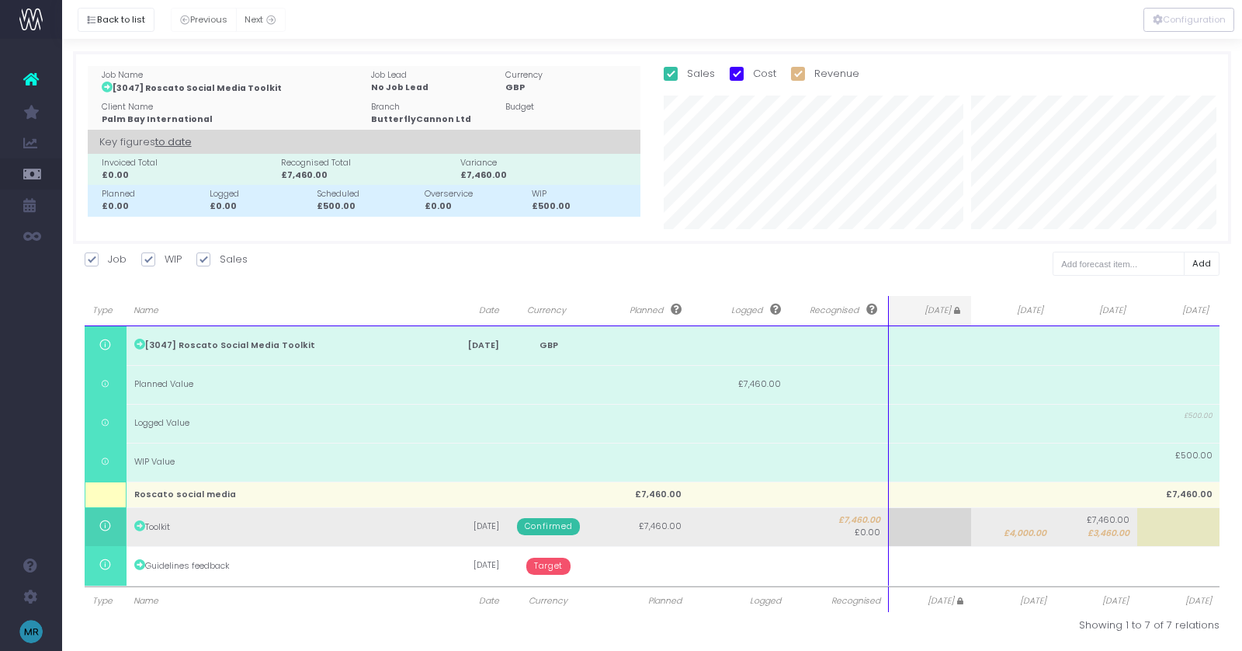
scroll to position [2, 0]
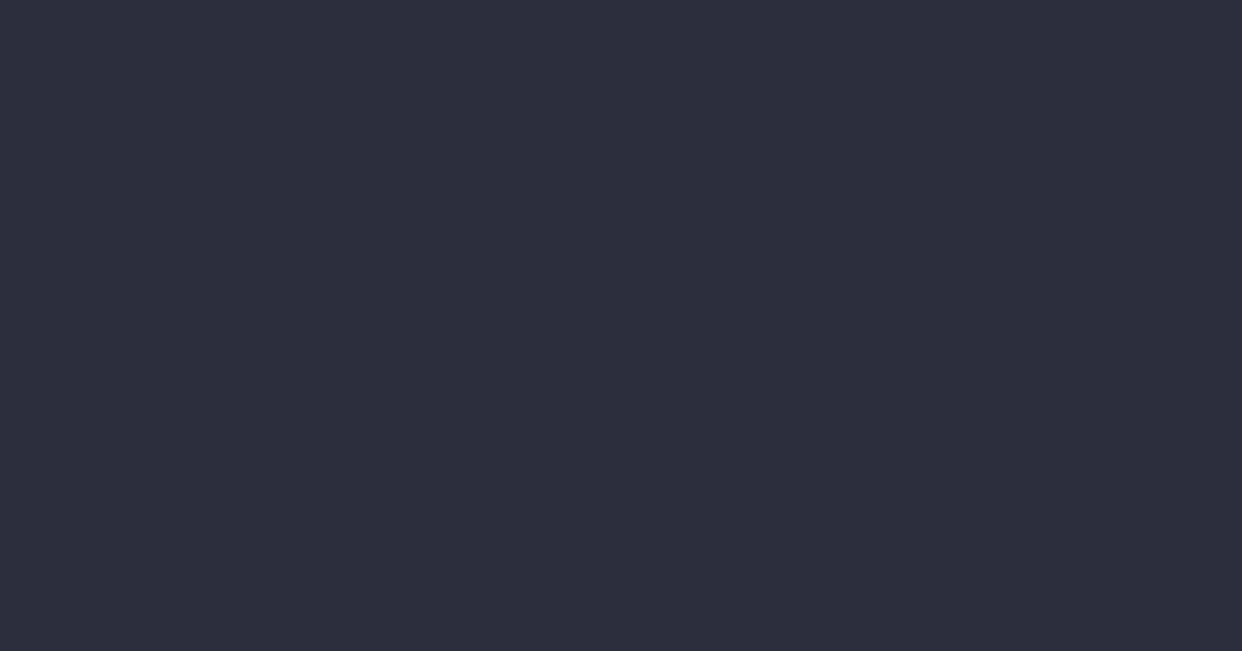
select select "finances"
select select "job"
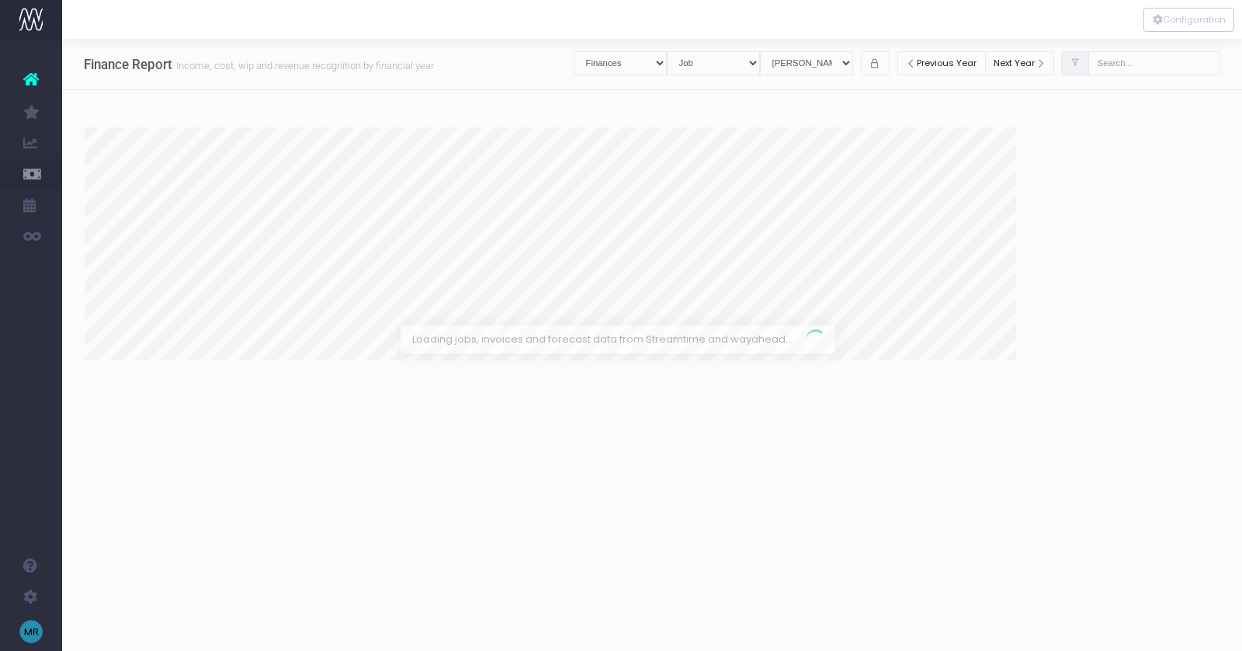
select select "revrec"
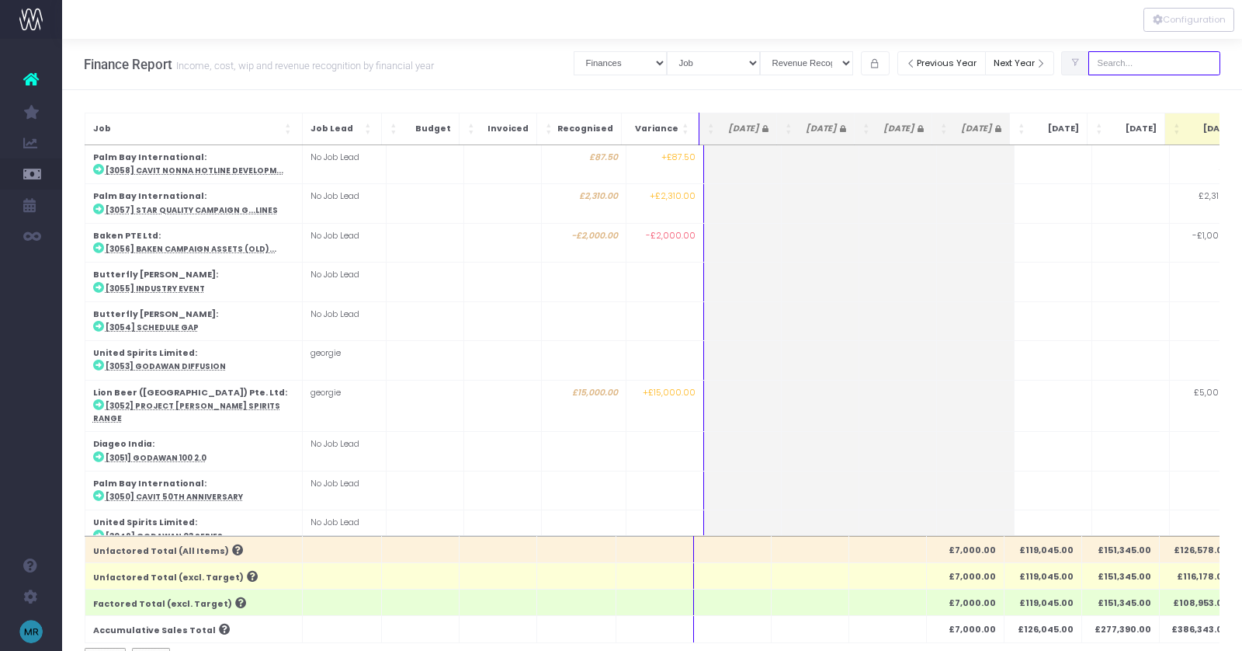
click at [1151, 65] on input "text" at bounding box center [1155, 63] width 132 height 24
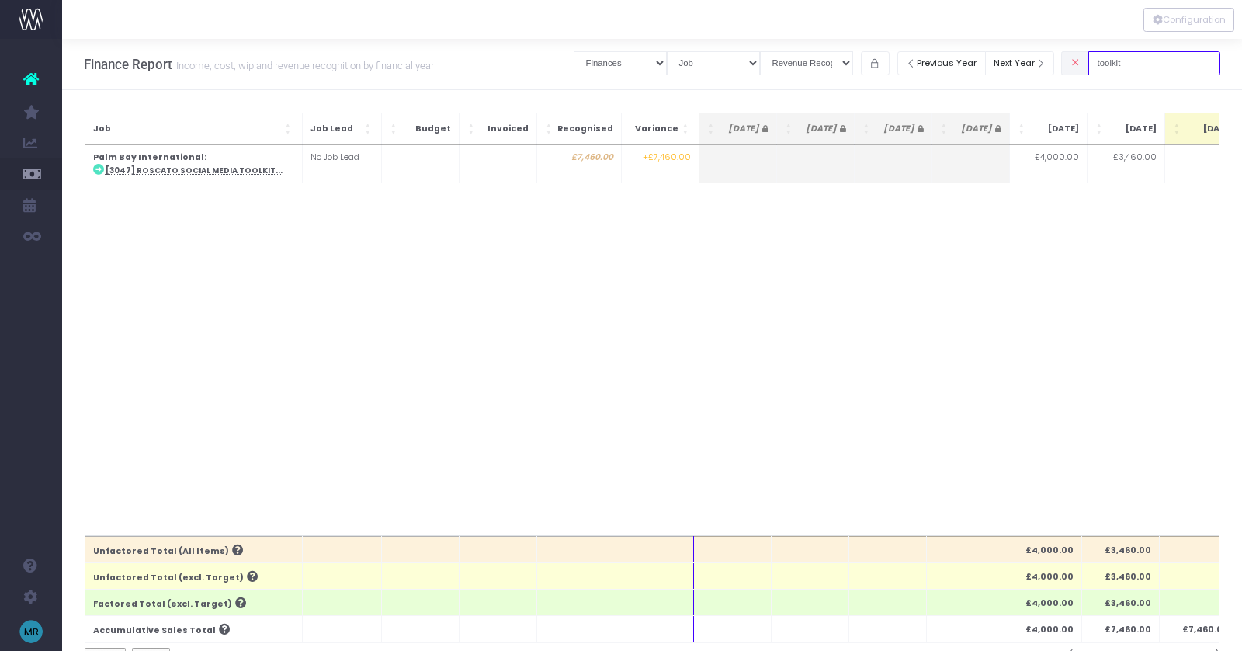
type input "toolkit"
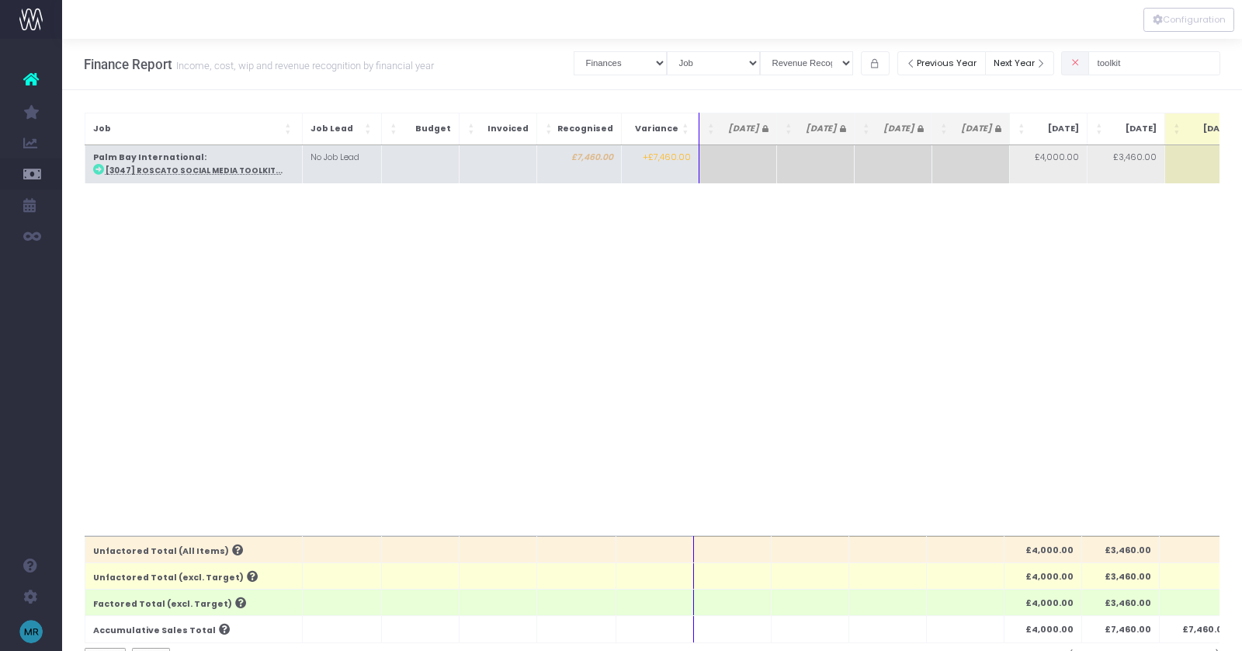
click at [214, 172] on abbr "[3047] Roscato Social Media Toolkit..." at bounding box center [194, 170] width 177 height 10
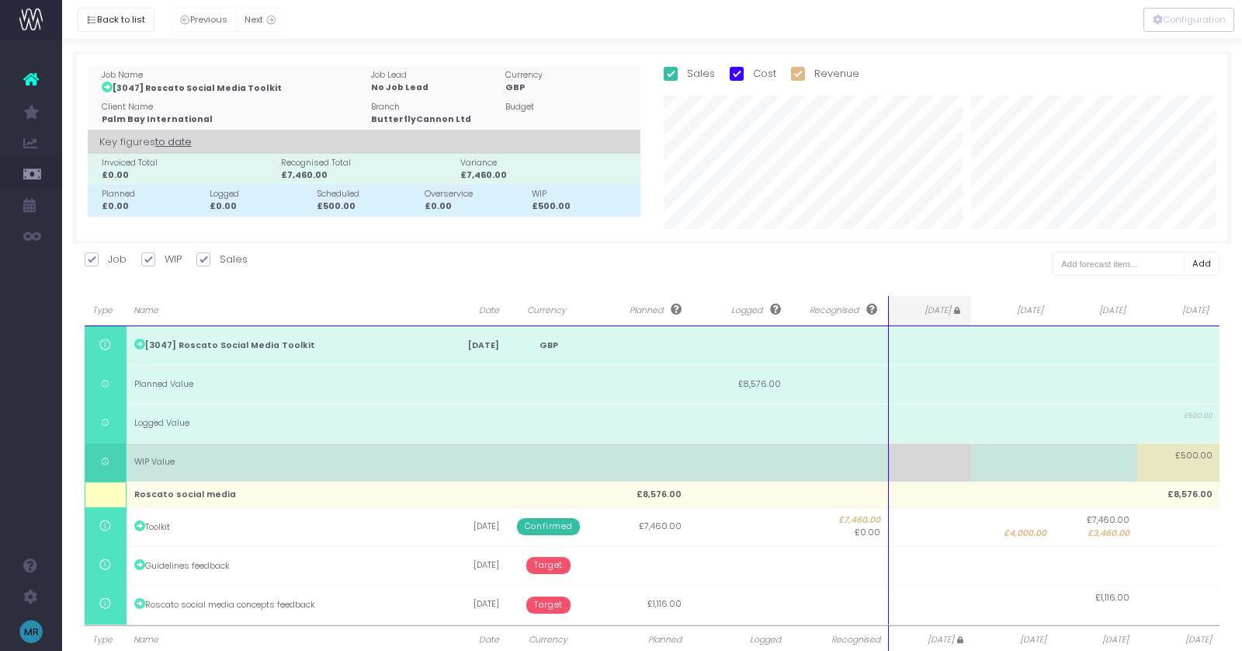
scroll to position [40, 0]
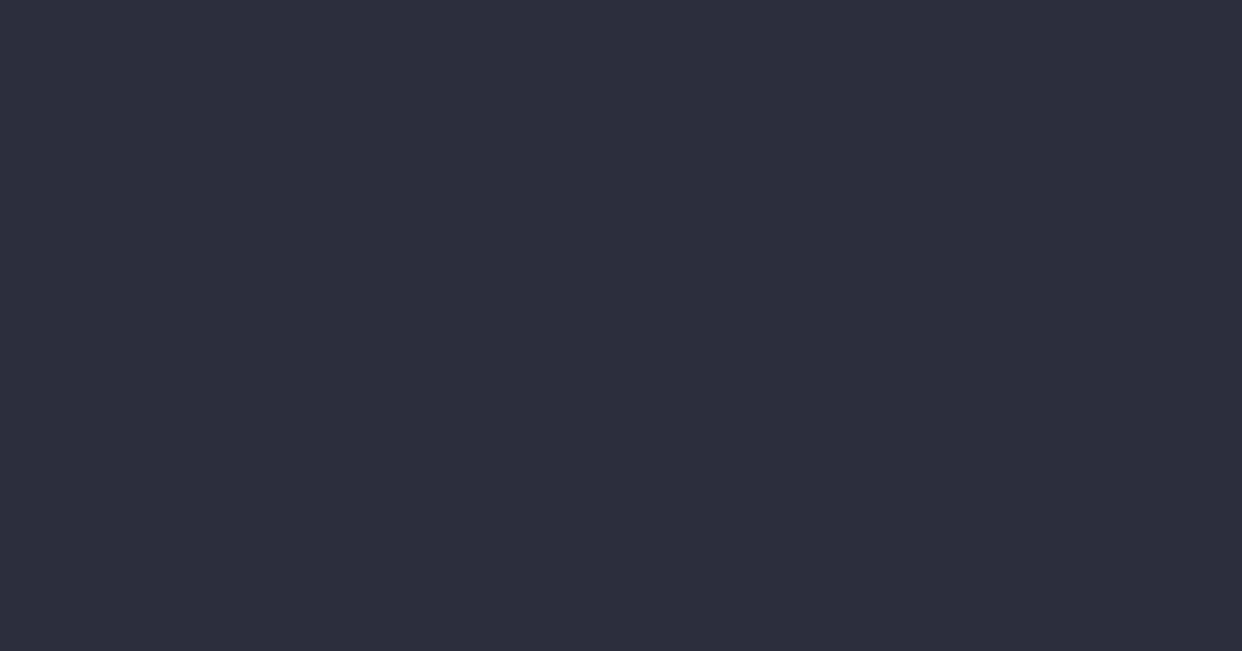
select select "finances"
select select "job"
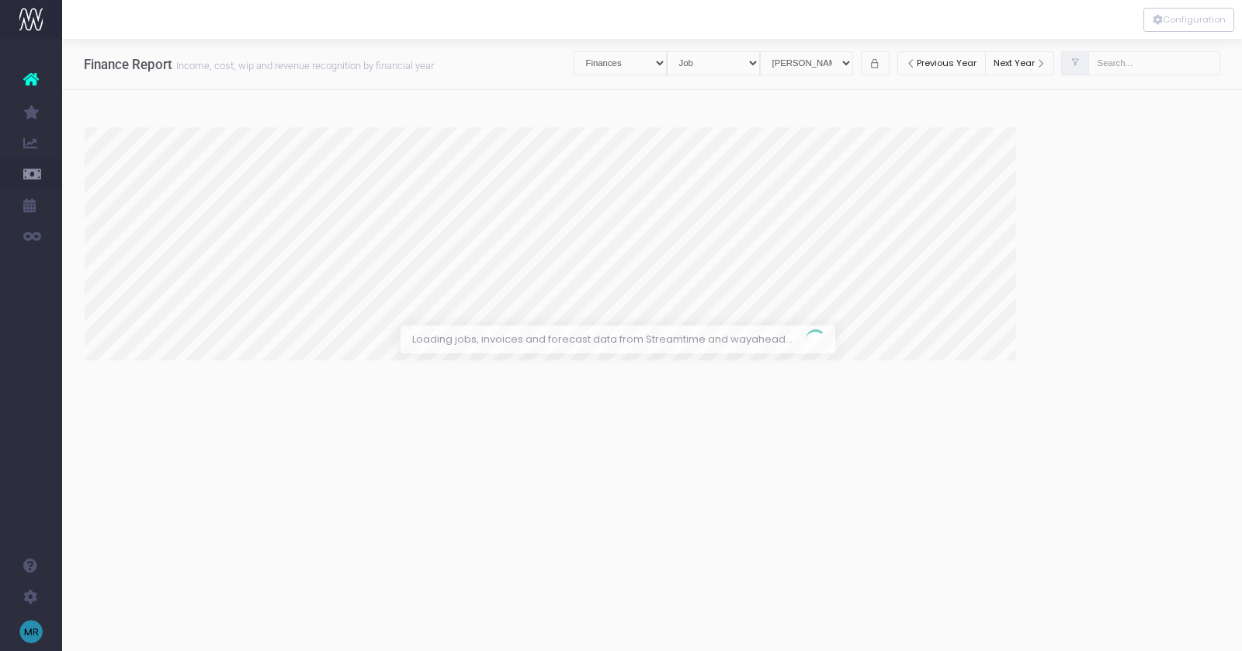
select select "revrec"
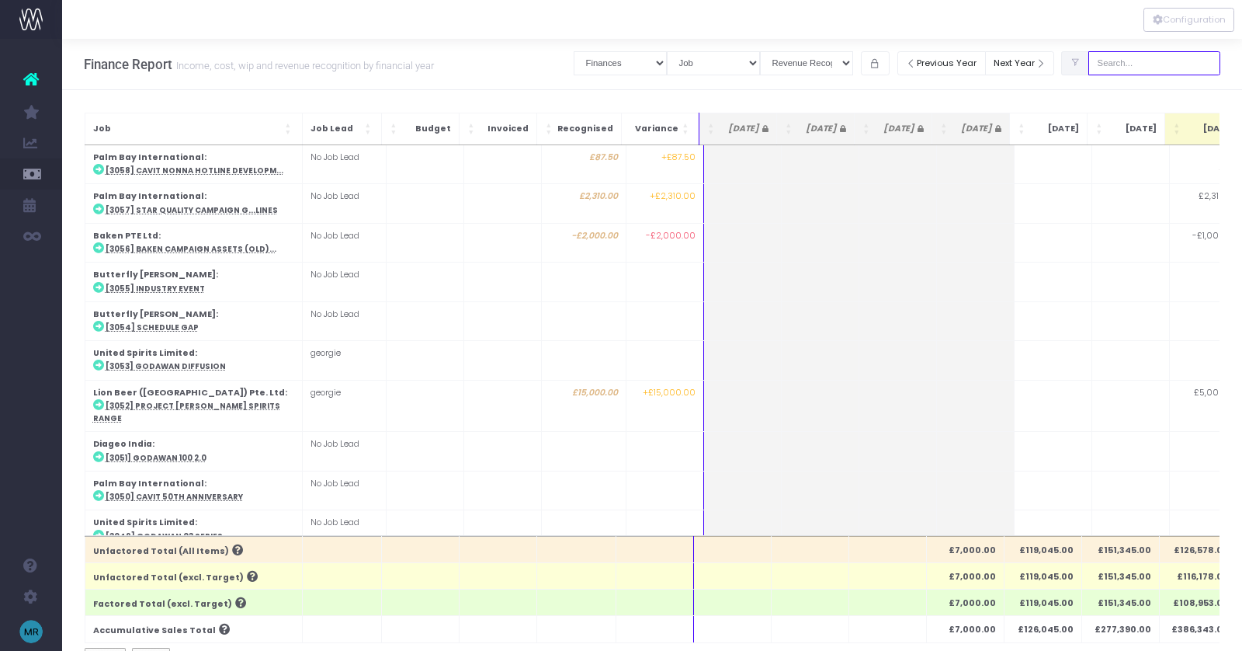
click at [1152, 68] on input "text" at bounding box center [1155, 63] width 132 height 24
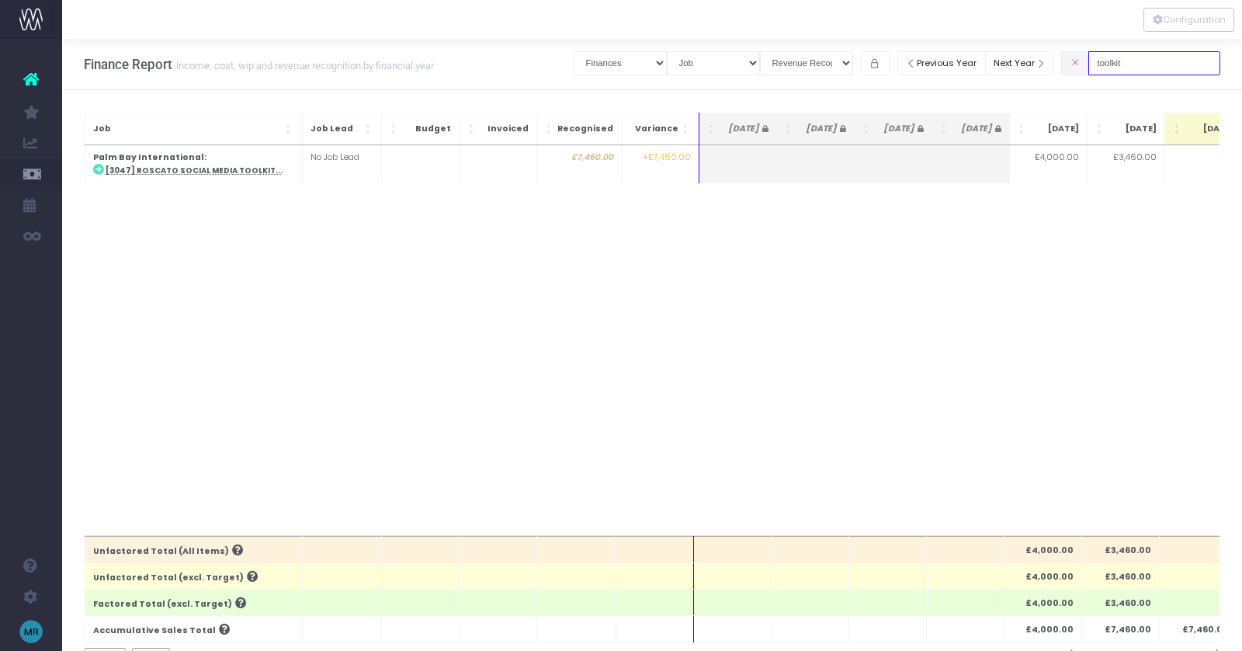
type input "toolkit"
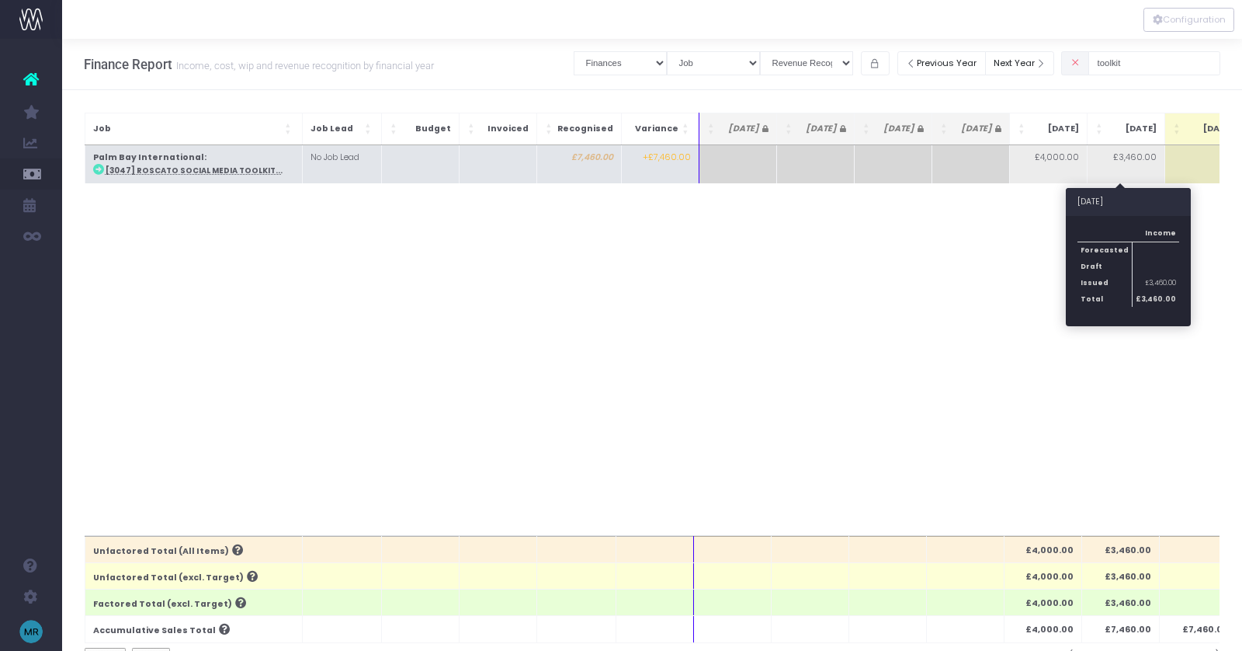
click at [1134, 156] on td "£3,460.00" at bounding box center [1127, 164] width 78 height 38
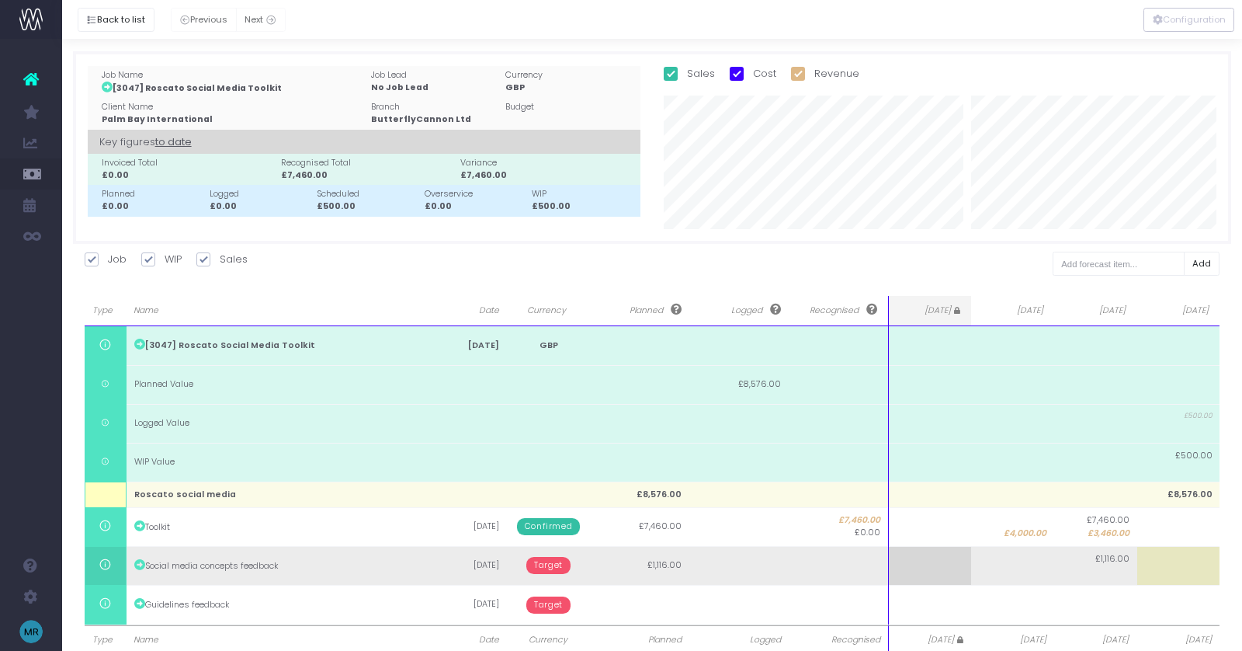
click at [539, 572] on span "Target" at bounding box center [548, 565] width 44 height 17
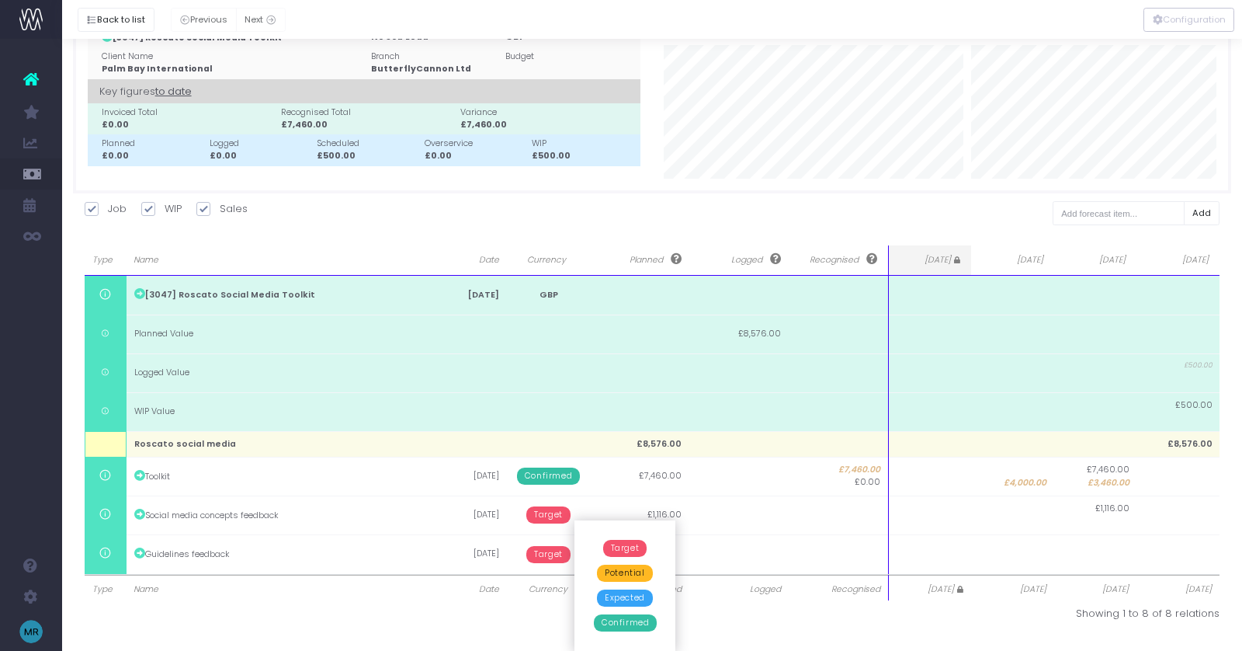
click at [632, 620] on span "Confirmed" at bounding box center [625, 622] width 63 height 17
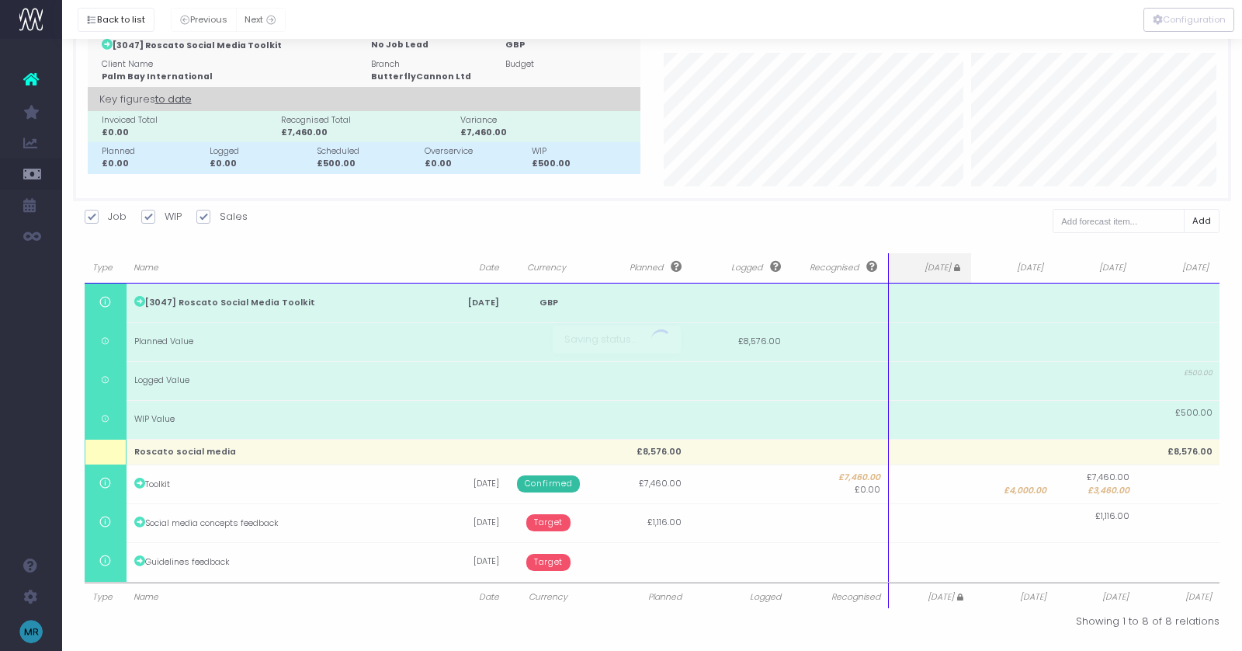
scroll to position [40, 0]
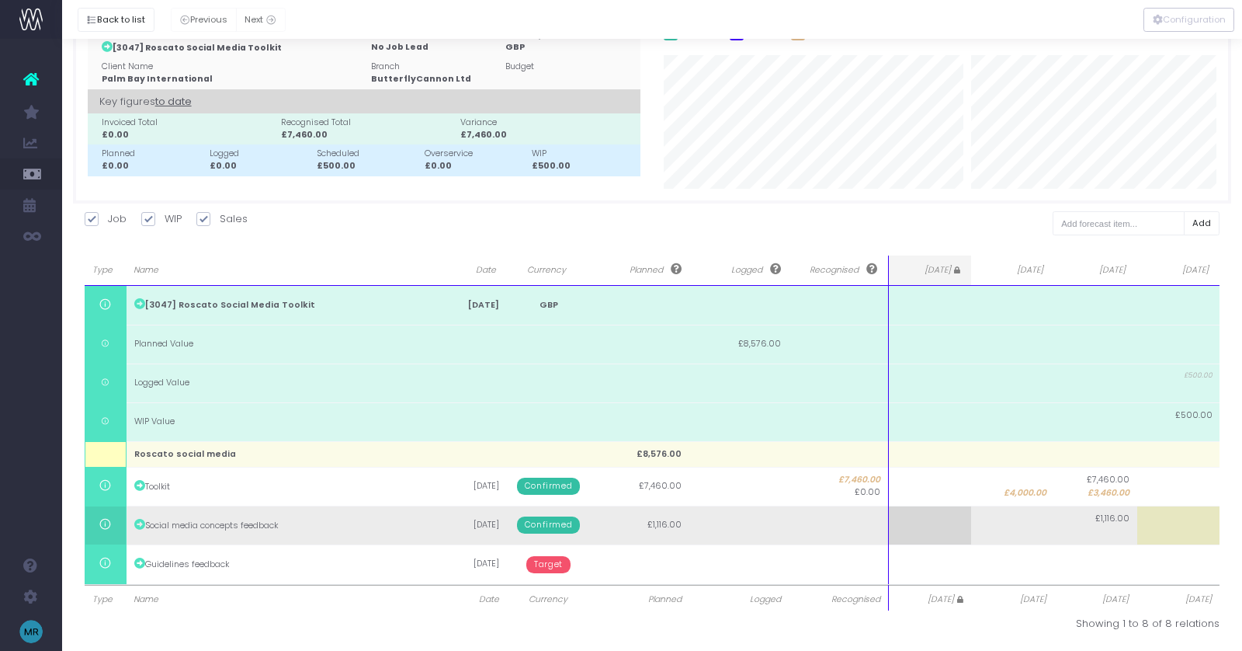
click at [1106, 523] on td "£1,116.00" at bounding box center [1095, 524] width 83 height 39
type input "1116"
click at [1166, 514] on body "Oh my... this is bad. [PERSON_NAME] wasn't able to load this page. Please conta…" at bounding box center [621, 285] width 1242 height 651
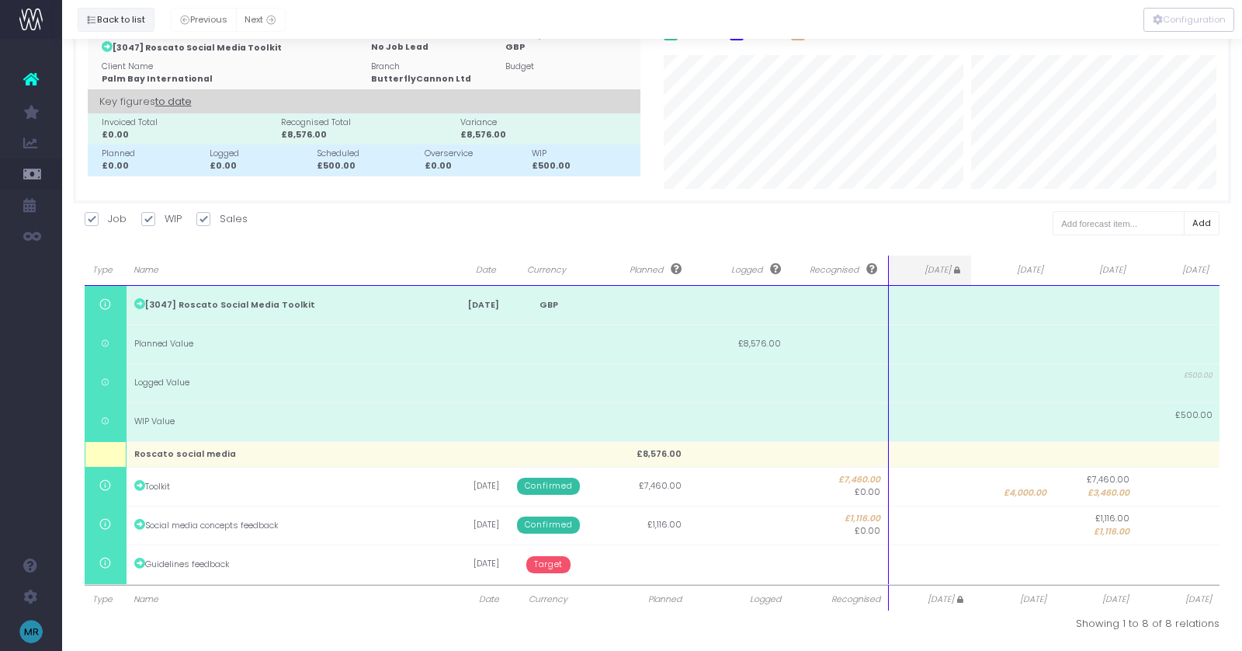
click at [114, 23] on button "Back to list" at bounding box center [116, 20] width 77 height 24
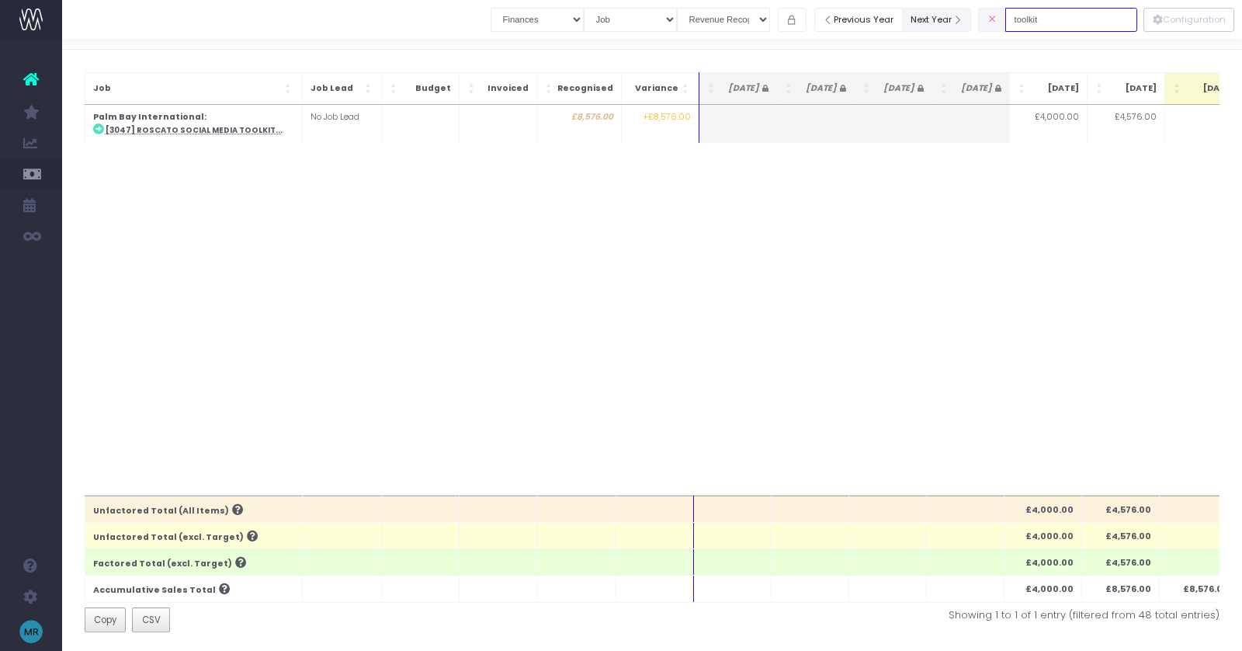
drag, startPoint x: 1081, startPoint y: 23, endPoint x: 981, endPoint y: 23, distance: 99.4
click at [981, 23] on div "Clear Filters Job summary column shows... Finances Chart Summary by Job Client …" at bounding box center [814, 20] width 647 height 32
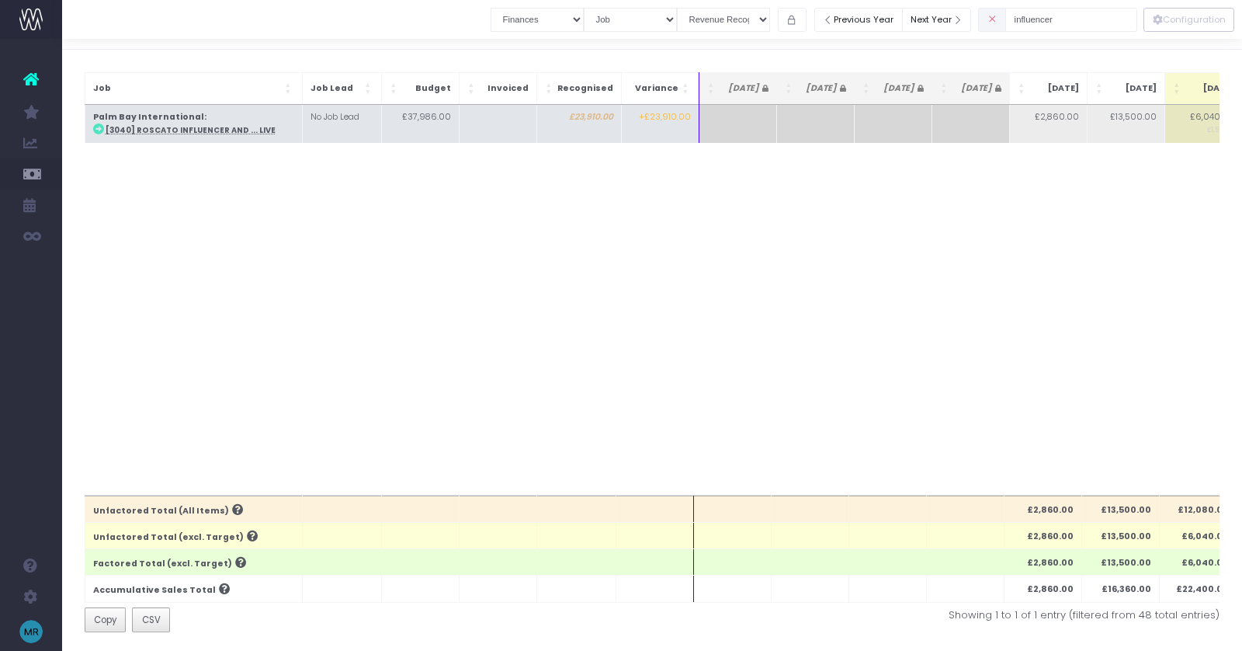
click at [219, 134] on abbr "[3040] Roscato Influencer and ... Live" at bounding box center [191, 130] width 170 height 10
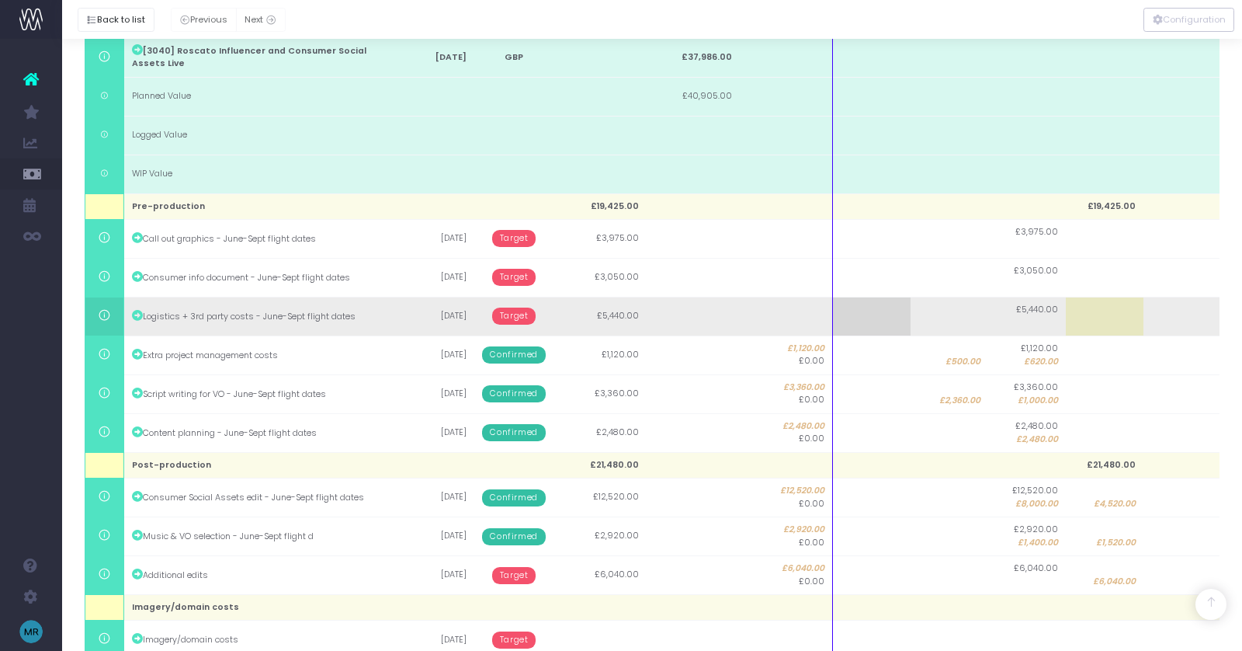
scroll to position [363, 0]
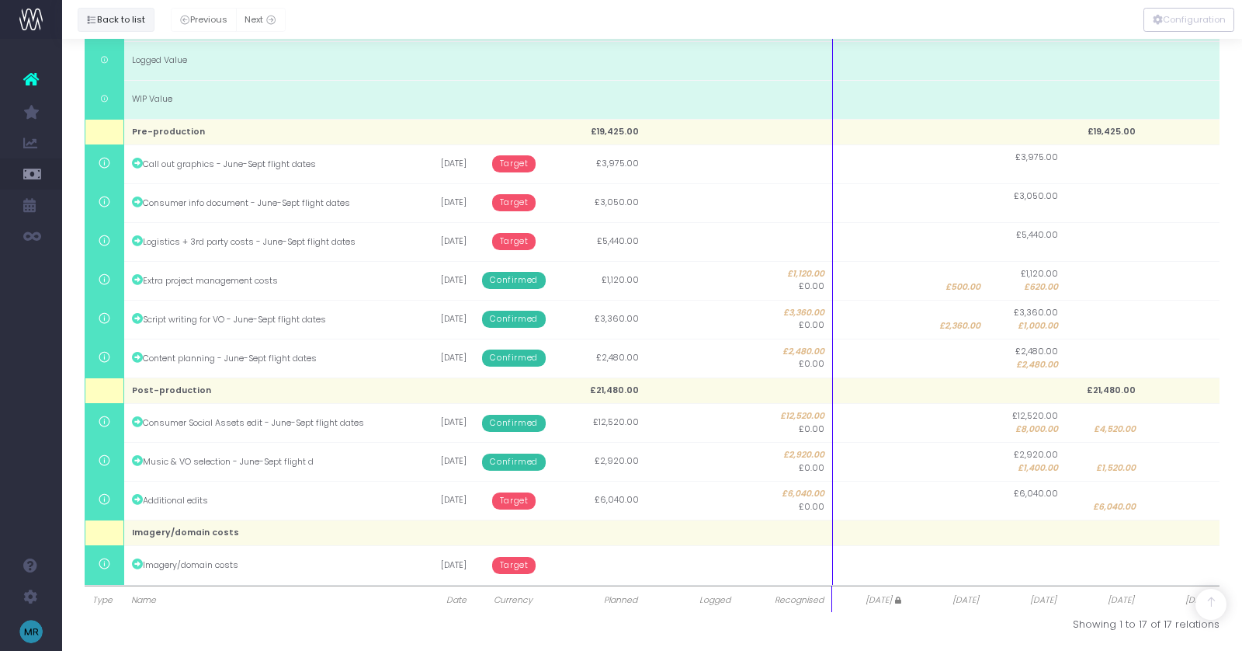
click at [109, 15] on button "Back to list" at bounding box center [116, 20] width 77 height 24
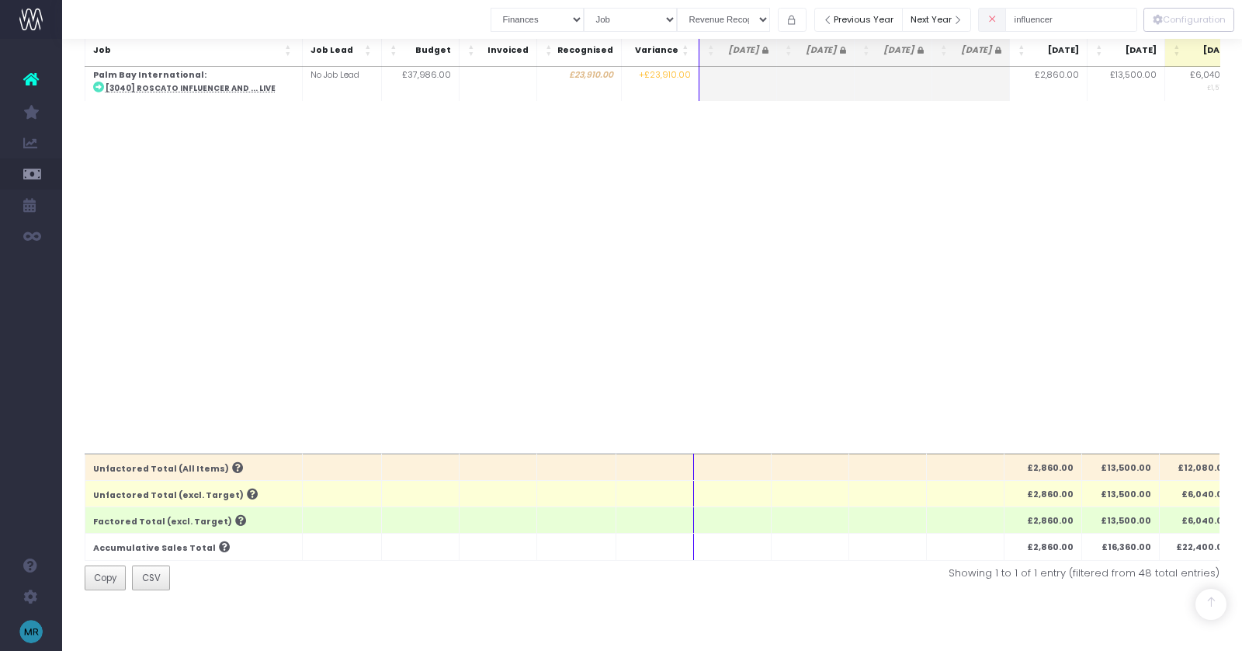
scroll to position [299, 0]
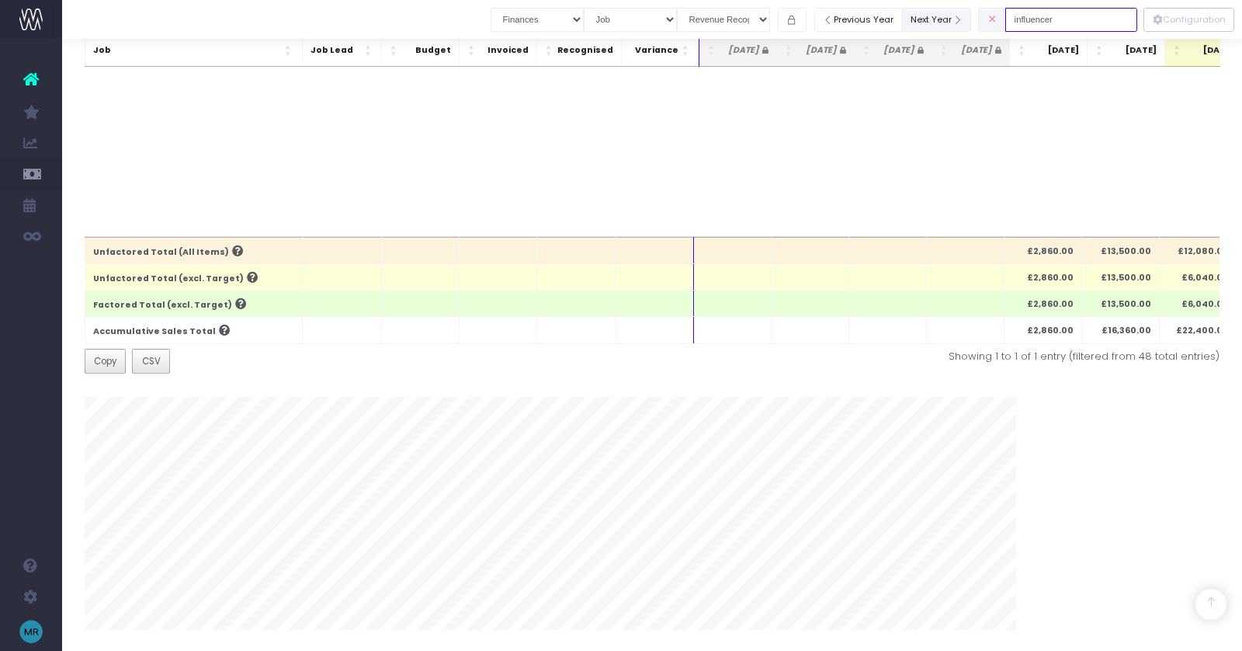
drag, startPoint x: 1086, startPoint y: 23, endPoint x: 951, endPoint y: 23, distance: 135.1
click at [951, 23] on div "Clear Filters Job summary column shows... Finances Chart Summary by Job Client …" at bounding box center [814, 20] width 647 height 32
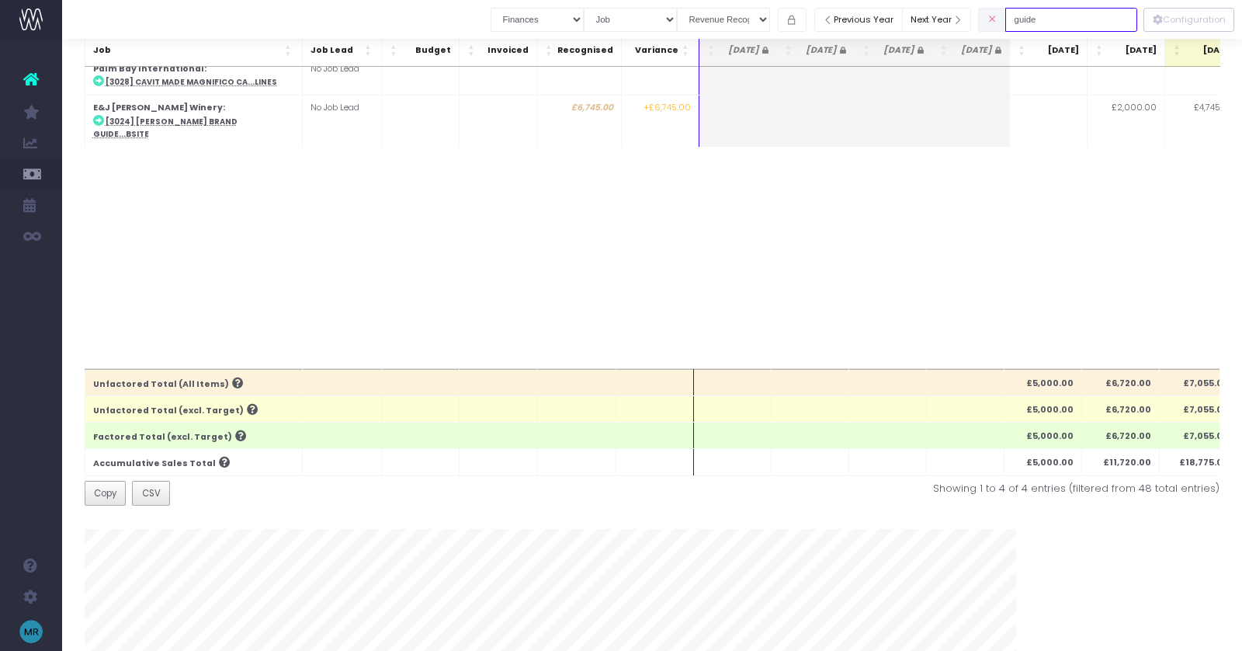
scroll to position [0, 0]
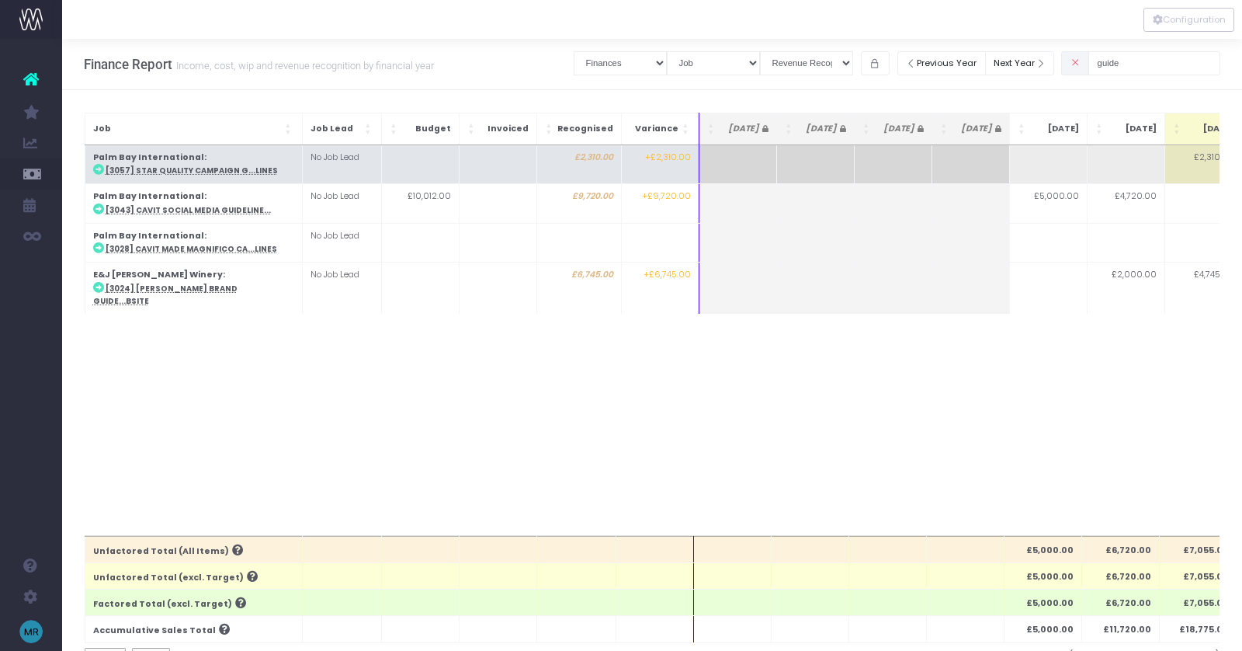
click at [193, 172] on abbr "[3057] Star Quality Campaign G...lines" at bounding box center [192, 170] width 172 height 10
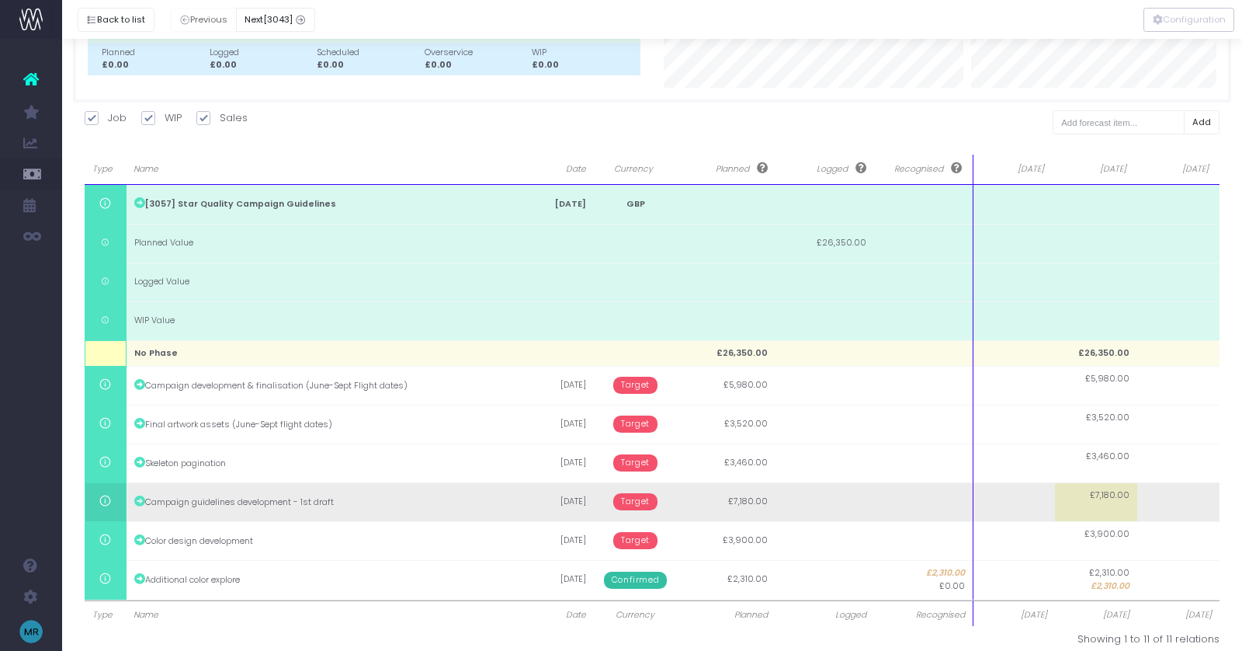
scroll to position [157, 0]
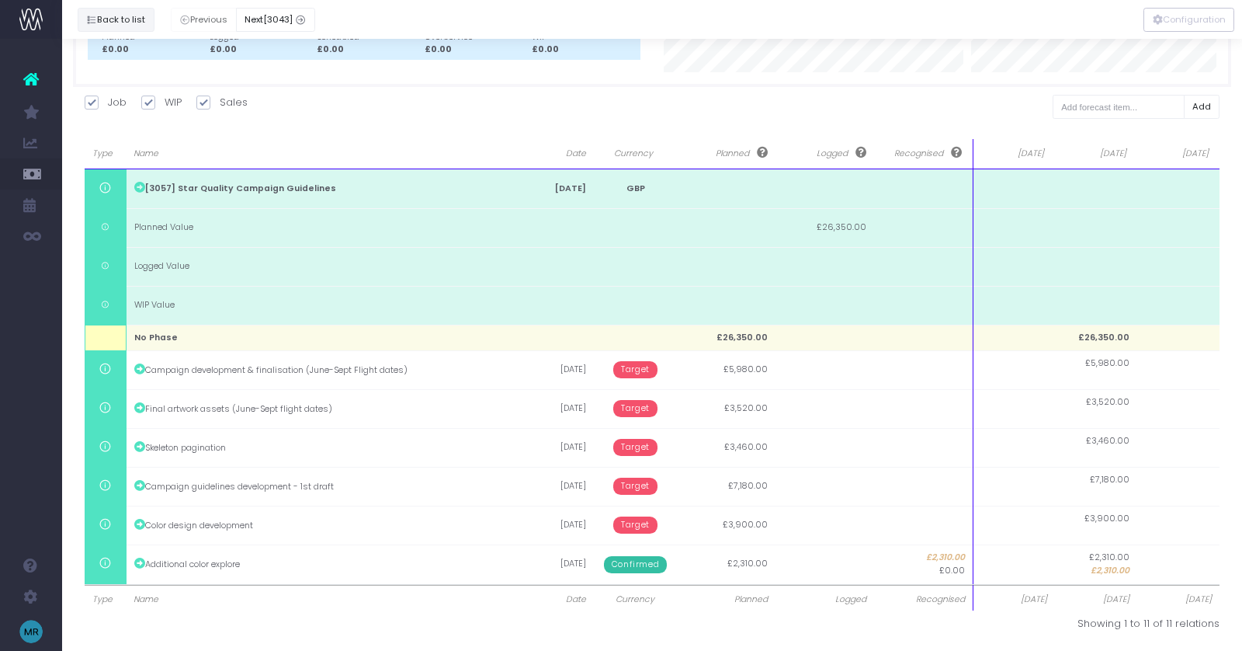
click at [107, 12] on button "Back to list" at bounding box center [116, 20] width 77 height 24
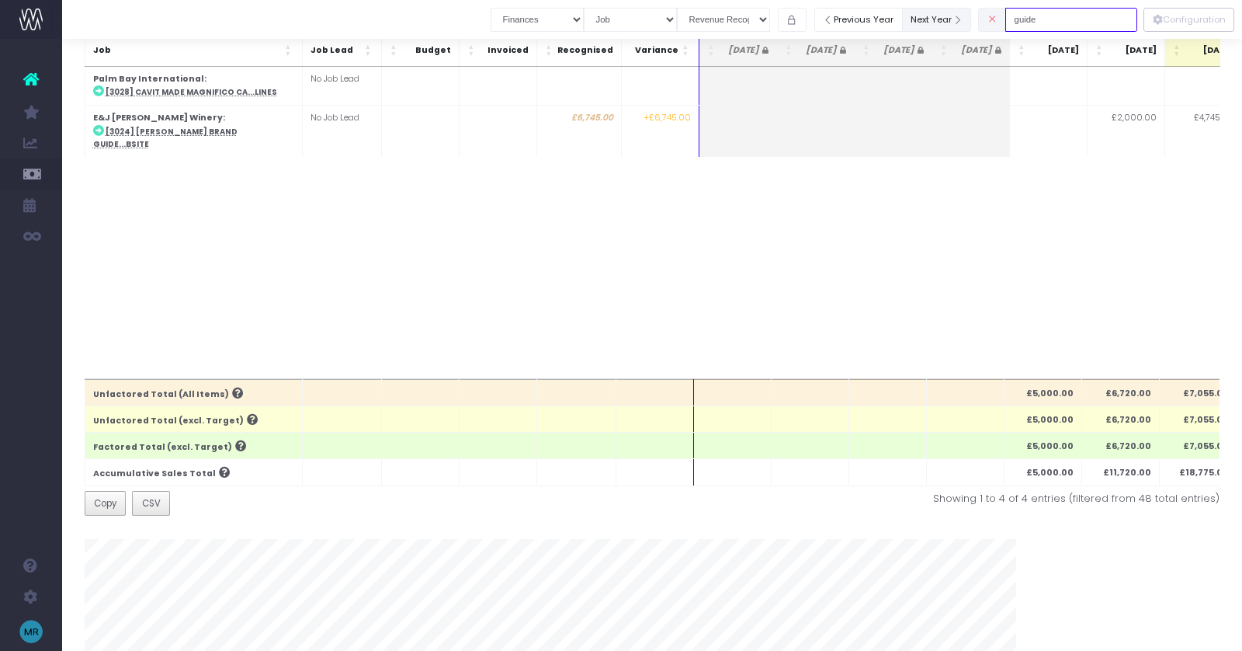
drag, startPoint x: 1086, startPoint y: 22, endPoint x: 973, endPoint y: 21, distance: 113.4
click at [973, 21] on div "Clear Filters Job summary column shows... Finances Chart Summary by Job Client …" at bounding box center [814, 20] width 647 height 32
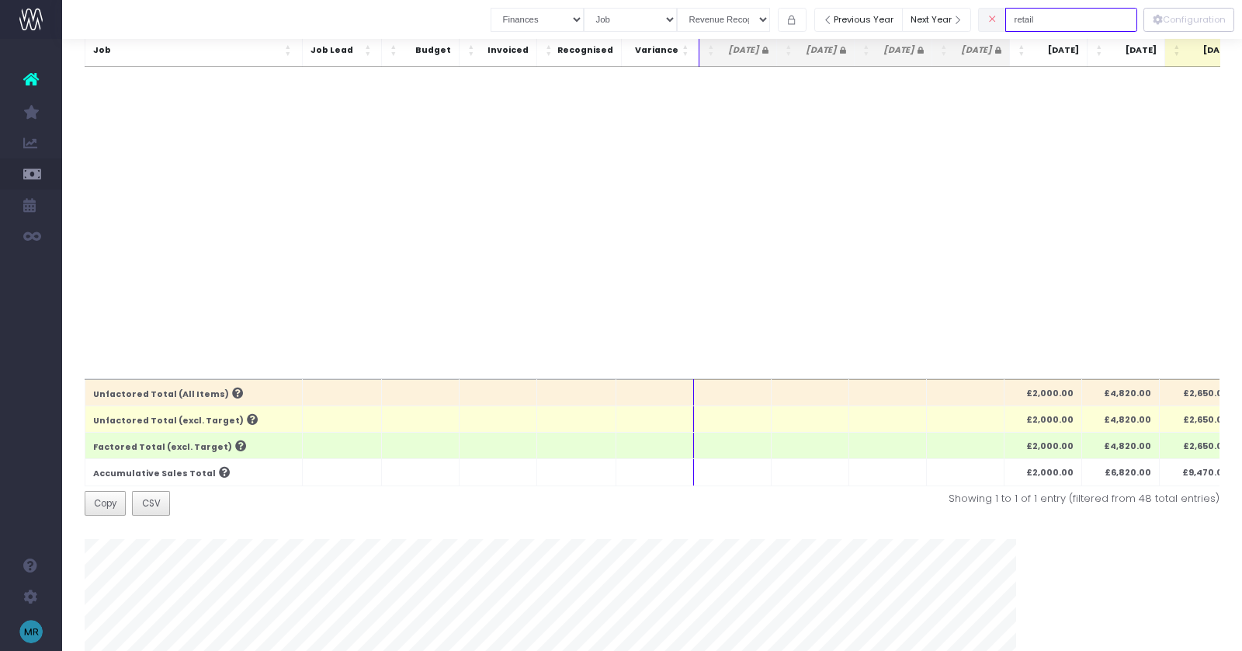
scroll to position [0, 0]
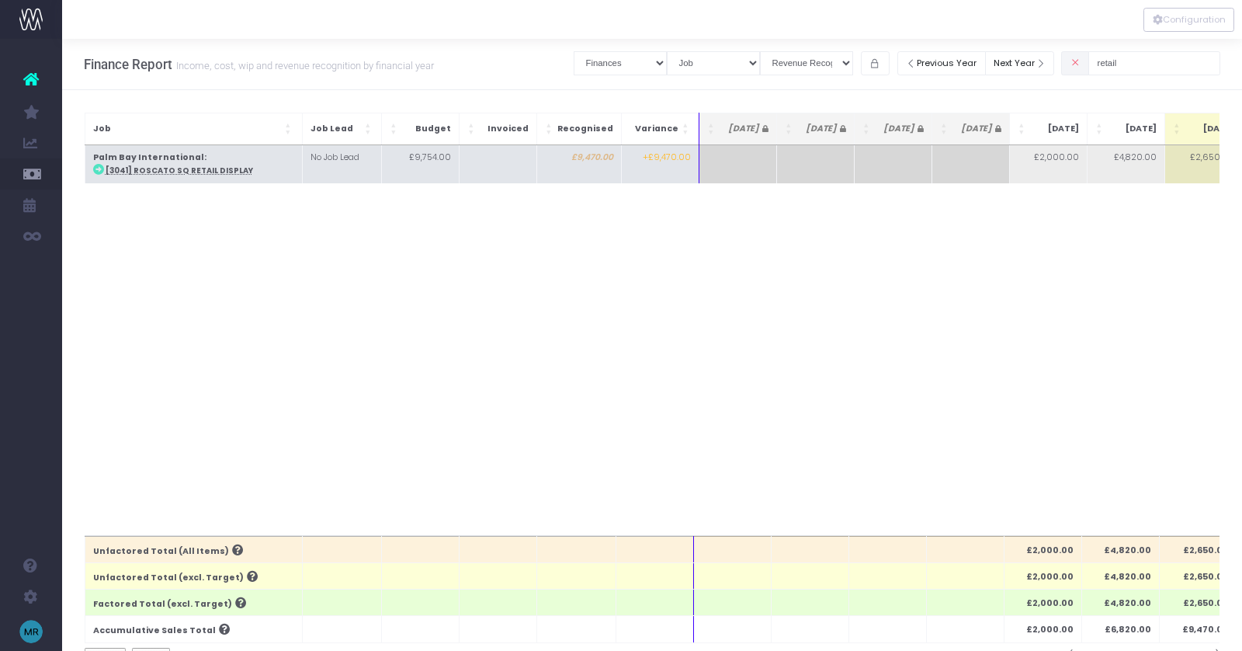
click at [209, 171] on abbr "[3041] Roscato SQ Retail Display" at bounding box center [180, 170] width 148 height 10
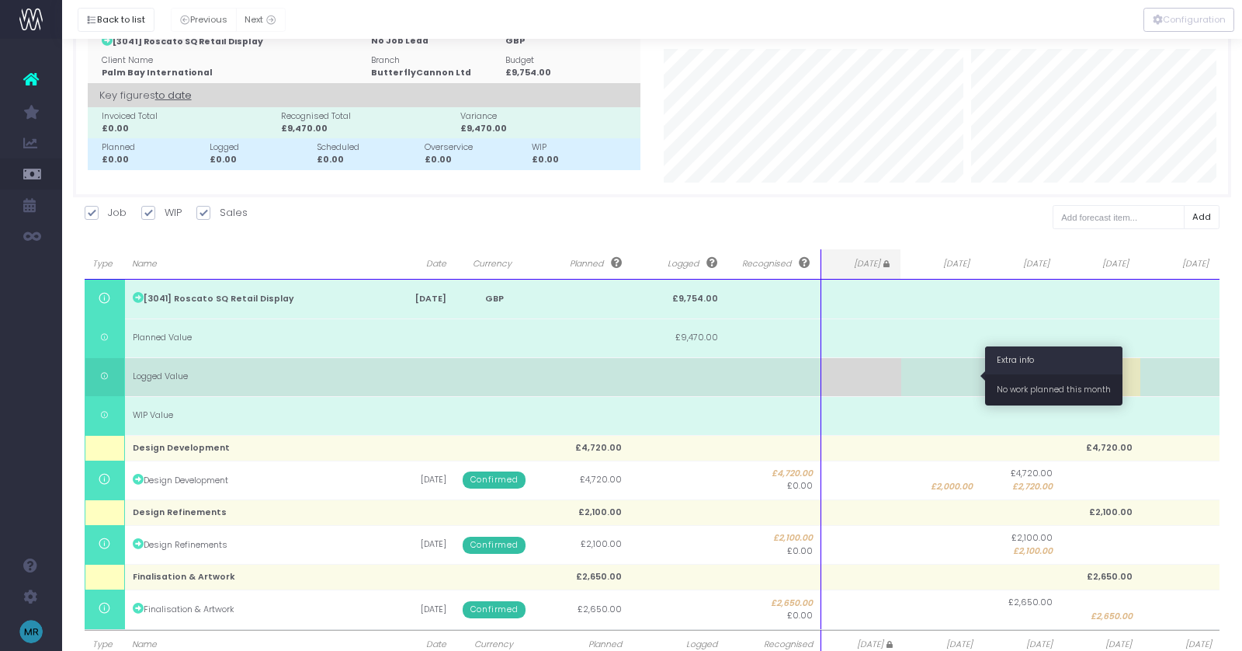
scroll to position [91, 0]
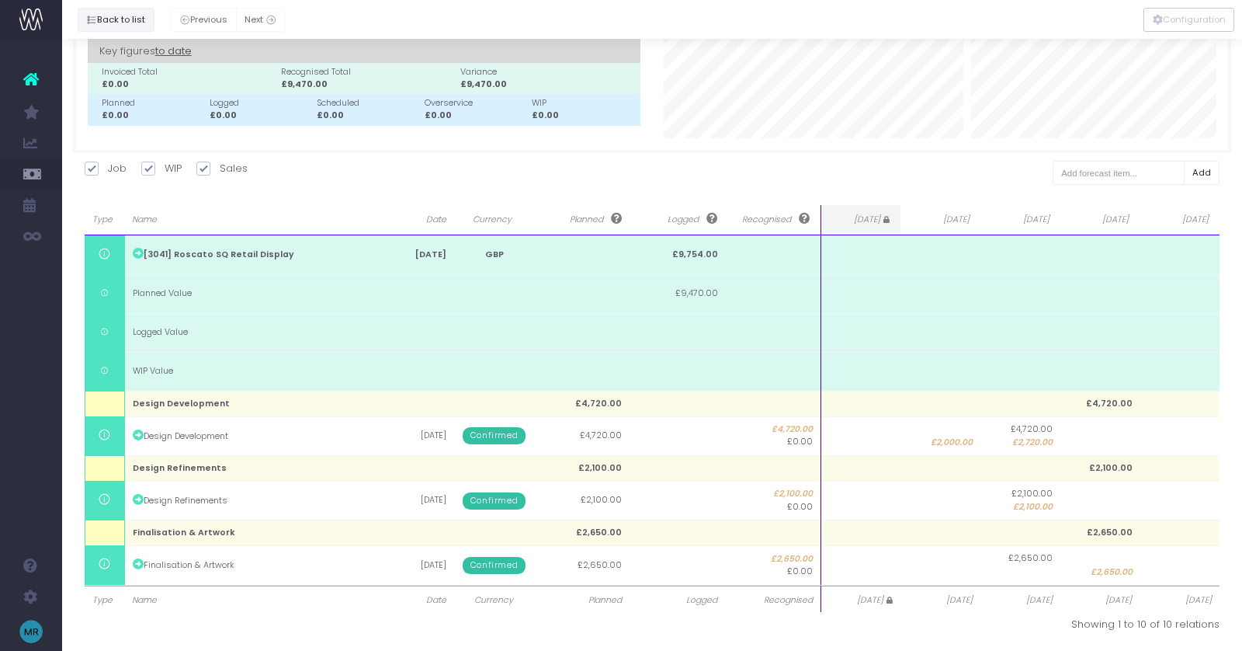
click at [112, 23] on button "Back to list" at bounding box center [116, 20] width 77 height 24
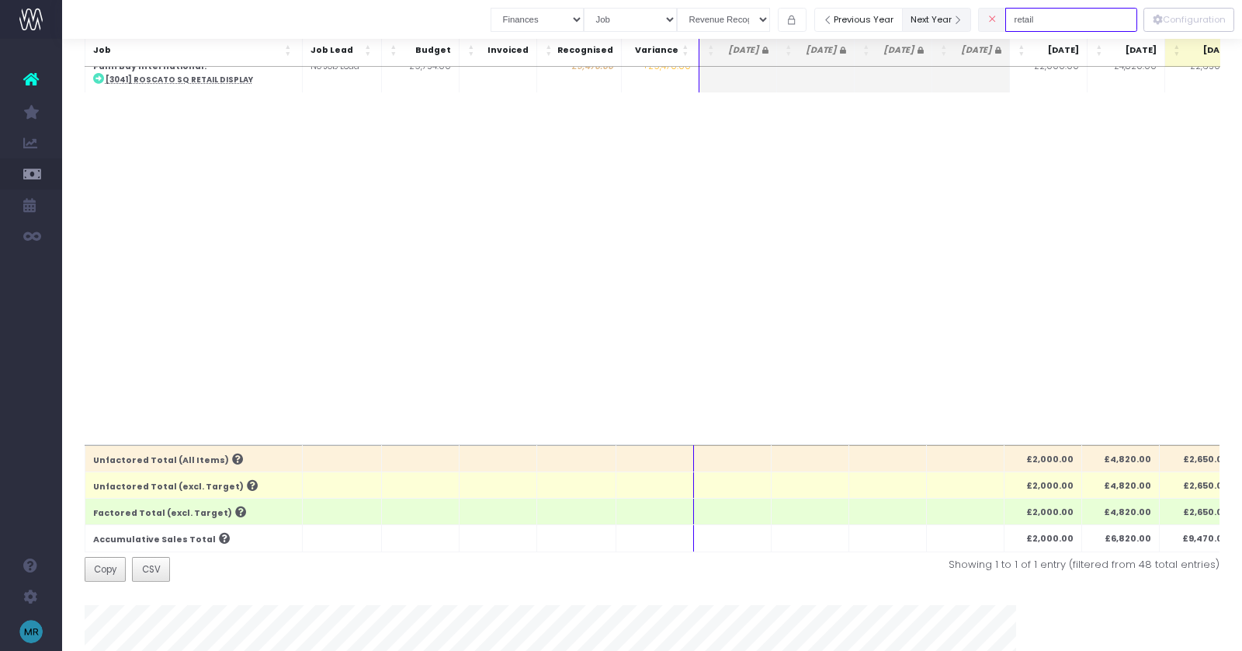
drag, startPoint x: 1041, startPoint y: 20, endPoint x: 992, endPoint y: 20, distance: 48.9
click at [992, 20] on div "Clear Filters Job summary column shows... Finances Chart Summary by Job Client …" at bounding box center [814, 20] width 647 height 32
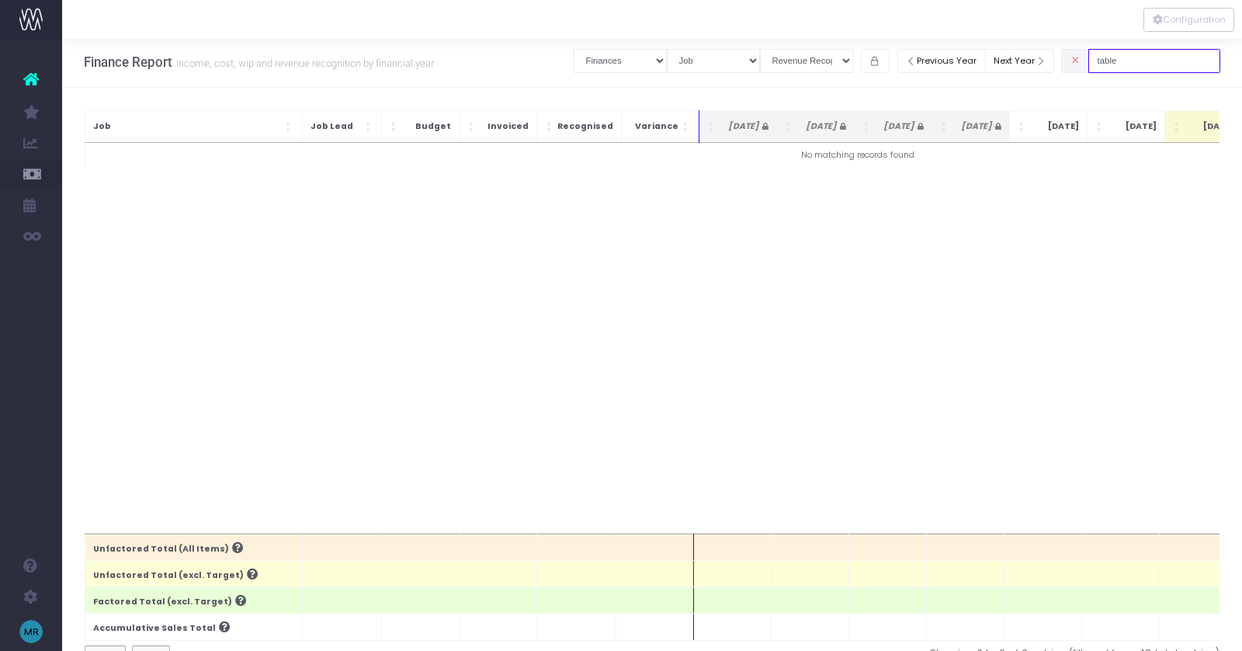
scroll to position [0, 0]
drag, startPoint x: 1159, startPoint y: 64, endPoint x: 1023, endPoint y: 64, distance: 136.6
click at [1023, 64] on div "Clear Filters Job summary column shows... Finances Chart Summary by Job Client …" at bounding box center [897, 63] width 647 height 32
drag, startPoint x: 1159, startPoint y: 62, endPoint x: 1013, endPoint y: 62, distance: 146.0
click at [1013, 62] on div "Clear Filters Job summary column shows... Finances Chart Summary by Job Client …" at bounding box center [897, 63] width 647 height 32
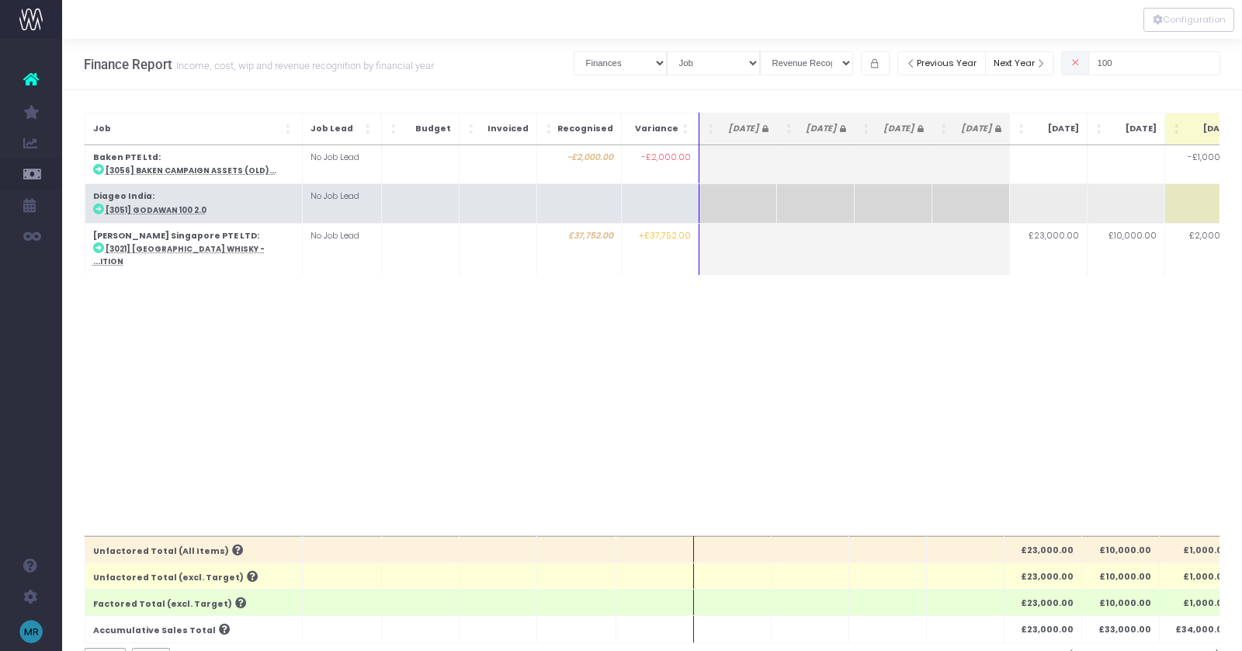
click at [189, 210] on abbr "[3051] Godawan 100 2.0" at bounding box center [156, 210] width 101 height 10
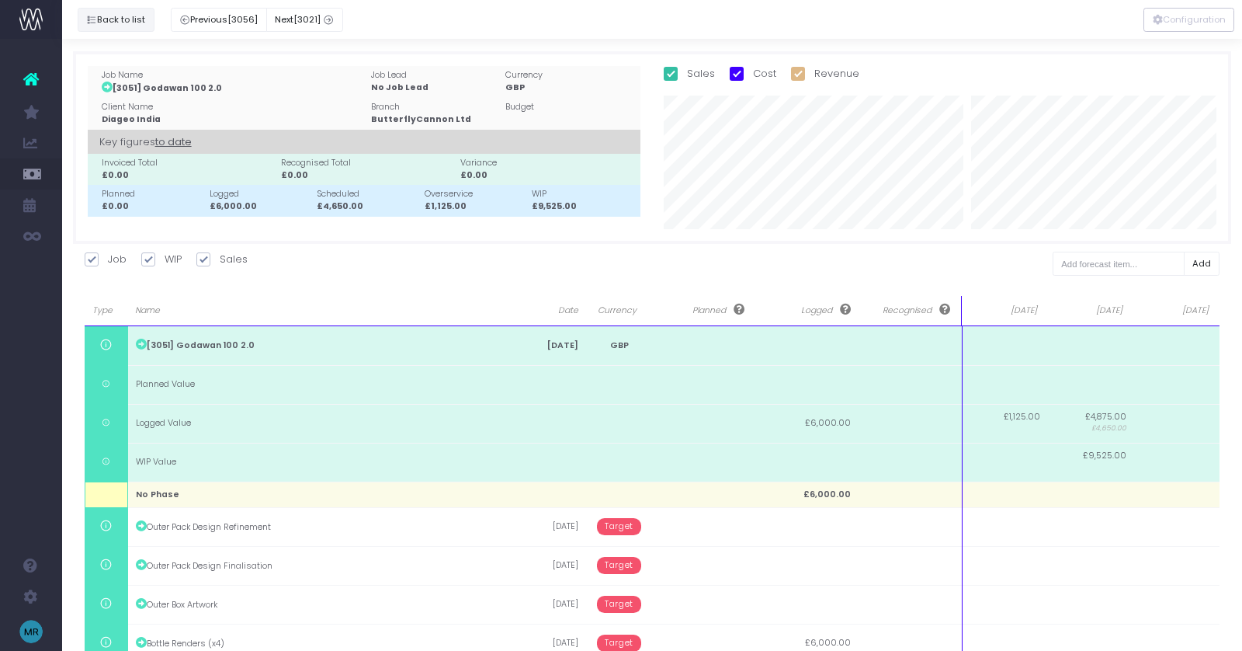
click at [108, 23] on button "Back to list" at bounding box center [116, 20] width 77 height 24
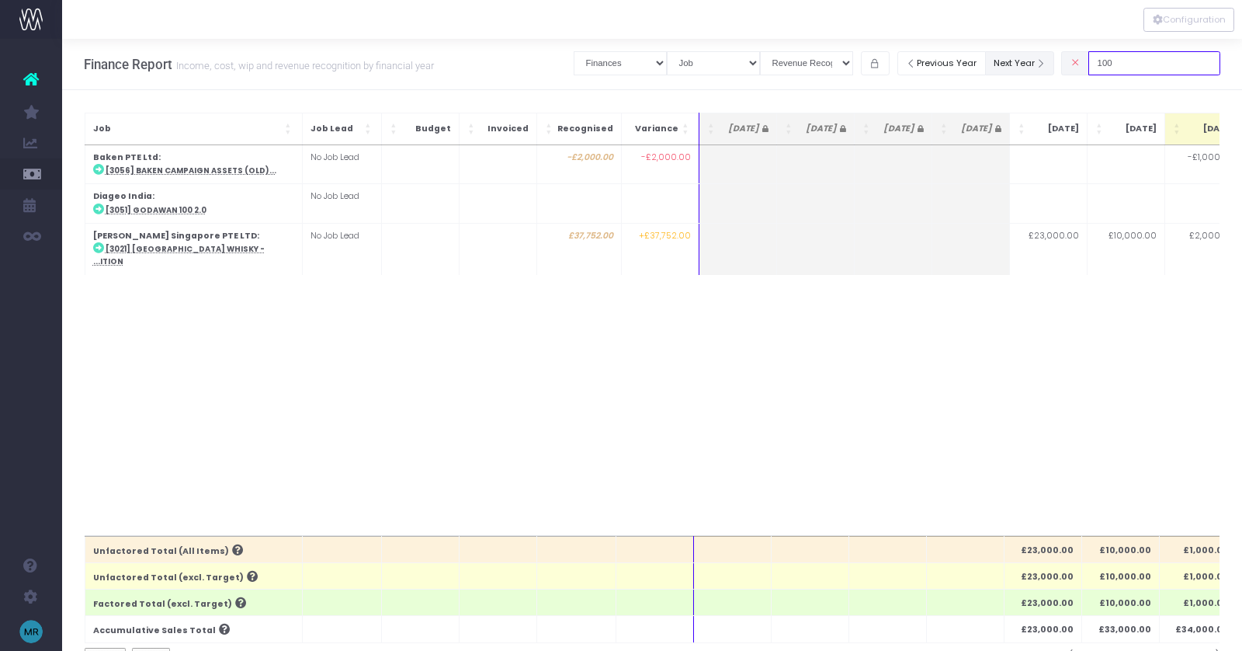
drag, startPoint x: 1155, startPoint y: 68, endPoint x: 1042, endPoint y: 68, distance: 113.4
click at [1042, 68] on div "Clear Filters Job summary column shows... Finances Chart Summary by Job Client …" at bounding box center [897, 63] width 647 height 32
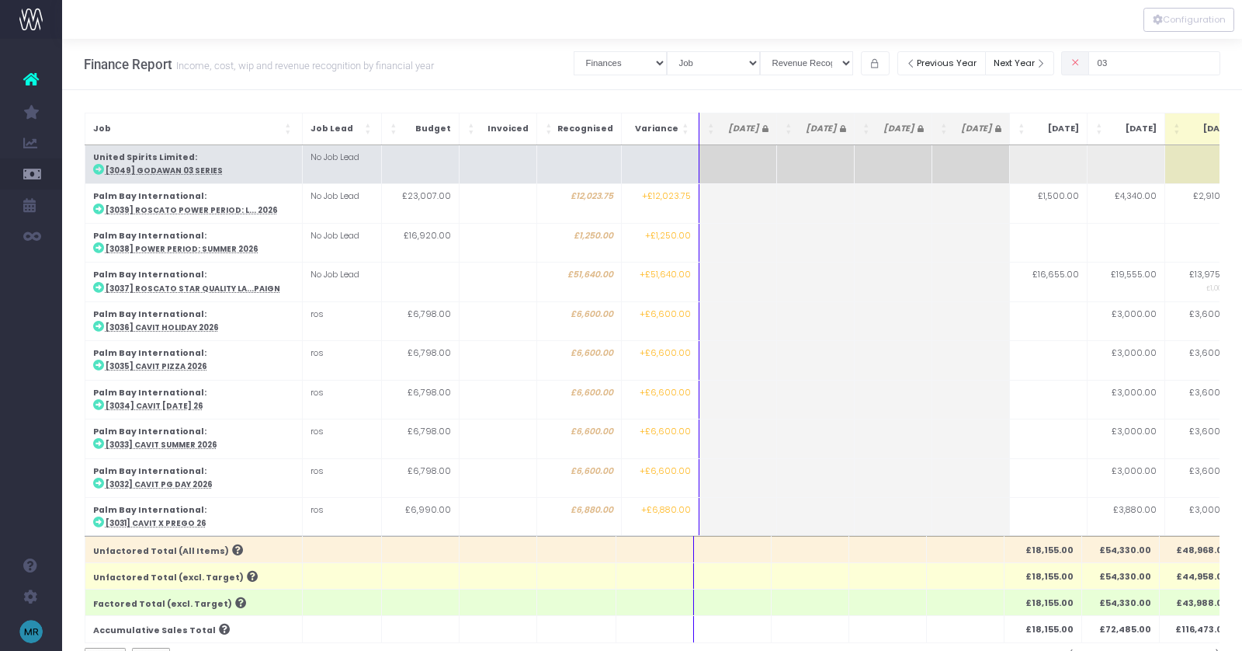
click at [196, 170] on abbr "[3049] Godawan 03 Series" at bounding box center [164, 170] width 117 height 10
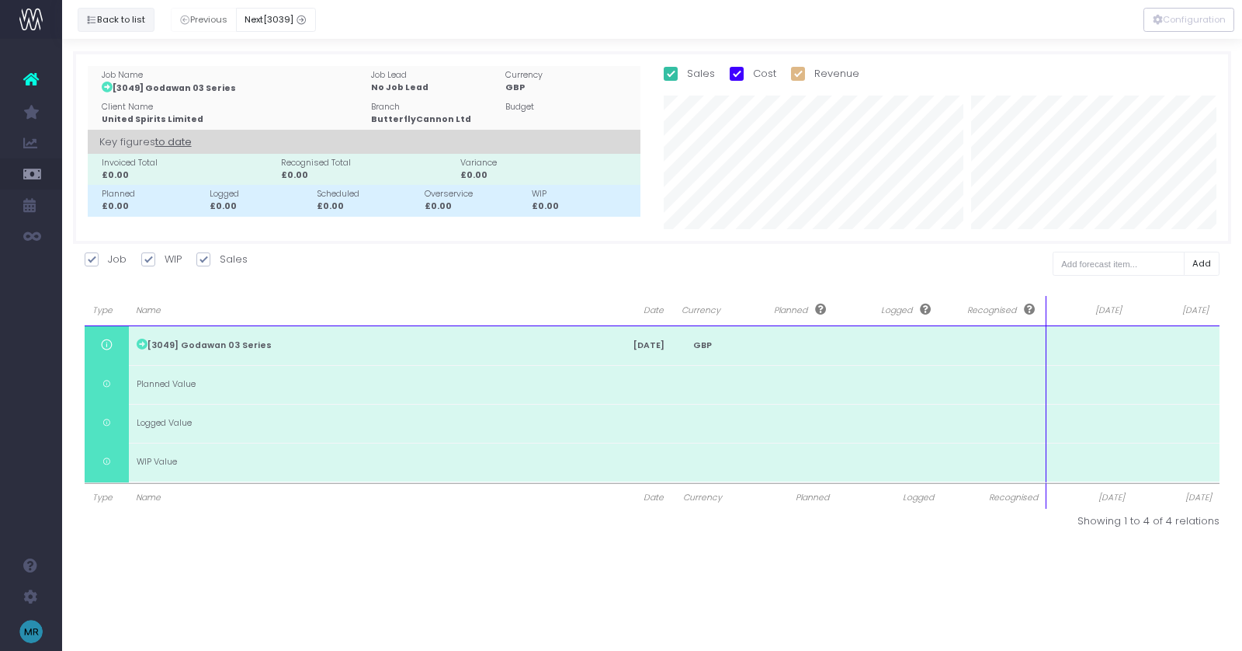
click at [130, 16] on button "Back to list" at bounding box center [116, 20] width 77 height 24
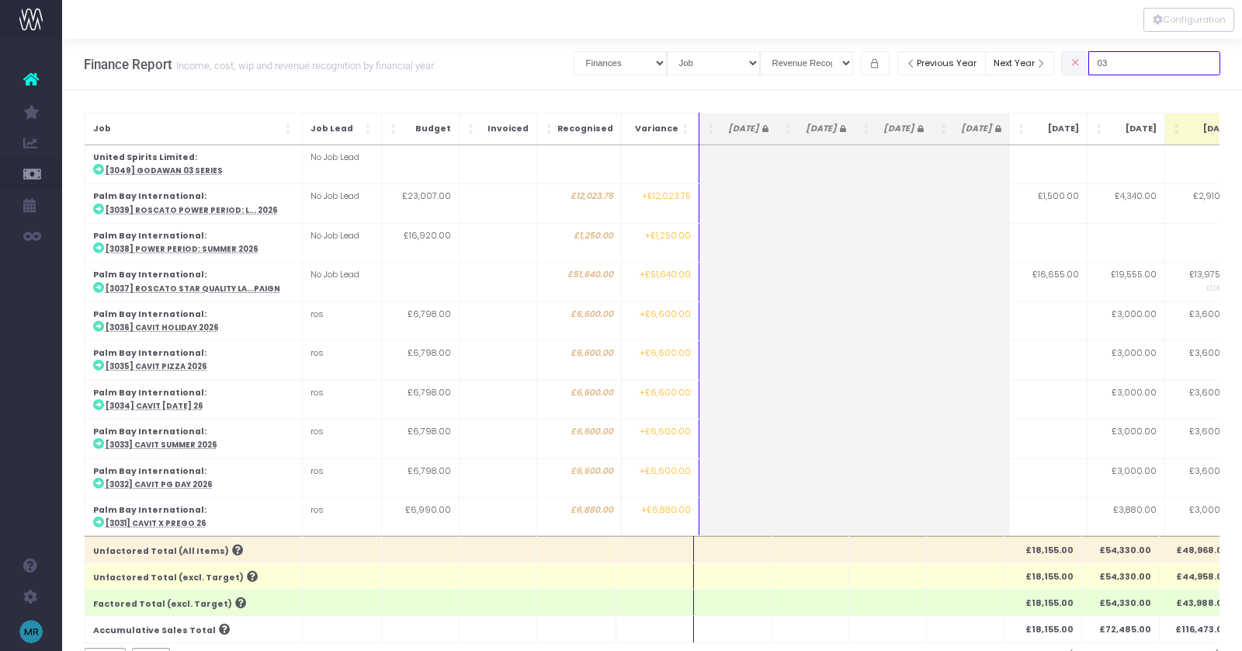
drag, startPoint x: 1136, startPoint y: 62, endPoint x: 1116, endPoint y: 62, distance: 20.2
click at [1119, 62] on input "03" at bounding box center [1155, 63] width 132 height 24
type input "173"
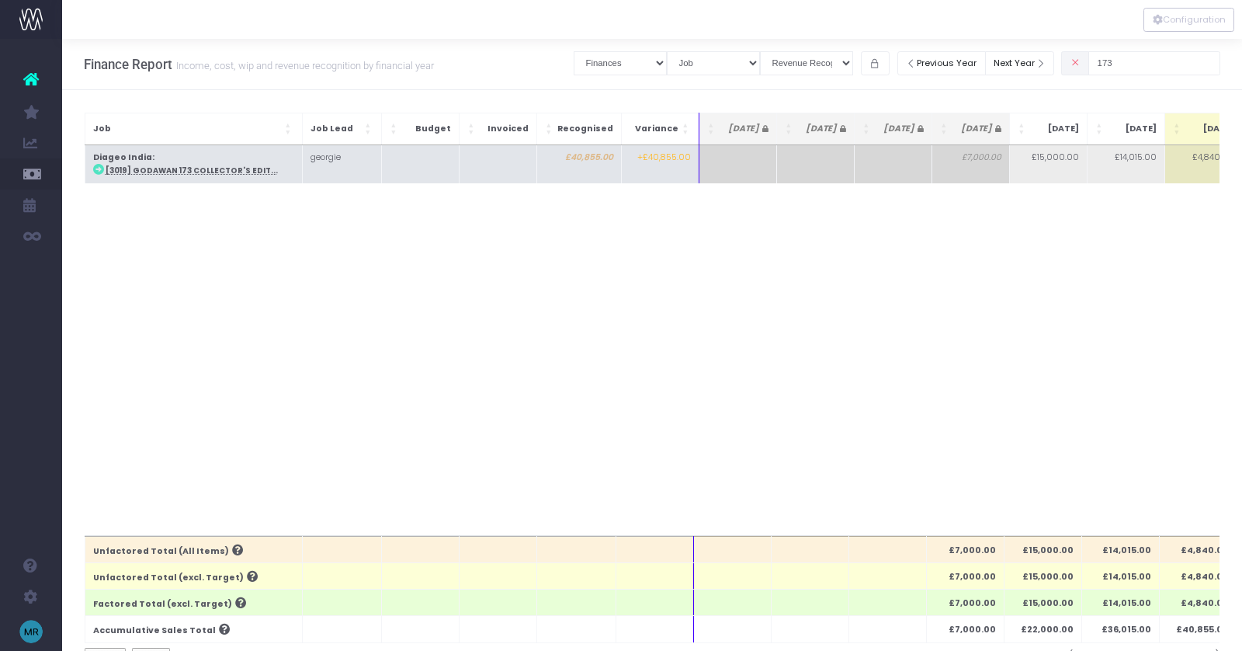
click at [161, 168] on abbr "[3019] Godawan 173 Collector's Edit..." at bounding box center [192, 170] width 172 height 10
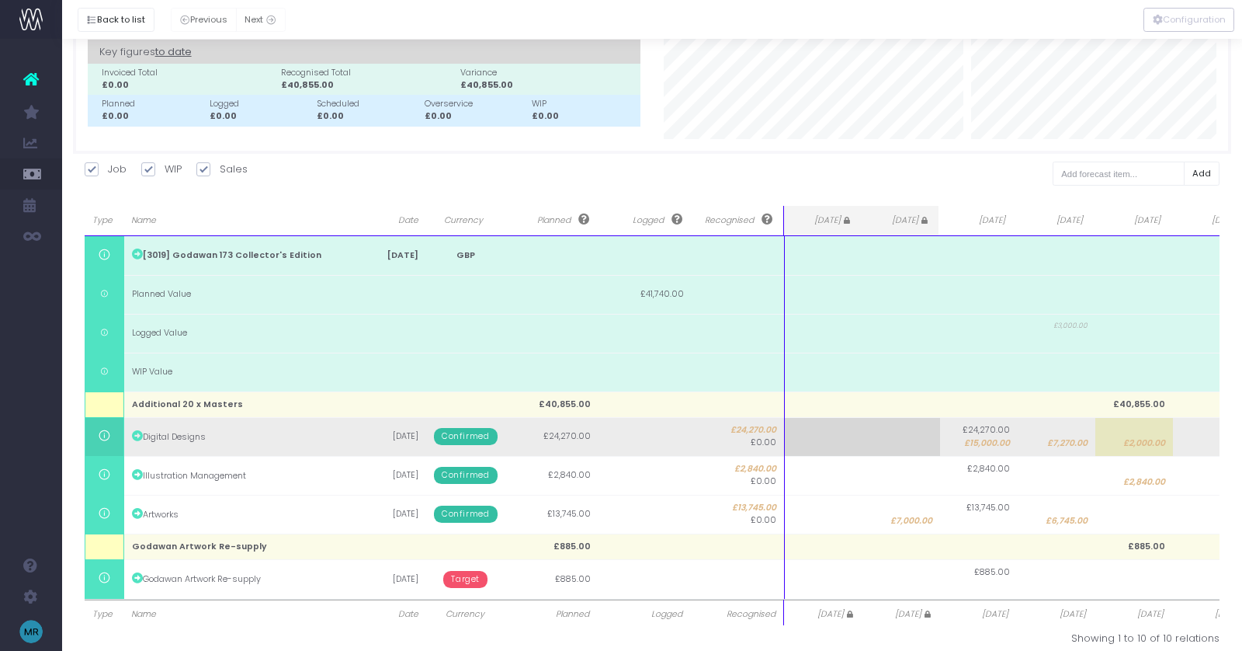
scroll to position [105, 0]
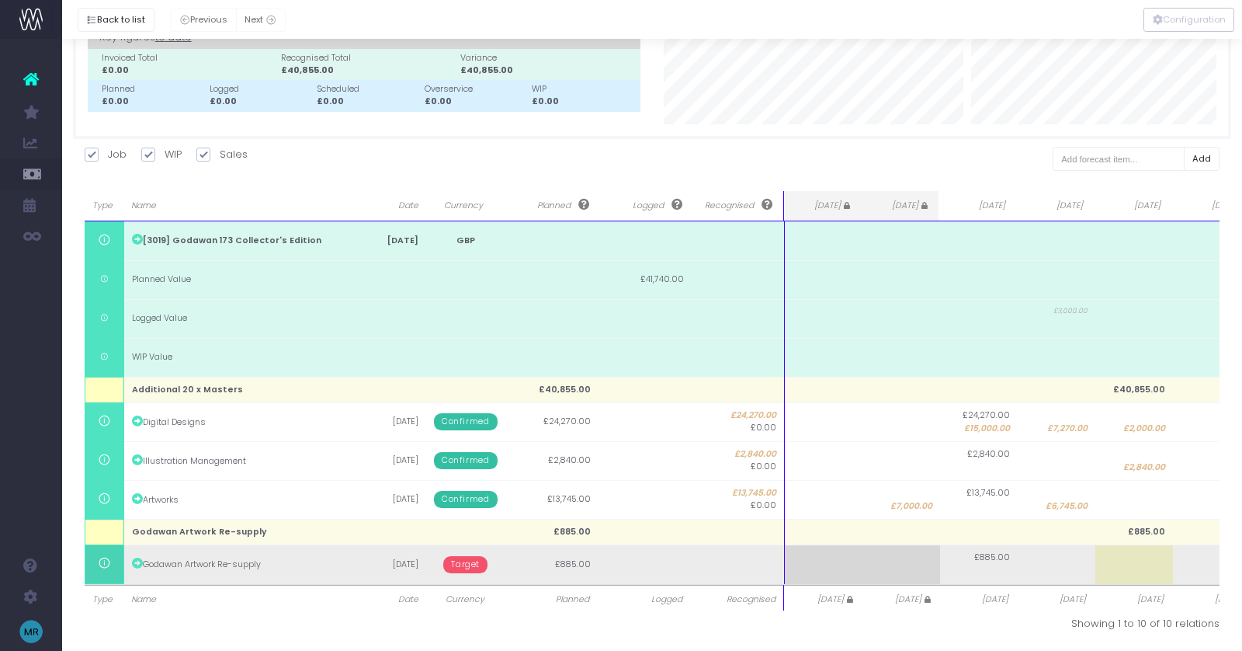
click at [474, 561] on span "Target" at bounding box center [465, 564] width 44 height 17
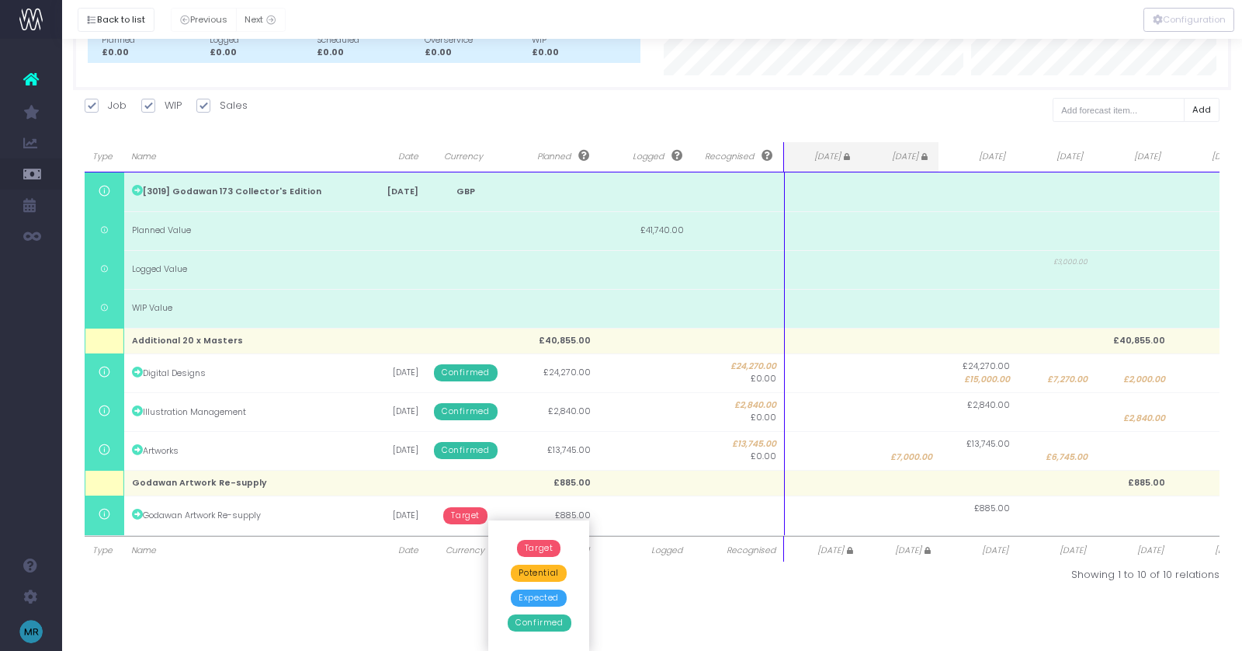
click at [551, 620] on span "Confirmed" at bounding box center [539, 622] width 63 height 17
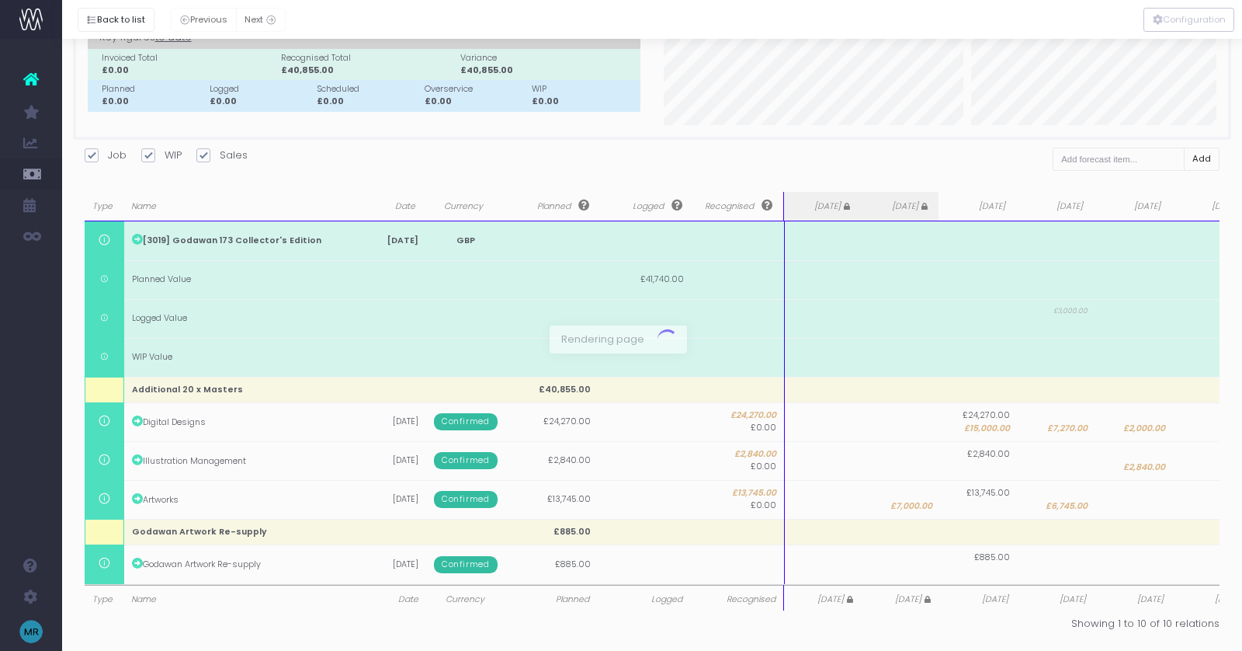
click at [1154, 568] on div at bounding box center [621, 325] width 1242 height 651
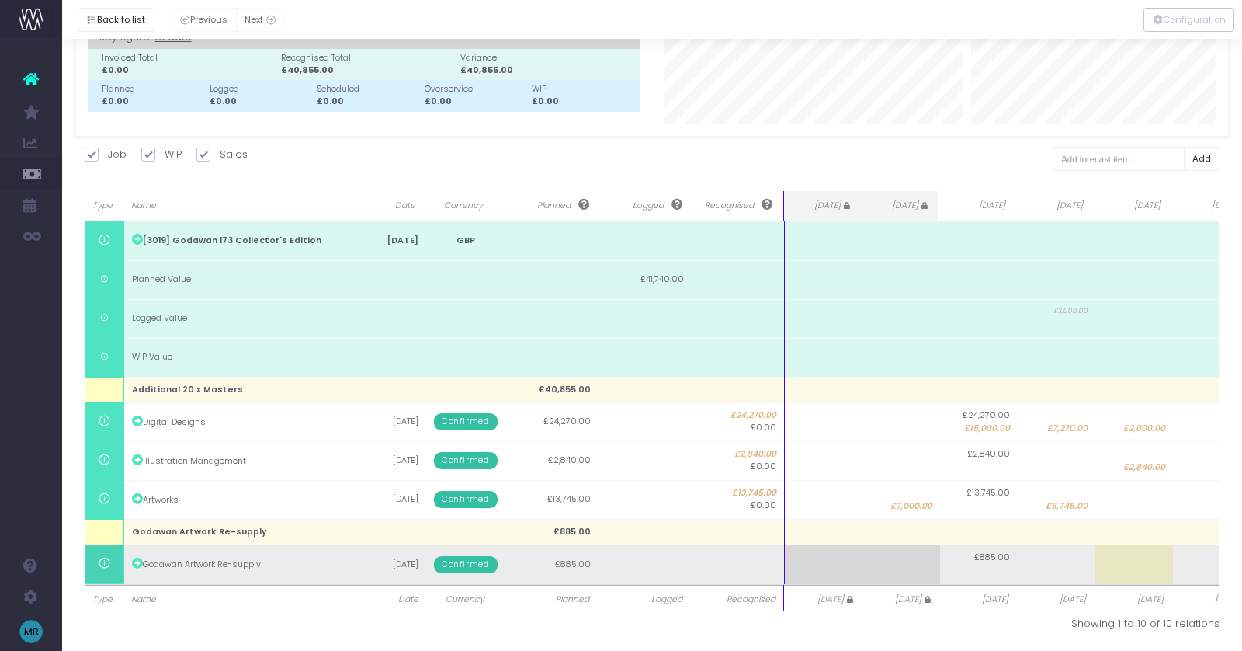
click at [1145, 567] on td at bounding box center [1135, 564] width 78 height 39
type input "885"
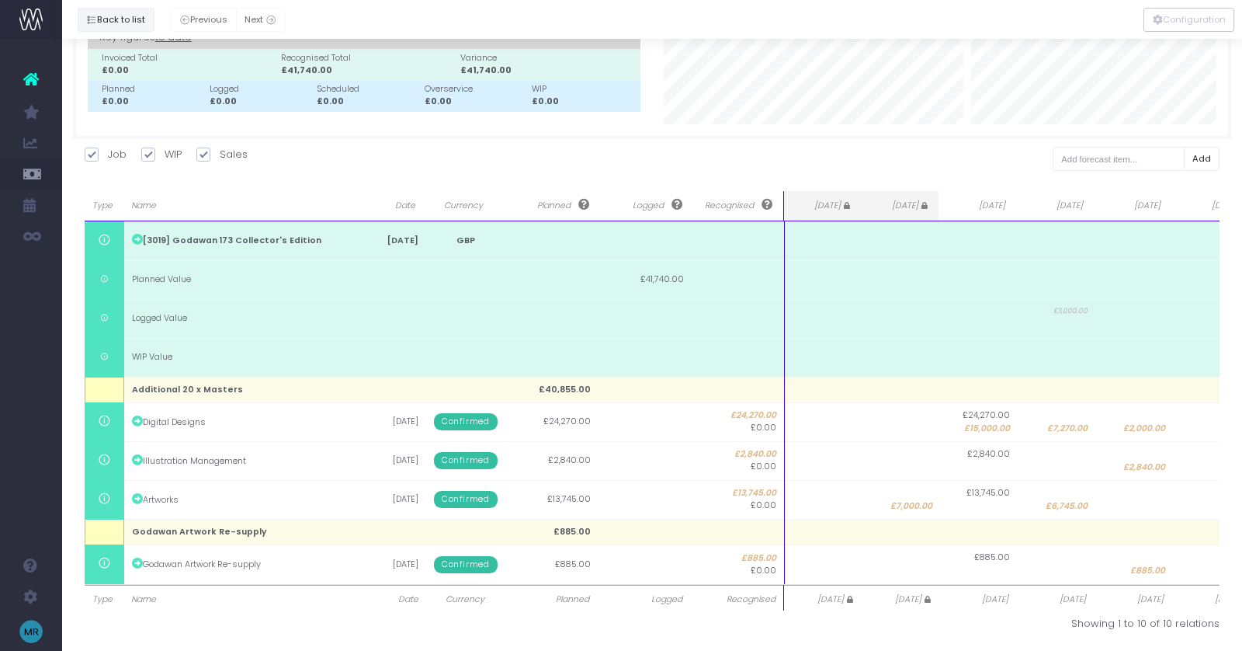
click at [109, 13] on button "Back to list" at bounding box center [116, 20] width 77 height 24
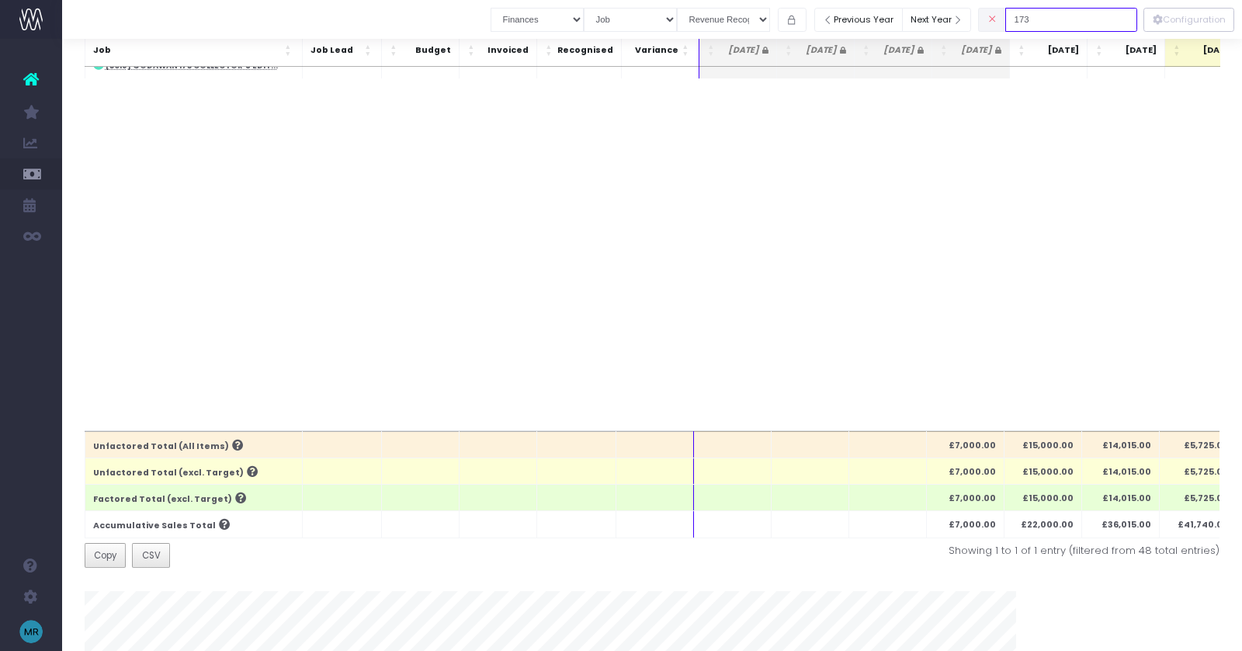
drag, startPoint x: 1066, startPoint y: 21, endPoint x: 1020, endPoint y: 20, distance: 45.8
click at [1020, 20] on div "173" at bounding box center [1057, 20] width 159 height 32
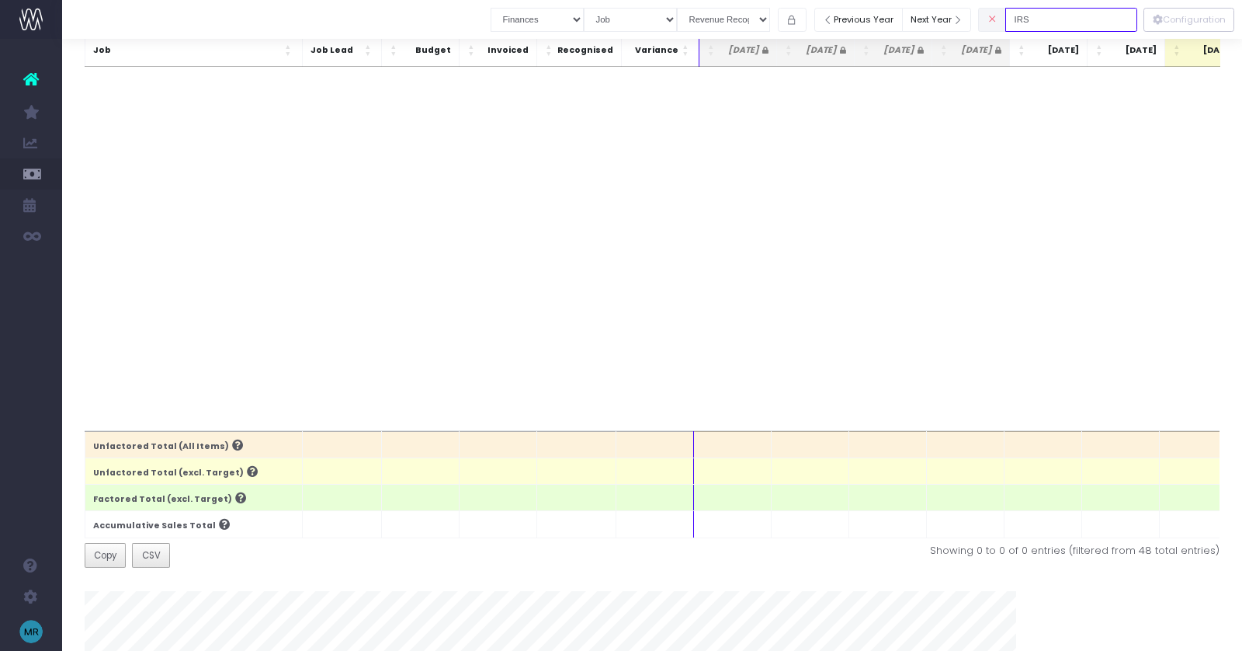
scroll to position [0, 0]
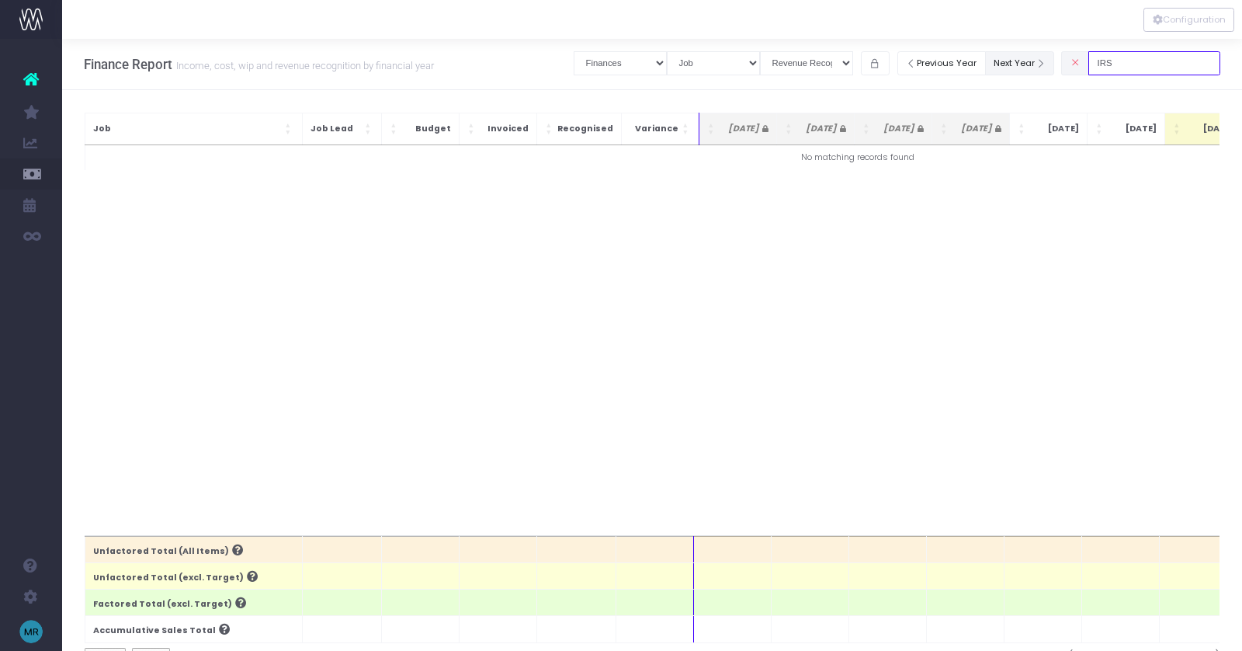
drag, startPoint x: 1098, startPoint y: 65, endPoint x: 1048, endPoint y: 64, distance: 49.7
click at [1048, 64] on div "Clear Filters Job summary column shows... Finances Chart Summary by Job Client …" at bounding box center [897, 63] width 647 height 32
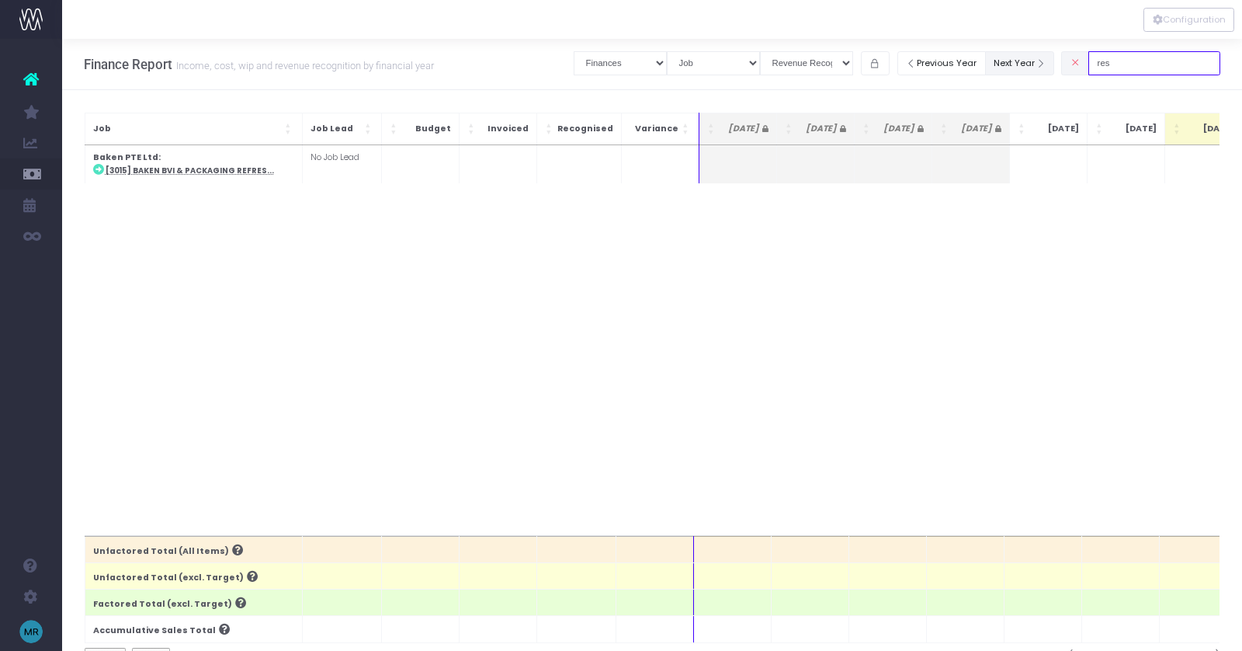
type input "res"
